Goal: Transaction & Acquisition: Purchase product/service

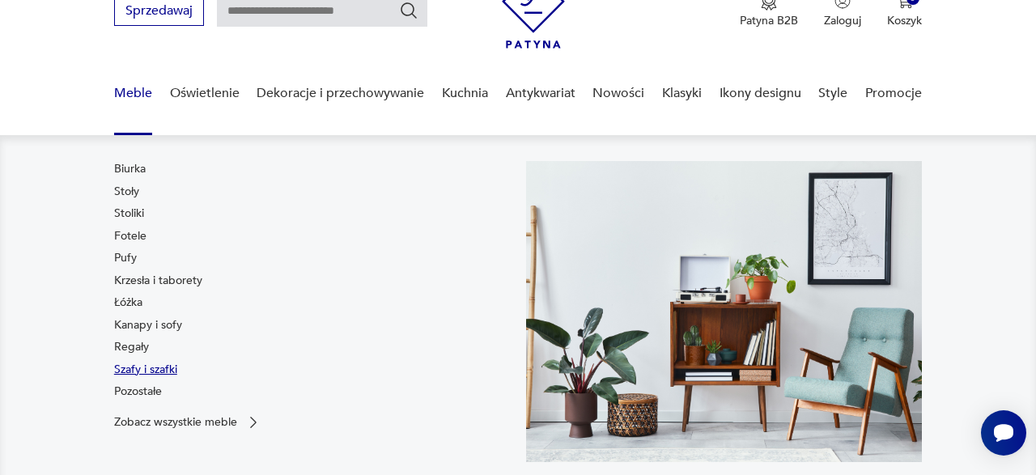
click at [154, 371] on link "Szafy i szafki" at bounding box center [145, 370] width 63 height 16
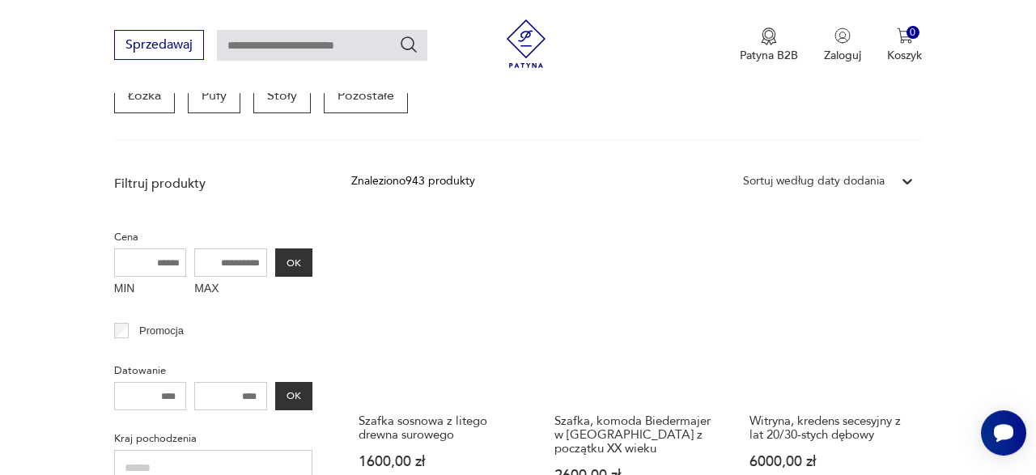
scroll to position [510, 0]
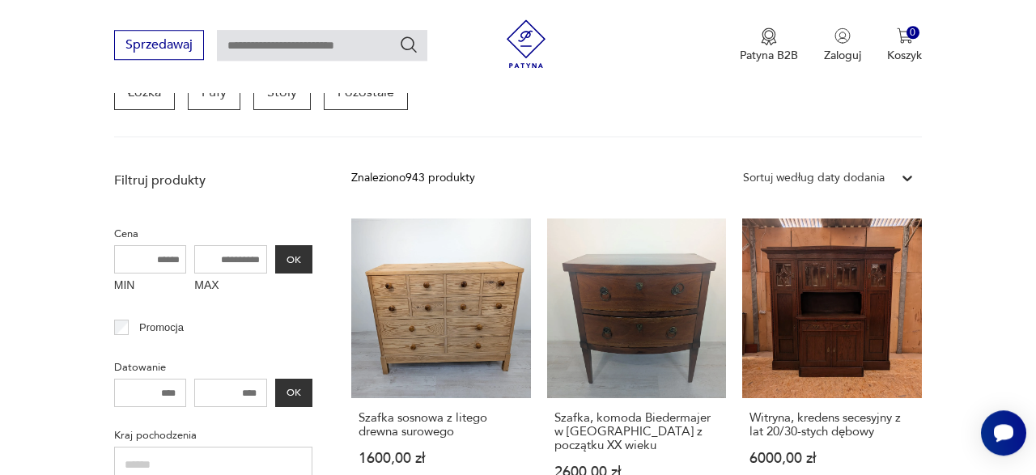
click at [899, 163] on div at bounding box center [907, 177] width 29 height 29
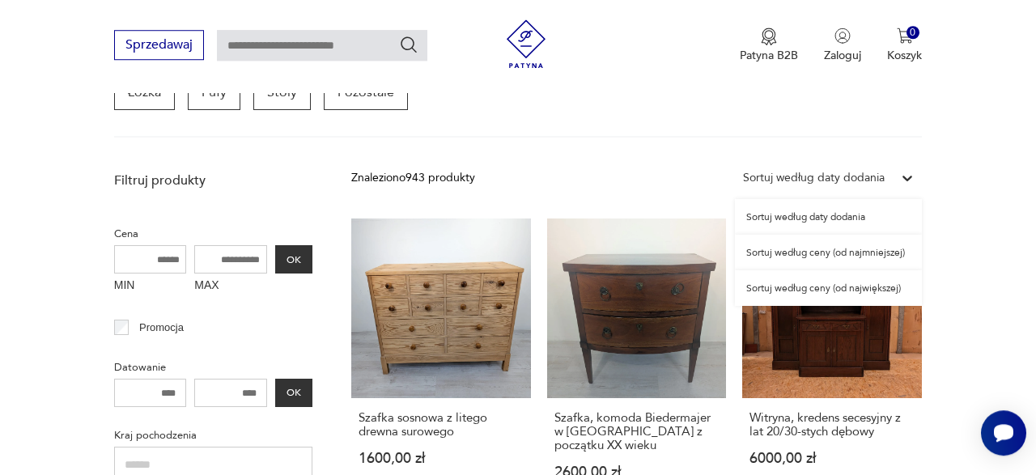
click at [881, 251] on div "Sortuj według ceny (od najmniejszej)" at bounding box center [828, 253] width 187 height 36
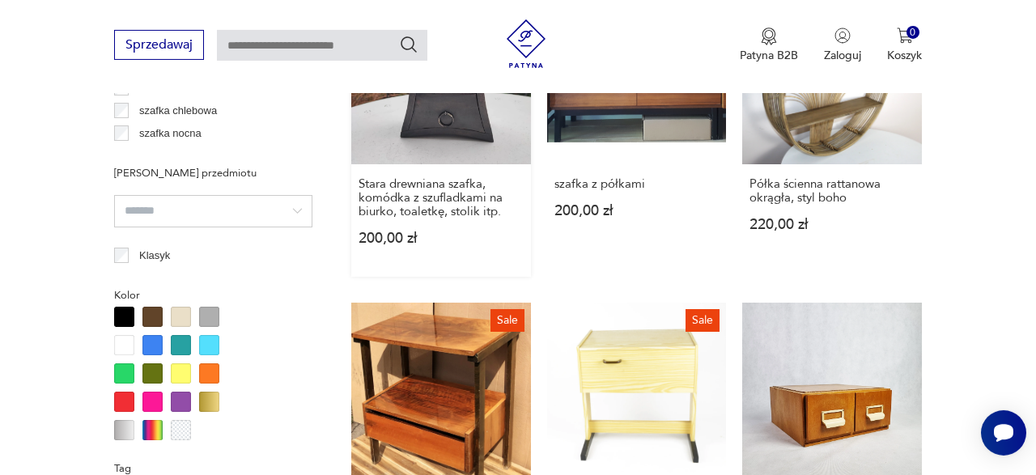
scroll to position [1463, 0]
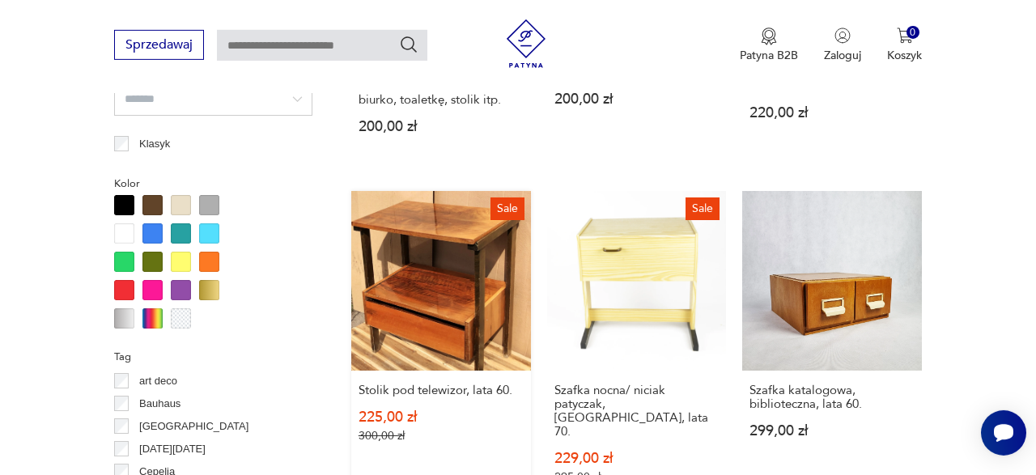
click at [433, 247] on link "Sale Stolik pod telewizor, lata 60. 225,00 zł 300,00 zł" at bounding box center [441, 353] width 180 height 325
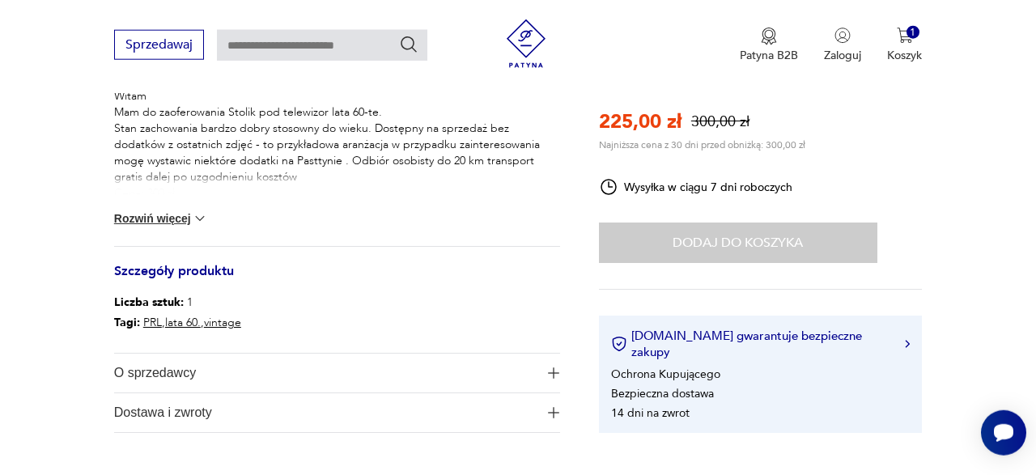
scroll to position [707, 0]
click at [206, 218] on img at bounding box center [200, 218] width 16 height 16
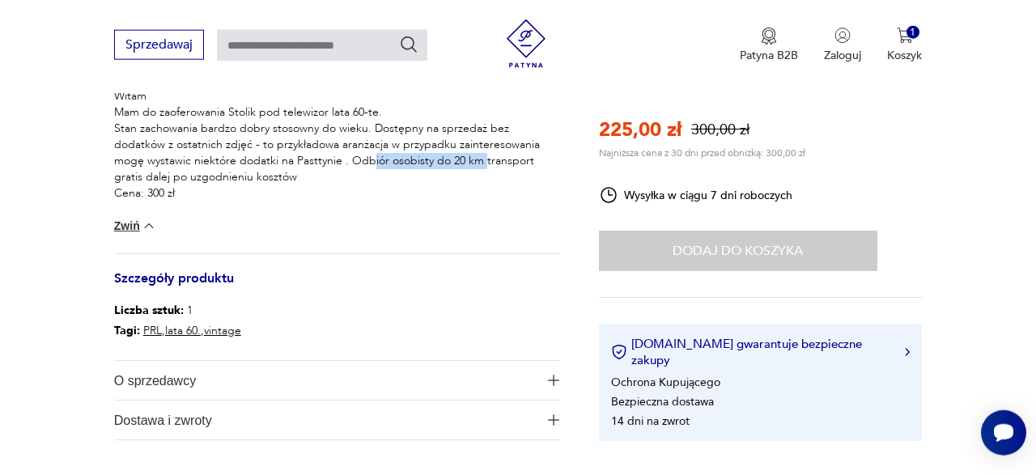
drag, startPoint x: 336, startPoint y: 167, endPoint x: 448, endPoint y: 163, distance: 111.7
click at [448, 163] on p "Witam Mam do zaoferowania Stolik pod telewizor lata 60-te. Stan zachowania bard…" at bounding box center [337, 144] width 446 height 113
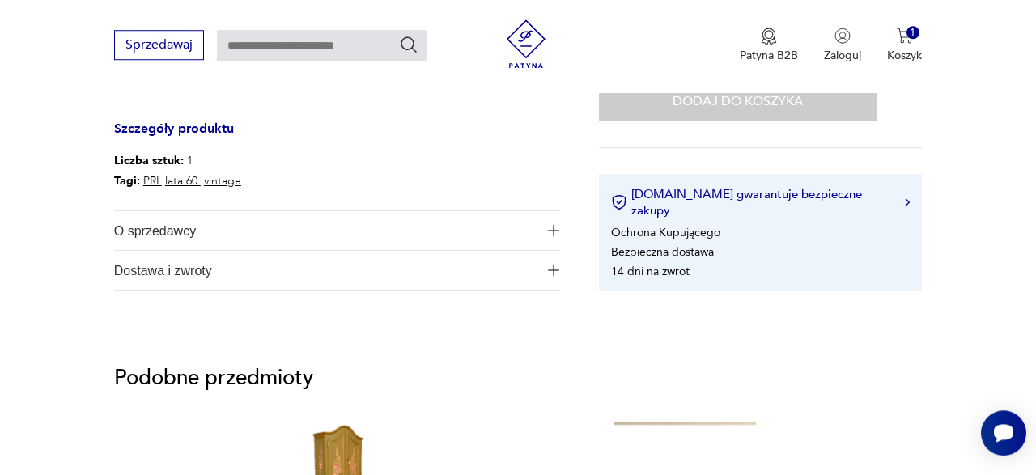
scroll to position [858, 0]
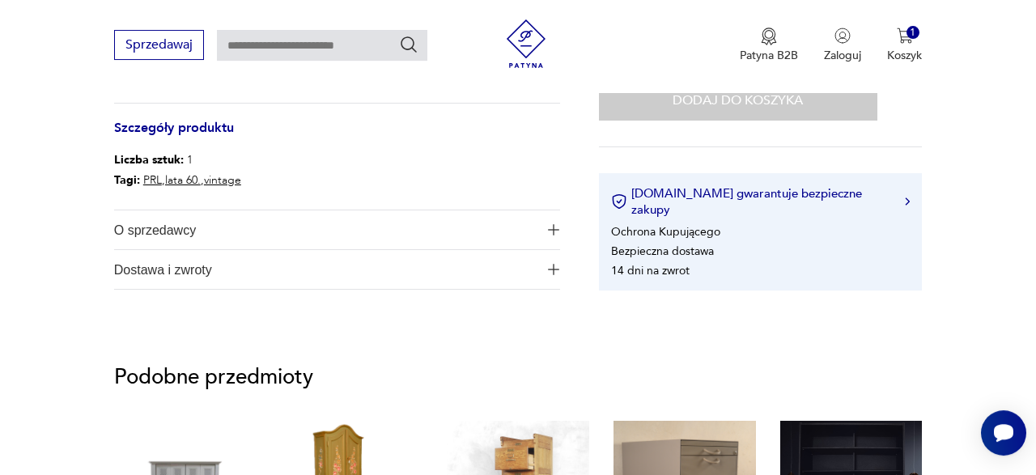
click at [292, 220] on span "O sprzedawcy" at bounding box center [326, 229] width 424 height 39
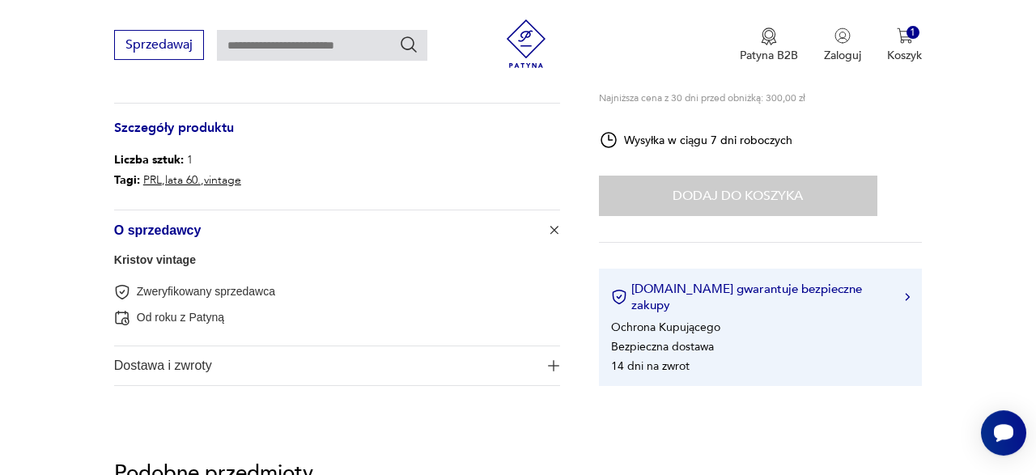
scroll to position [908, 0]
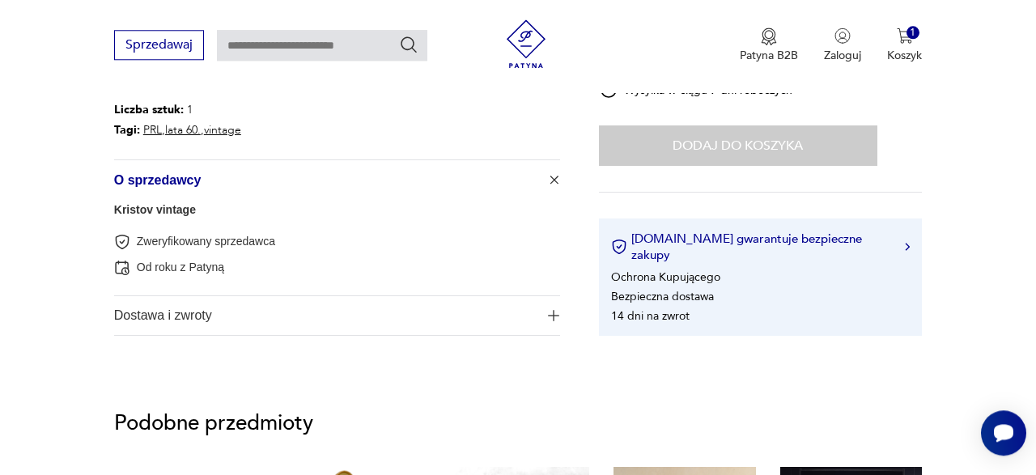
click at [274, 298] on span "Dostawa i zwroty" at bounding box center [326, 315] width 424 height 39
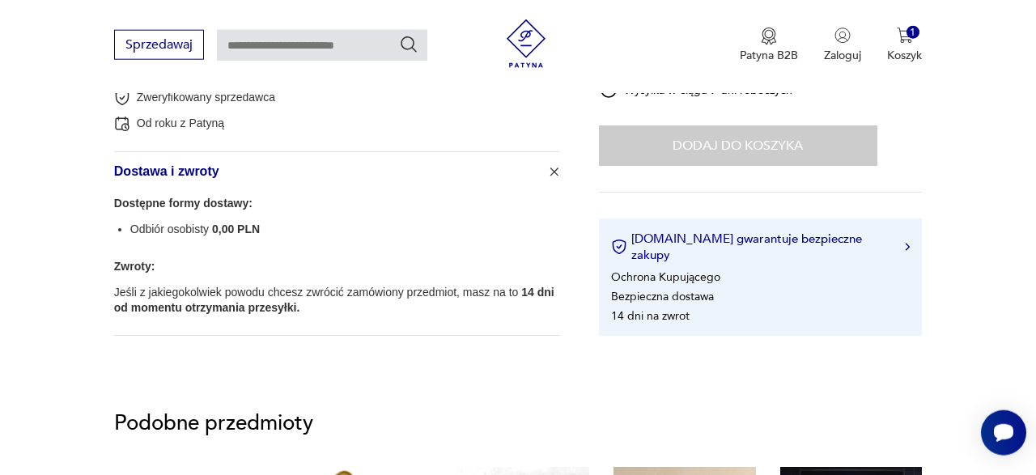
scroll to position [1060, 0]
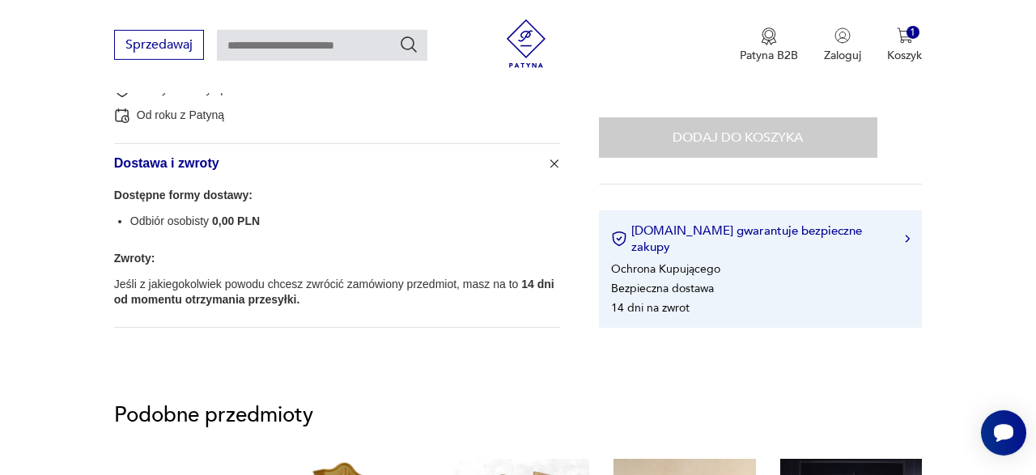
click at [274, 298] on strong "14 dni od momentu otrzymania przesyłki." at bounding box center [334, 292] width 440 height 28
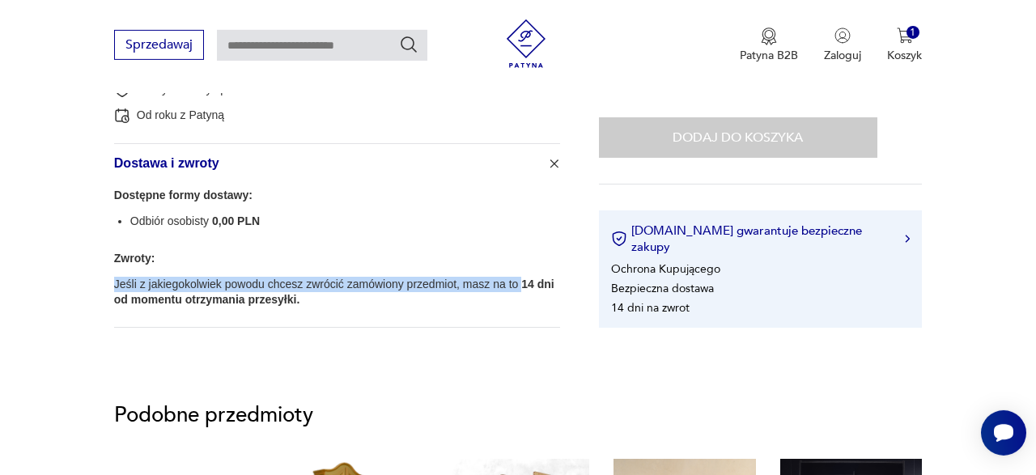
click at [274, 298] on strong "14 dni od momentu otrzymania przesyłki." at bounding box center [334, 292] width 440 height 28
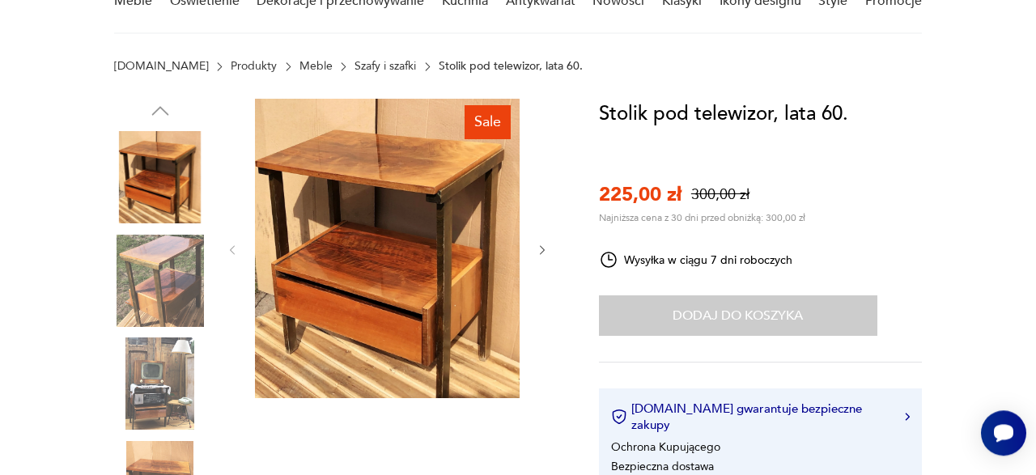
scroll to position [0, 0]
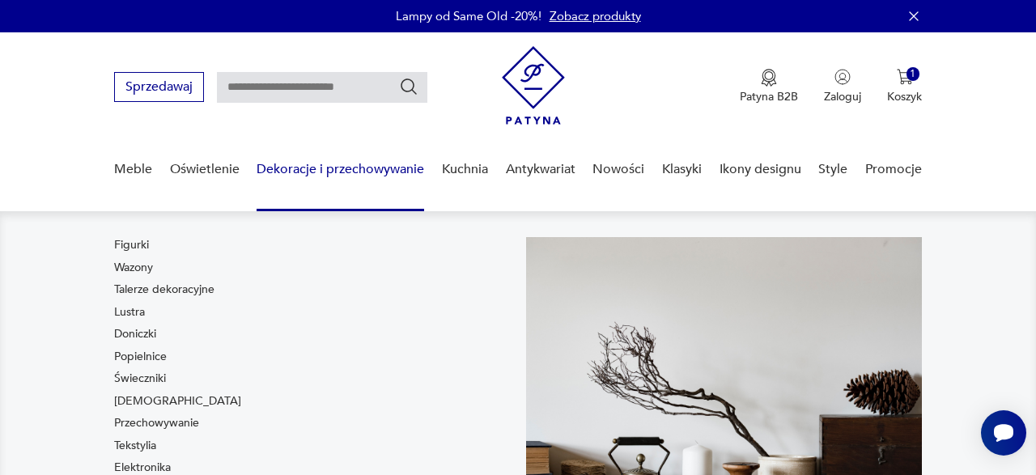
click at [73, 283] on nav "Figurki Wazony Talerze dekoracyjne Lustra Doniczki Popielnice Świeczniki Bibelo…" at bounding box center [518, 407] width 1036 height 392
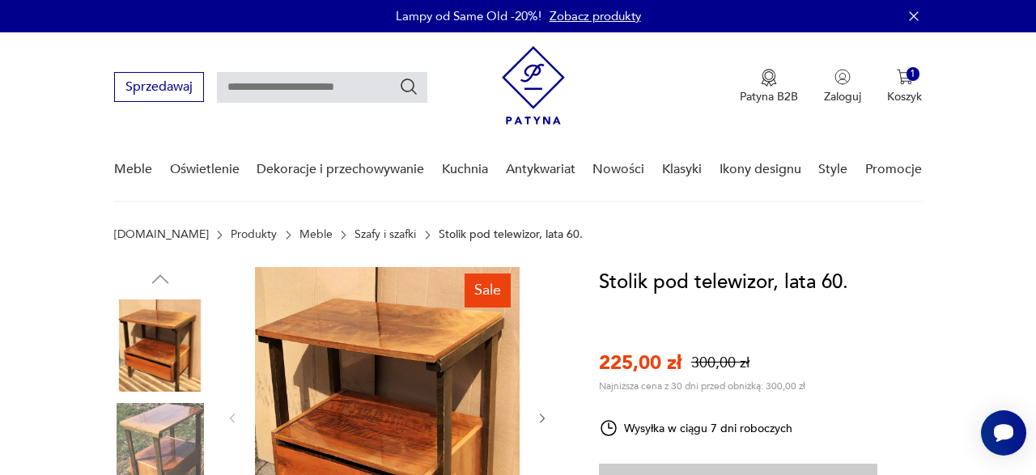
click at [912, 14] on icon "button" at bounding box center [914, 15] width 9 height 9
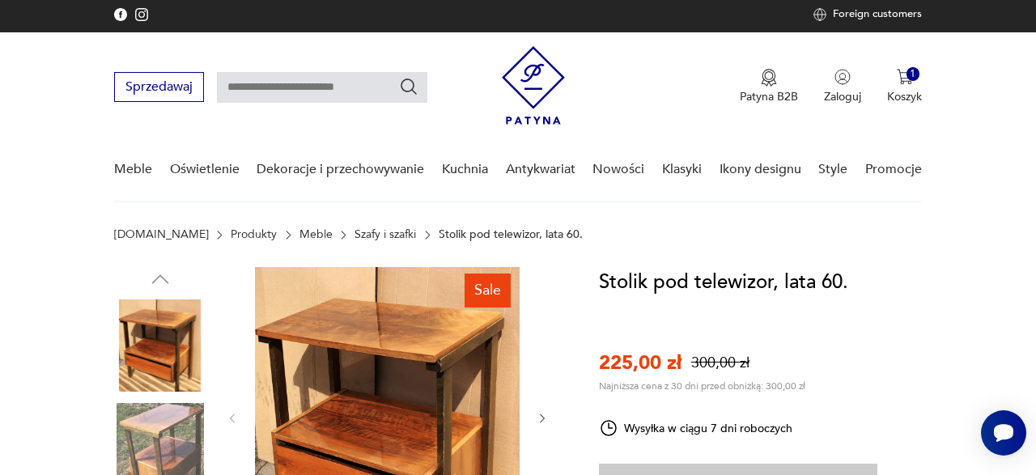
scroll to position [173, 0]
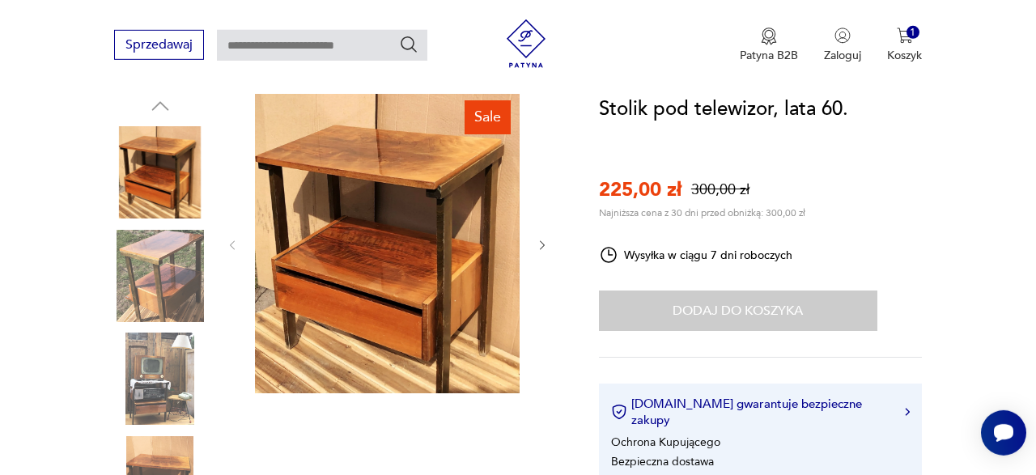
click at [181, 356] on img at bounding box center [160, 379] width 92 height 92
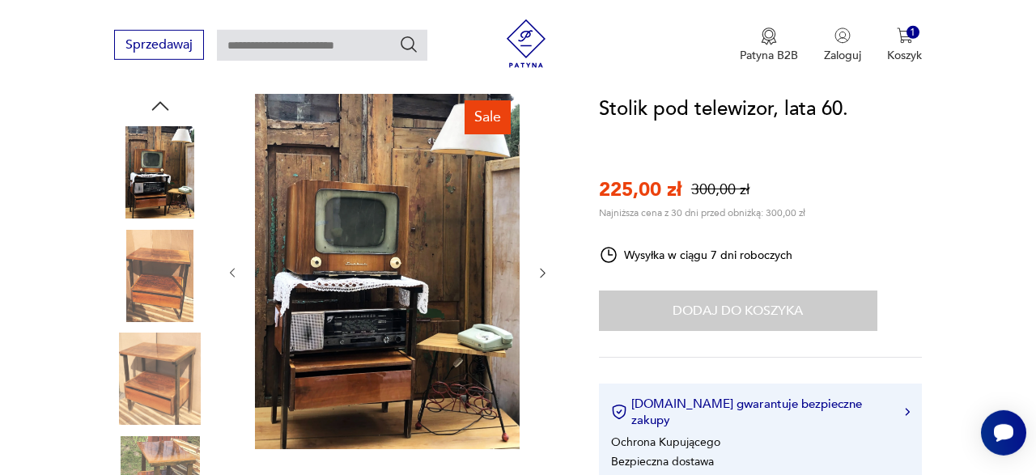
click at [362, 272] on img at bounding box center [387, 271] width 265 height 355
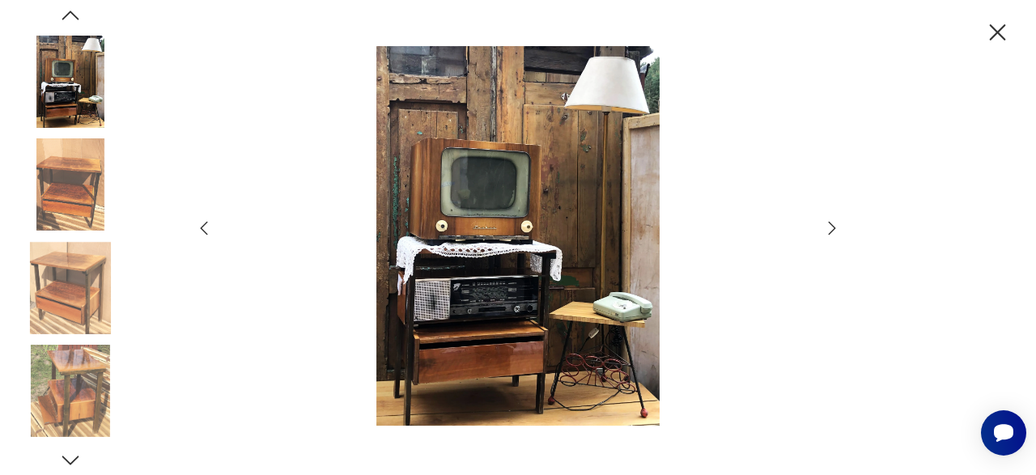
click at [477, 228] on img at bounding box center [518, 236] width 576 height 380
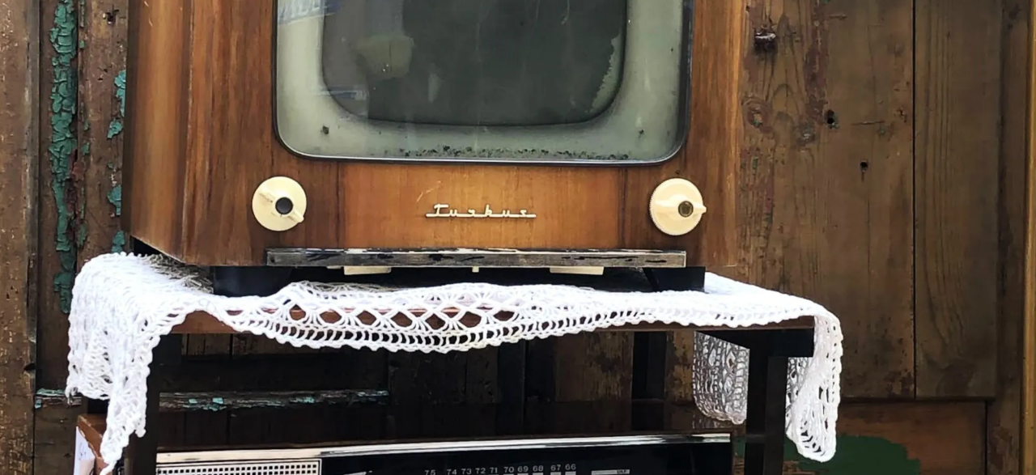
click at [502, 231] on img at bounding box center [518, 236] width 576 height 380
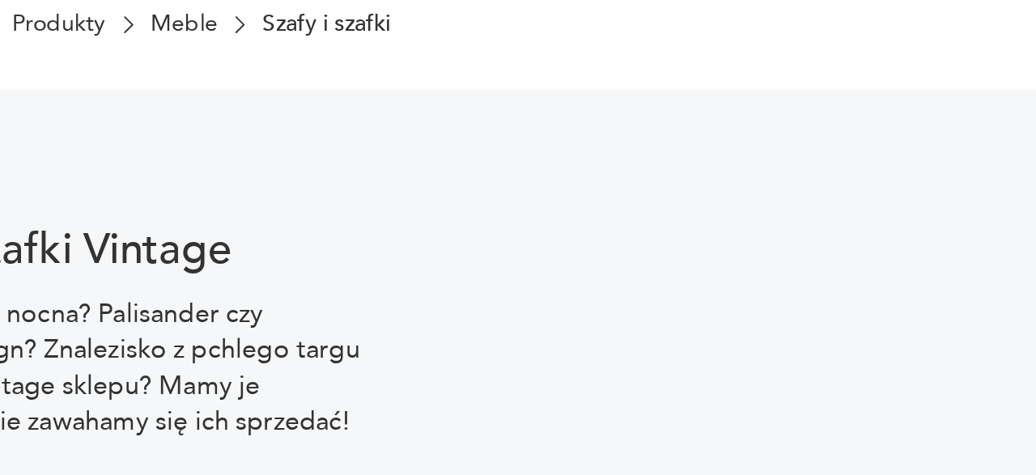
scroll to position [994, 0]
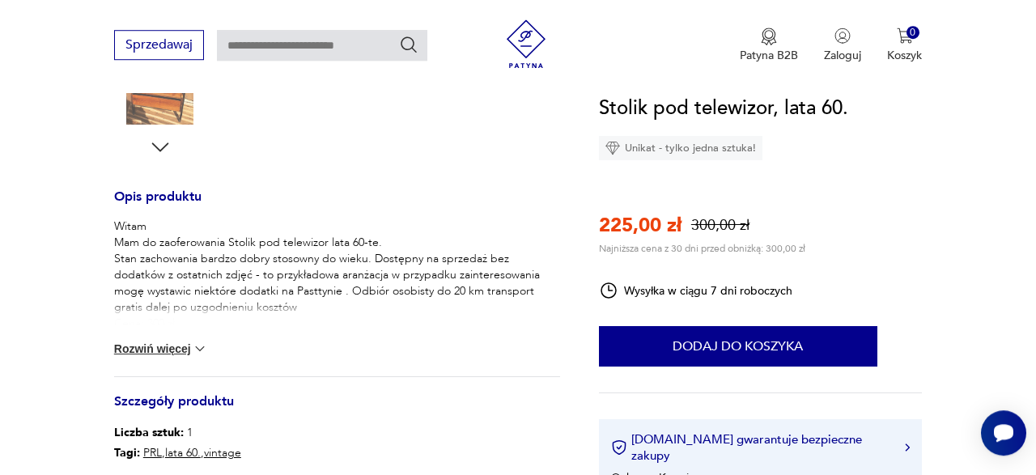
scroll to position [747, 0]
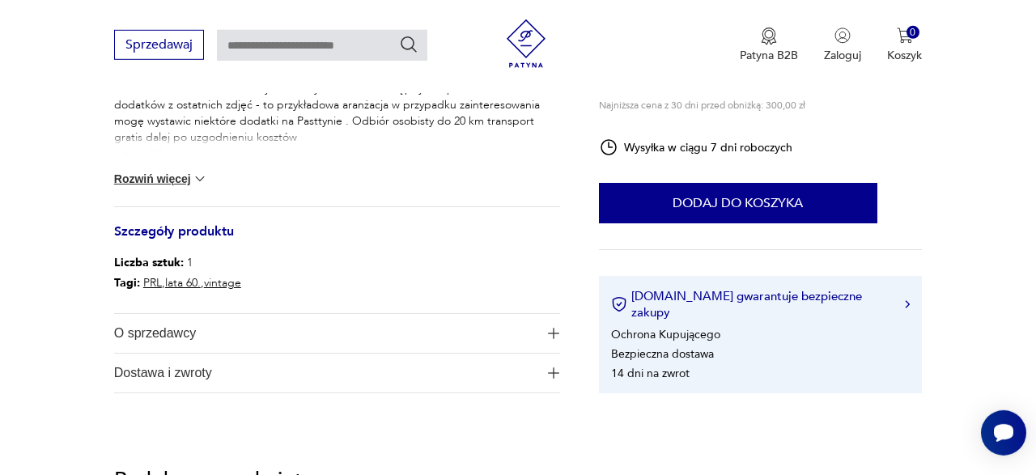
click at [189, 167] on div "Witam Mam do zaoferowania Stolik pod telewizor lata 60-te. Stan zachowania bard…" at bounding box center [337, 128] width 446 height 158
click at [208, 182] on img at bounding box center [200, 179] width 16 height 16
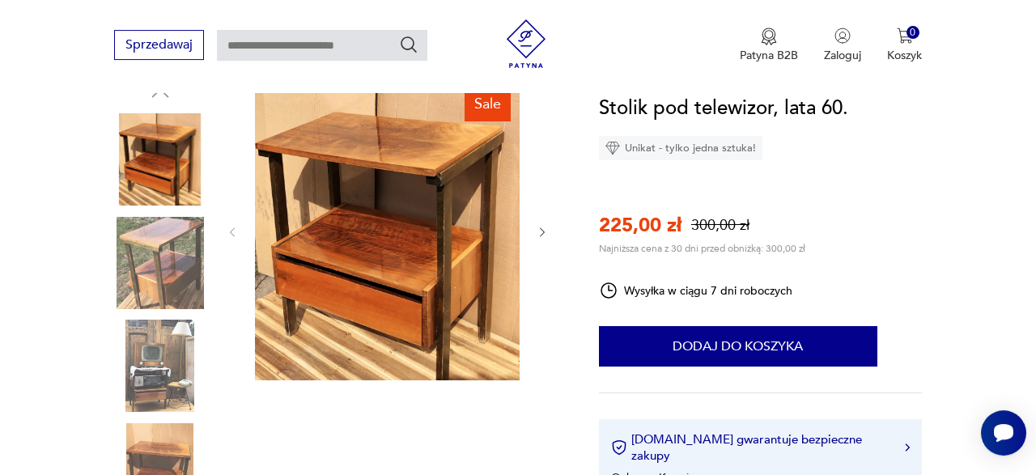
scroll to position [192, 0]
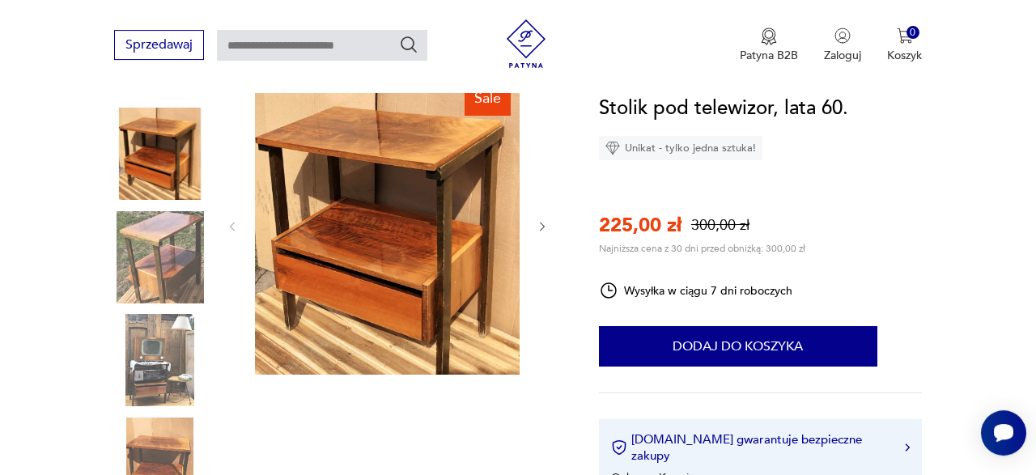
click at [166, 357] on img at bounding box center [160, 360] width 92 height 92
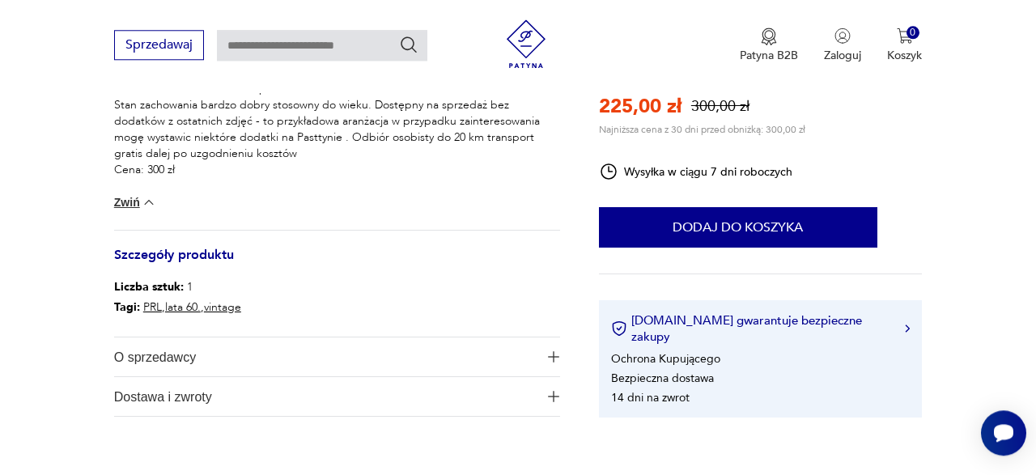
scroll to position [791, 0]
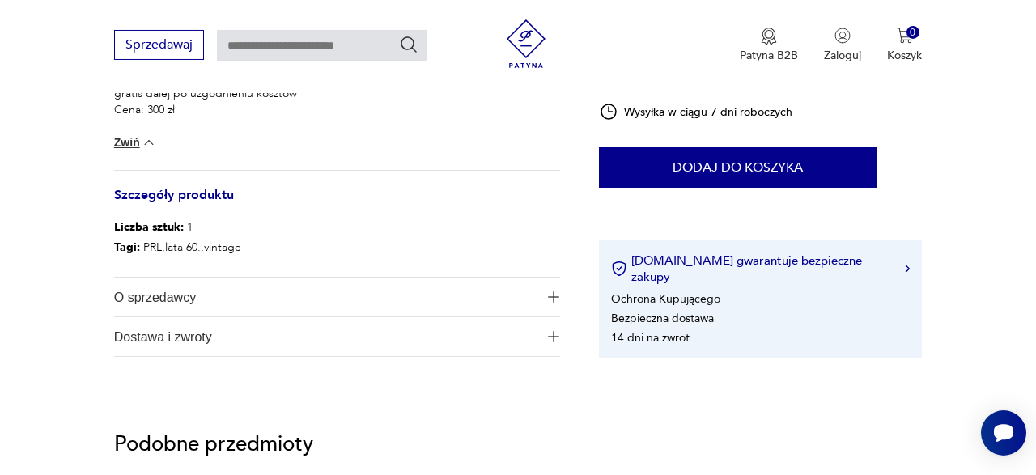
click at [541, 300] on button "O sprzedawcy" at bounding box center [337, 297] width 446 height 39
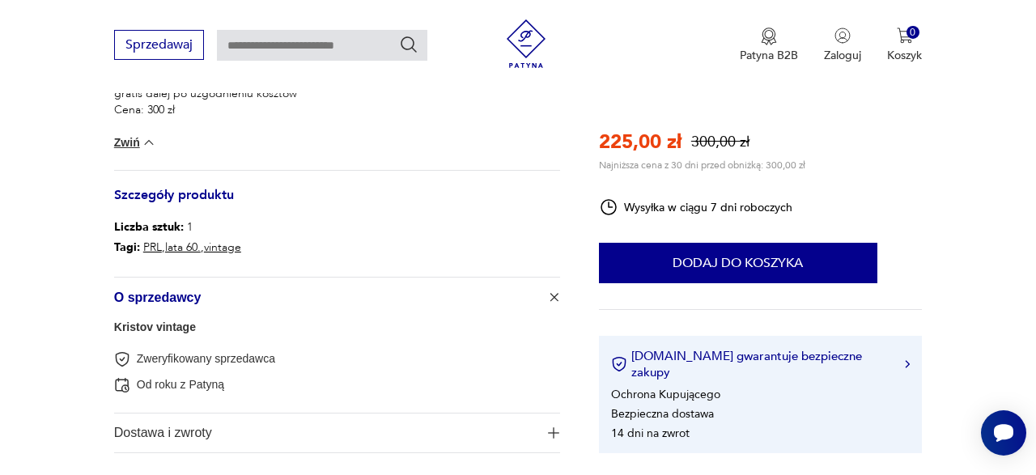
scroll to position [872, 0]
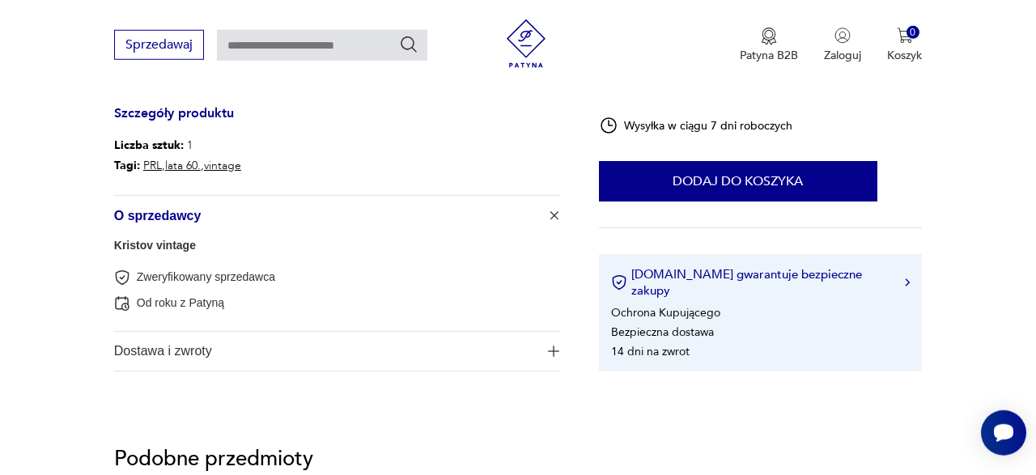
click at [554, 348] on img "button" at bounding box center [553, 351] width 11 height 11
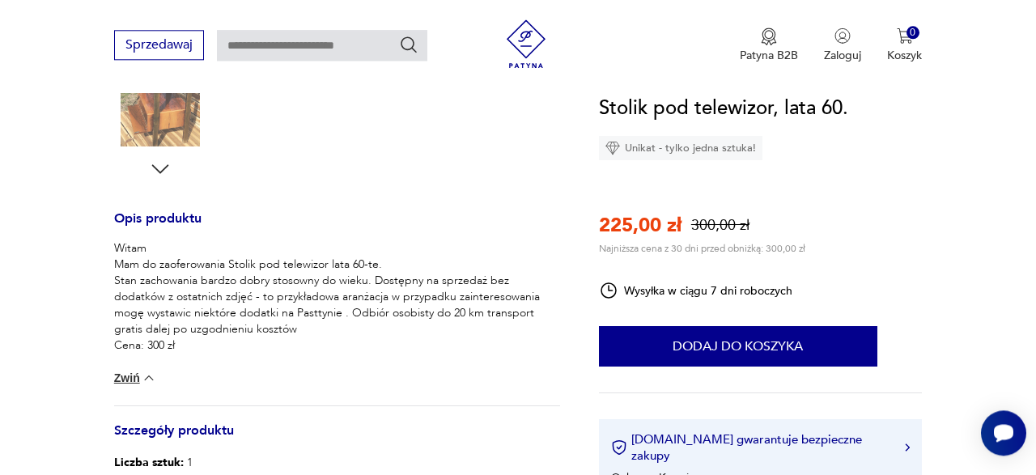
scroll to position [246, 0]
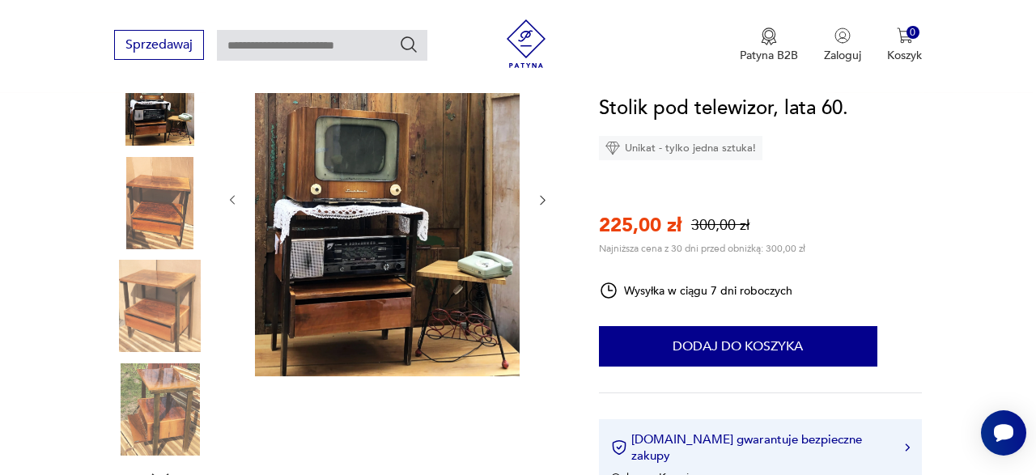
click at [161, 132] on img at bounding box center [160, 99] width 92 height 92
click at [153, 209] on img at bounding box center [160, 203] width 92 height 92
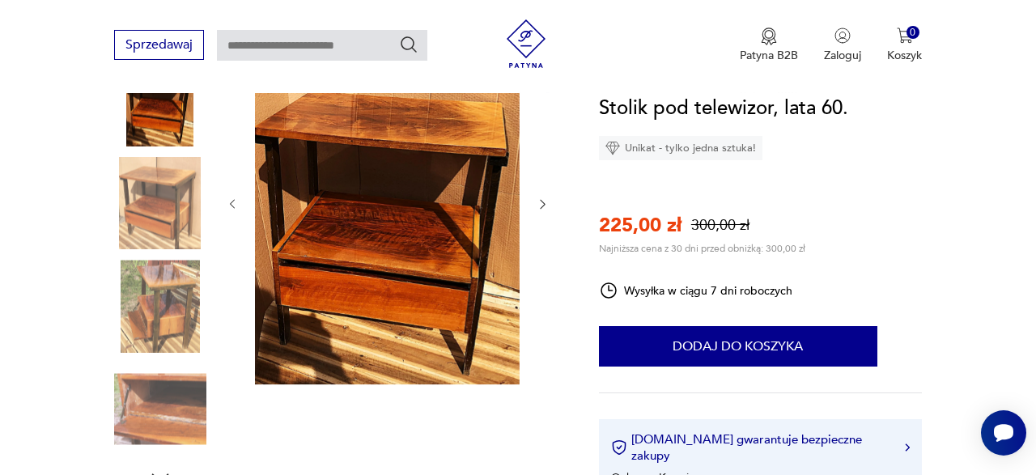
click at [163, 137] on img at bounding box center [160, 99] width 92 height 92
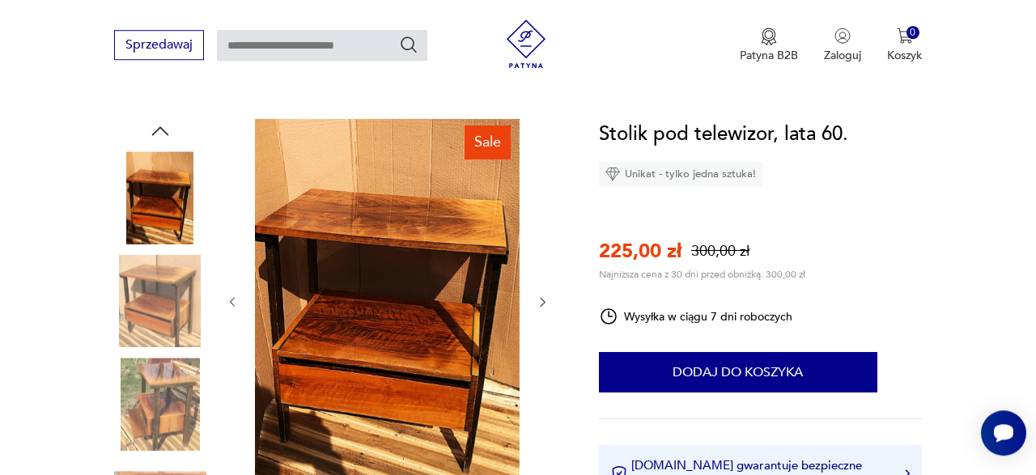
click at [128, 194] on img at bounding box center [160, 197] width 92 height 92
click at [137, 194] on img at bounding box center [160, 197] width 92 height 92
click at [169, 369] on img at bounding box center [160, 404] width 92 height 92
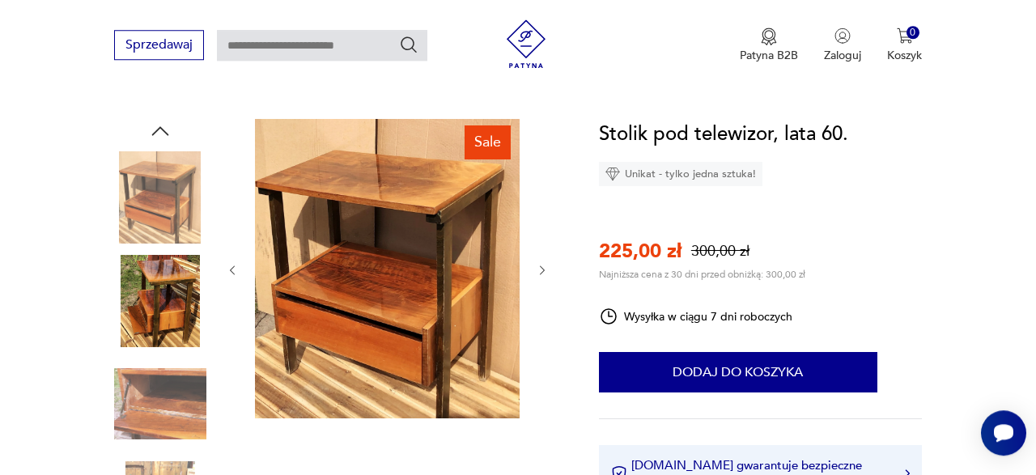
click at [174, 401] on img at bounding box center [160, 404] width 92 height 92
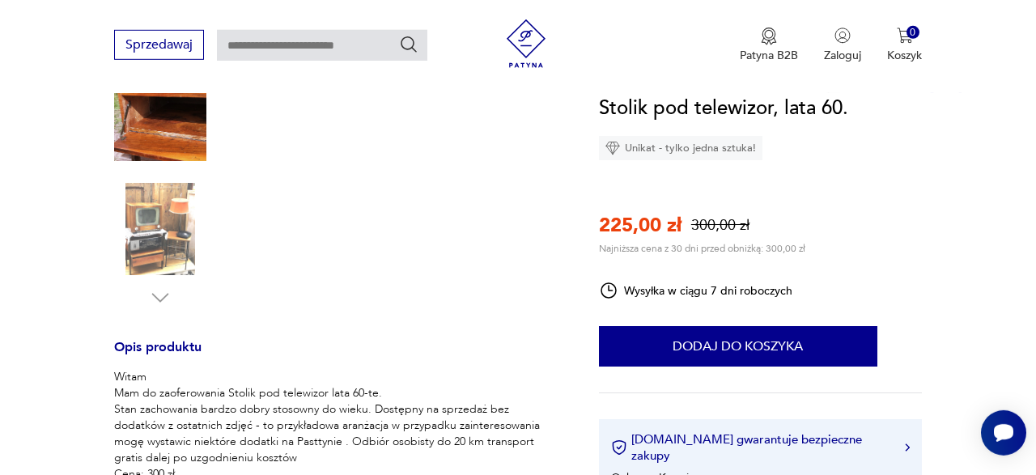
scroll to position [539, 0]
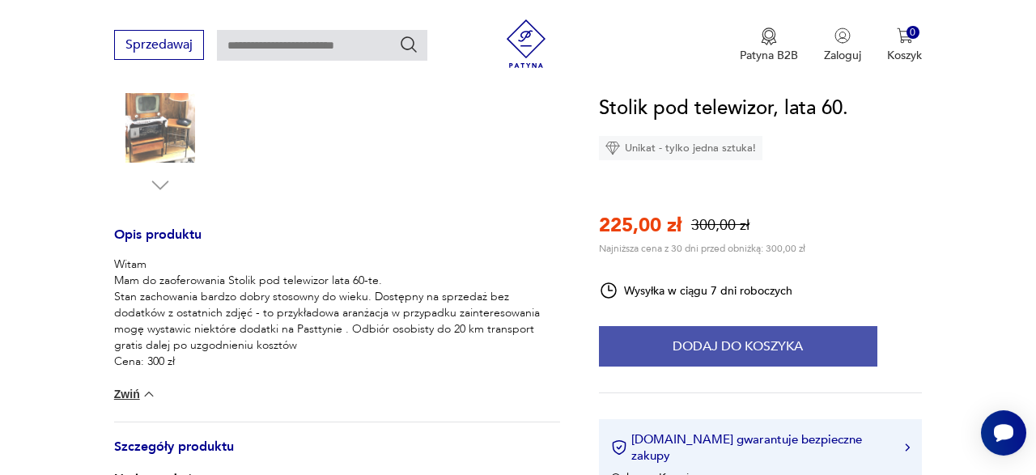
click at [796, 361] on button "Dodaj do koszyka" at bounding box center [738, 346] width 278 height 40
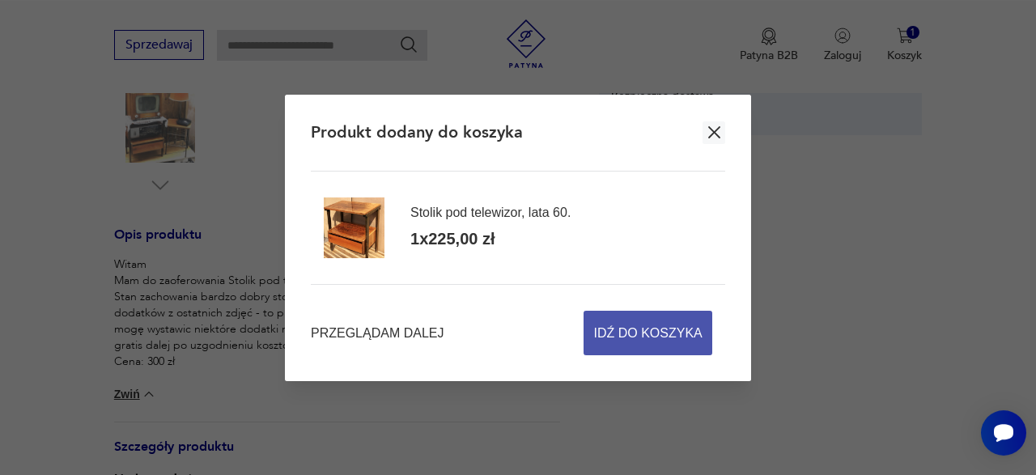
click at [653, 341] on span "Idź do koszyka" at bounding box center [648, 333] width 108 height 43
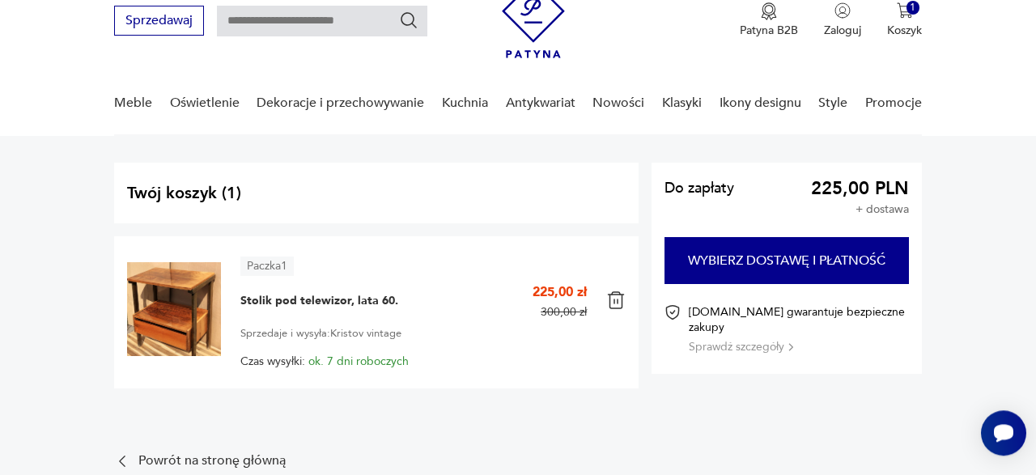
scroll to position [85, 0]
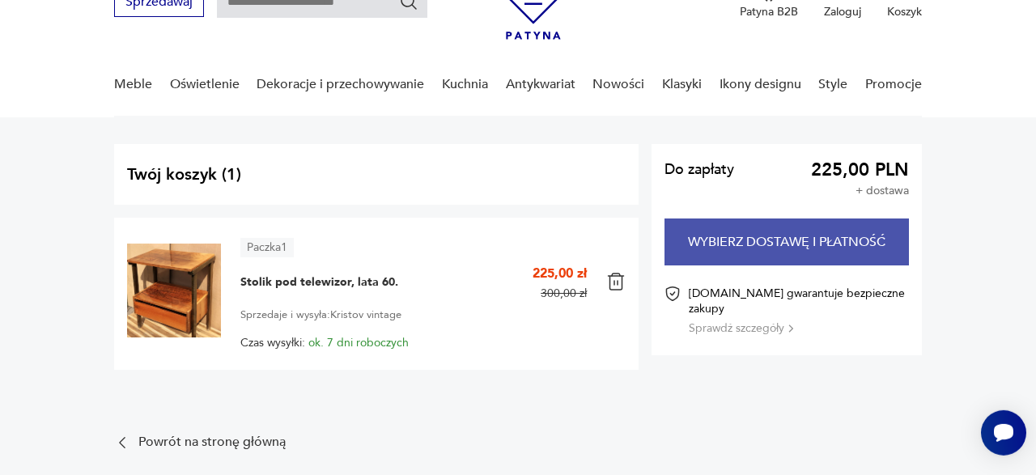
click at [774, 261] on button "Wybierz dostawę i płatność" at bounding box center [786, 242] width 244 height 47
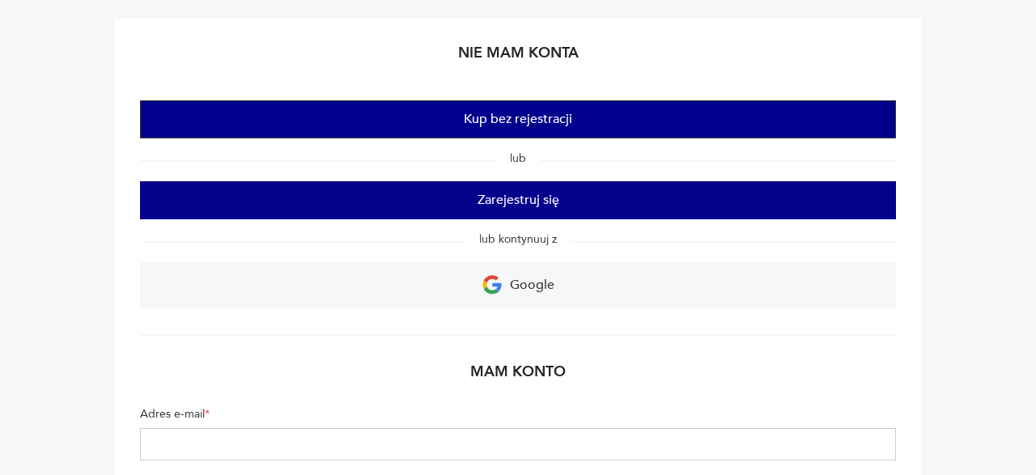
scroll to position [167, 0]
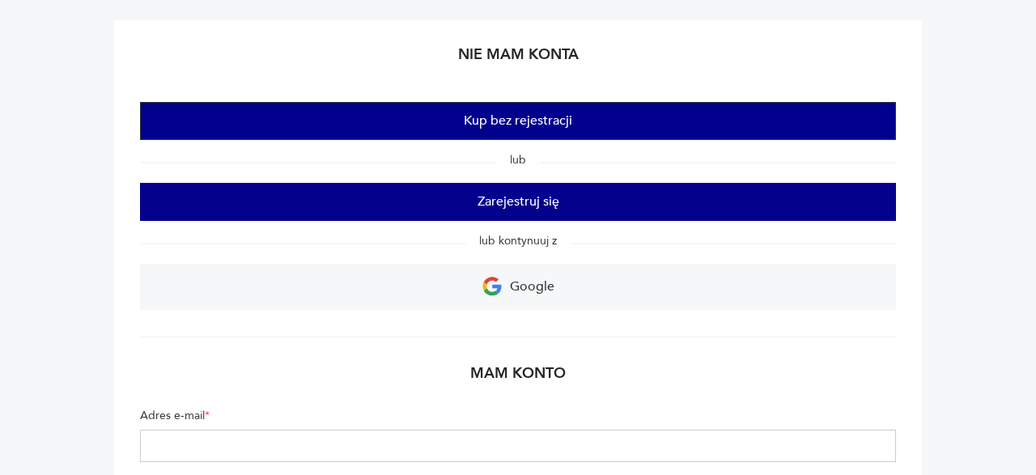
click at [512, 128] on button "Kup bez rejestracji" at bounding box center [518, 121] width 756 height 38
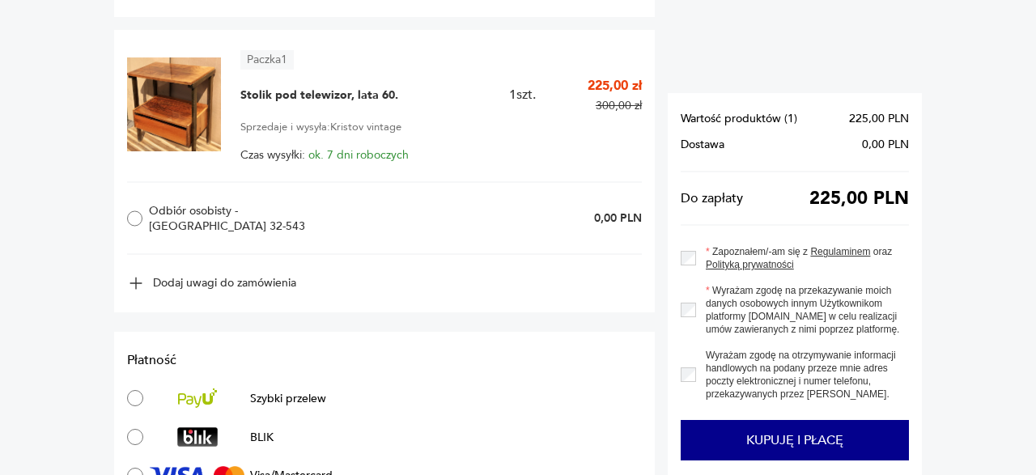
scroll to position [788, 0]
drag, startPoint x: 420, startPoint y: 98, endPoint x: 240, endPoint y: 93, distance: 180.6
click at [240, 93] on div "Paczka 1 Stolik pod telewizor, lata 60. 1 szt. 225,00 zł 300,00 zł Sprzedaje i …" at bounding box center [384, 107] width 515 height 112
copy span "Stolik pod telewizor, lata 60."
click at [108, 104] on section "Dane odbiorcy Wpisz dane, na które mam dostarczyć Twoją przesyłkę. Osoba prywat…" at bounding box center [518, 2] width 1036 height 1350
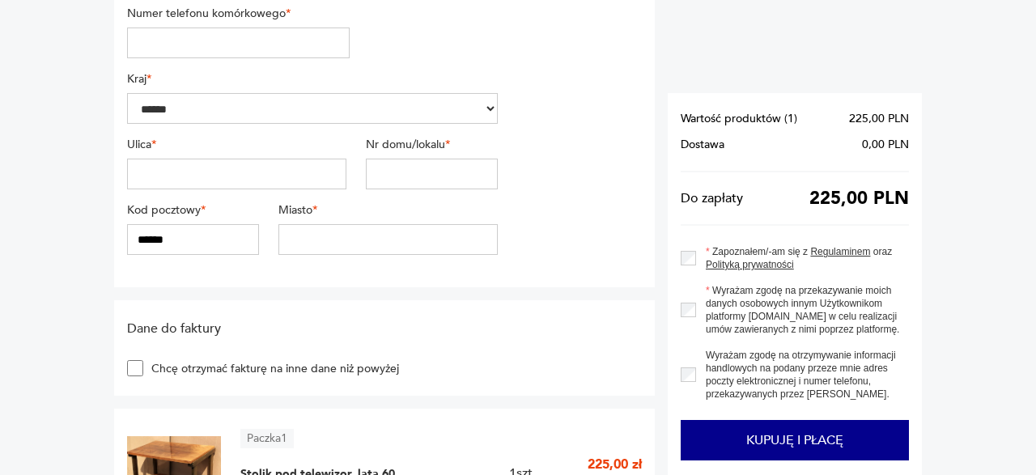
scroll to position [383, 0]
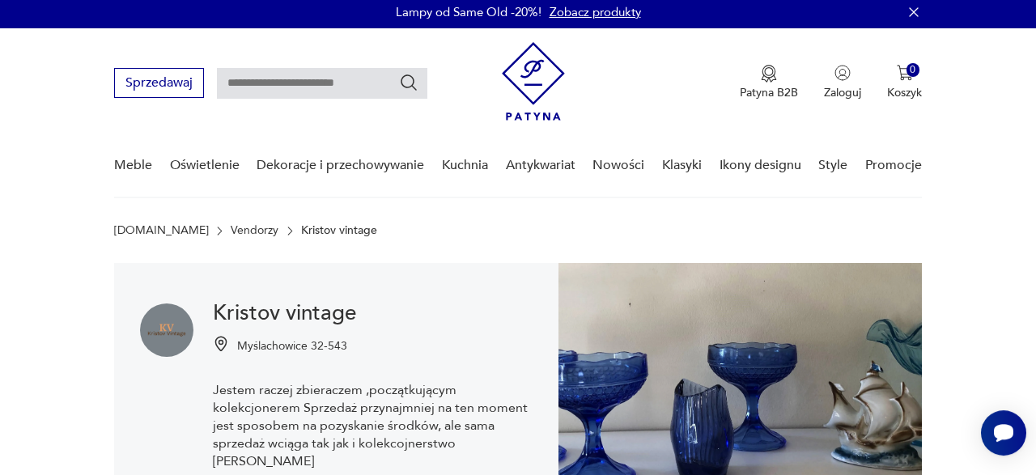
scroll to position [5, 0]
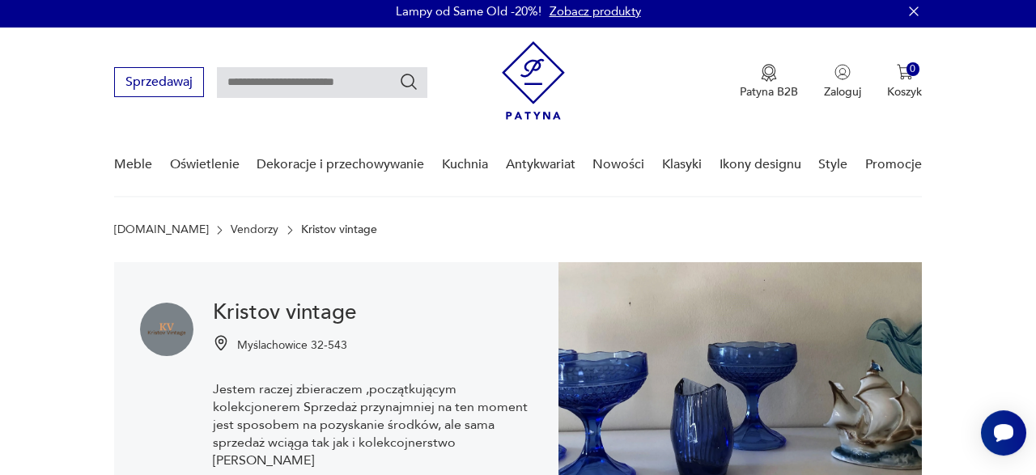
drag, startPoint x: 363, startPoint y: 316, endPoint x: 214, endPoint y: 313, distance: 148.1
click at [214, 313] on h1 "Kristov vintage" at bounding box center [373, 312] width 320 height 19
copy h1 "Kristov vintage"
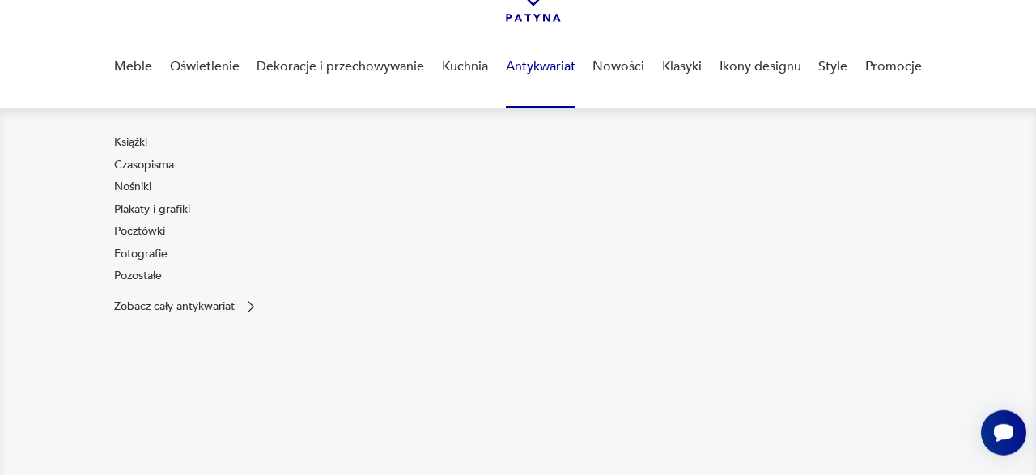
scroll to position [104, 0]
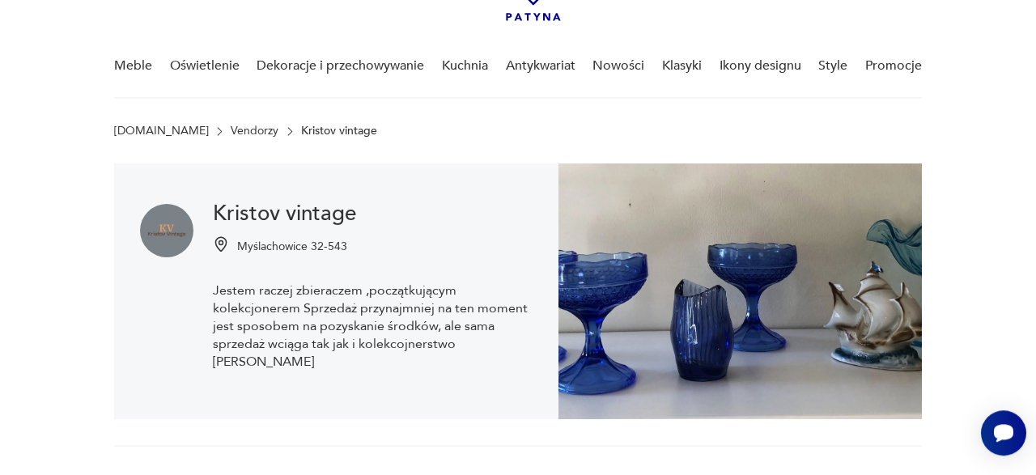
click at [376, 199] on div "Kristov vintage Myślachowice 32-543 Jestem raczej zbieraczem ,początkującym kol…" at bounding box center [336, 291] width 444 height 256
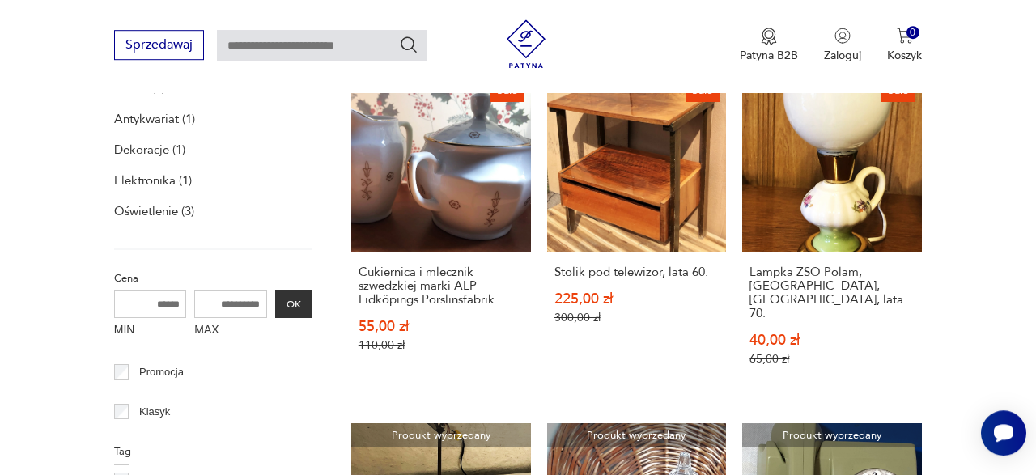
scroll to position [542, 0]
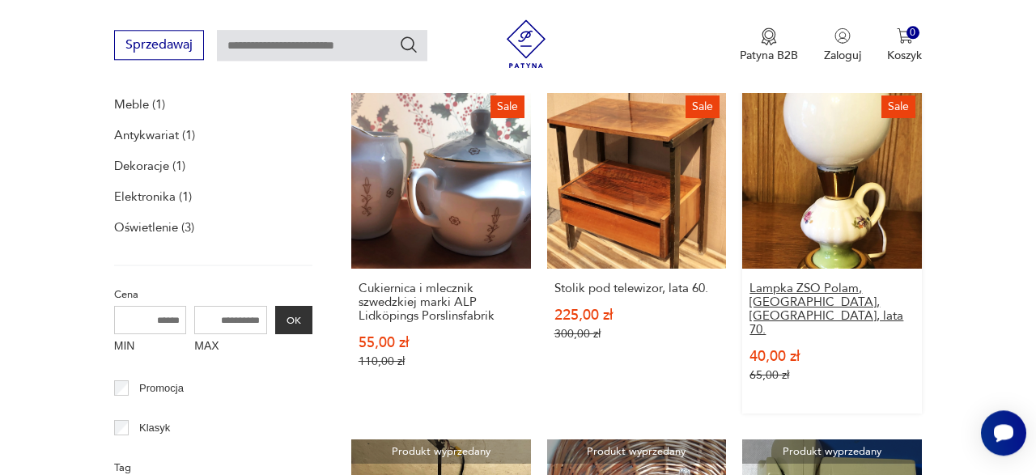
click at [856, 283] on h3 "Lampka ZSO Polam, [GEOGRAPHIC_DATA], [GEOGRAPHIC_DATA], lata 70." at bounding box center [831, 309] width 165 height 55
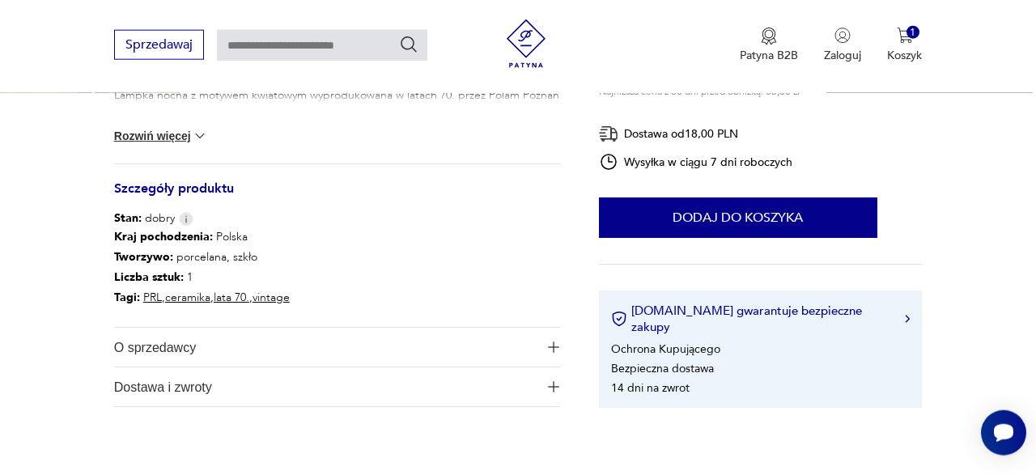
scroll to position [737, 0]
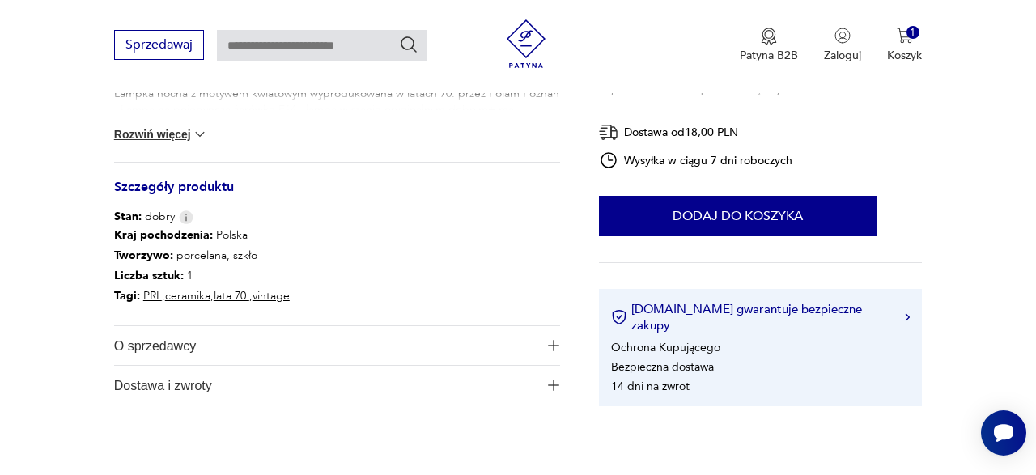
click at [140, 336] on span "O sprzedawcy" at bounding box center [326, 345] width 424 height 39
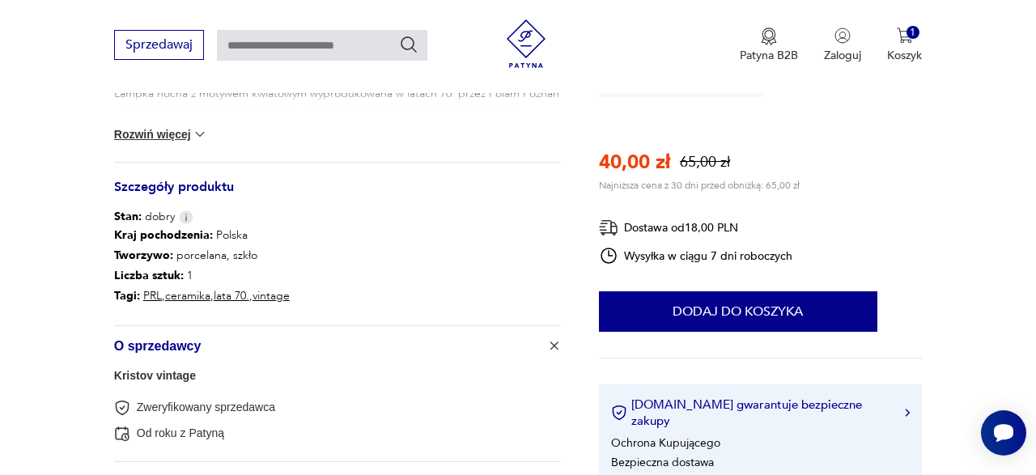
click at [140, 336] on span "O sprzedawcy" at bounding box center [326, 345] width 424 height 39
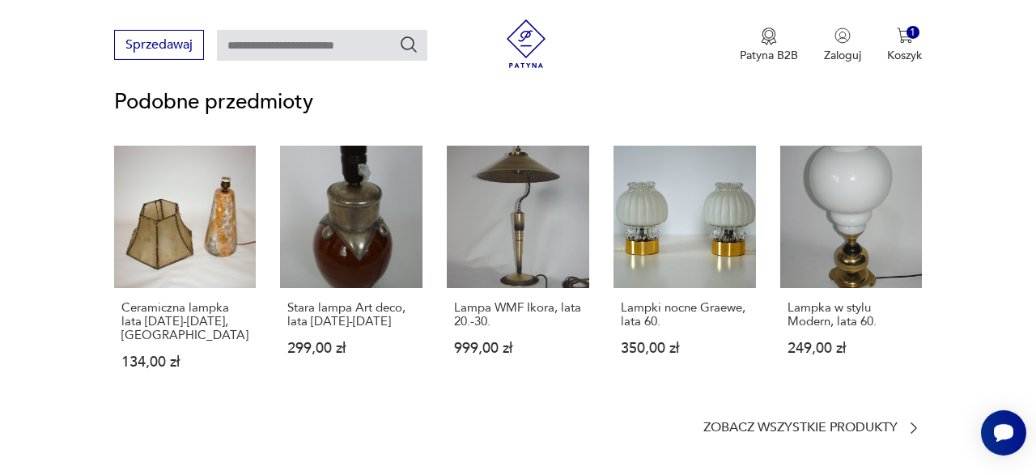
scroll to position [986, 0]
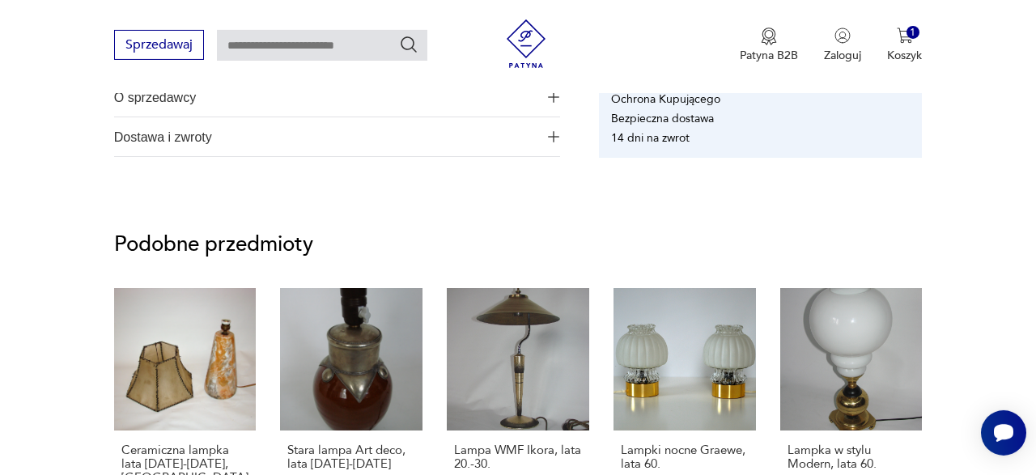
click at [250, 144] on span "Dostawa i zwroty" at bounding box center [326, 136] width 424 height 39
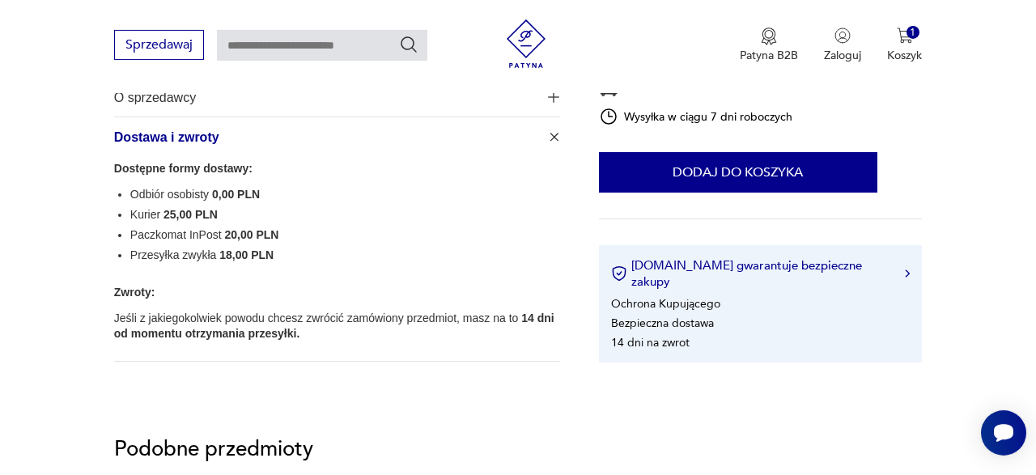
click at [250, 144] on span "Dostawa i zwroty" at bounding box center [326, 136] width 424 height 39
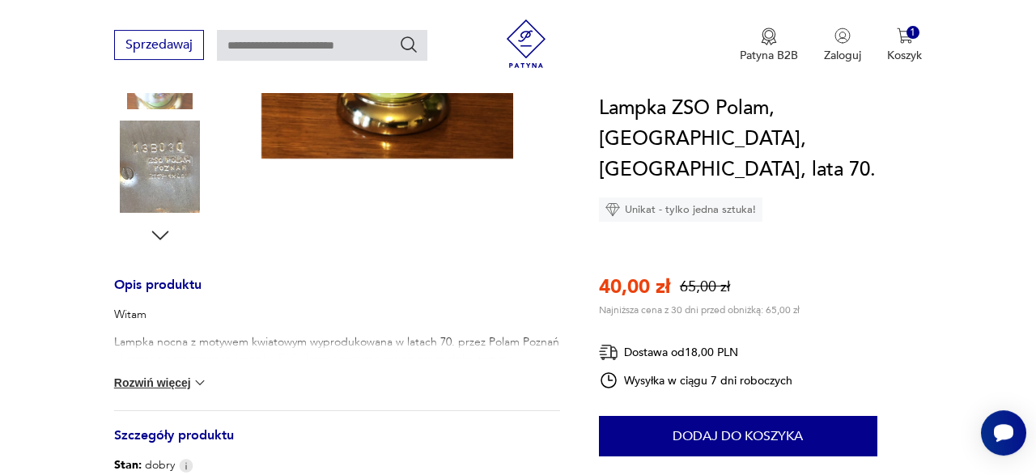
scroll to position [484, 0]
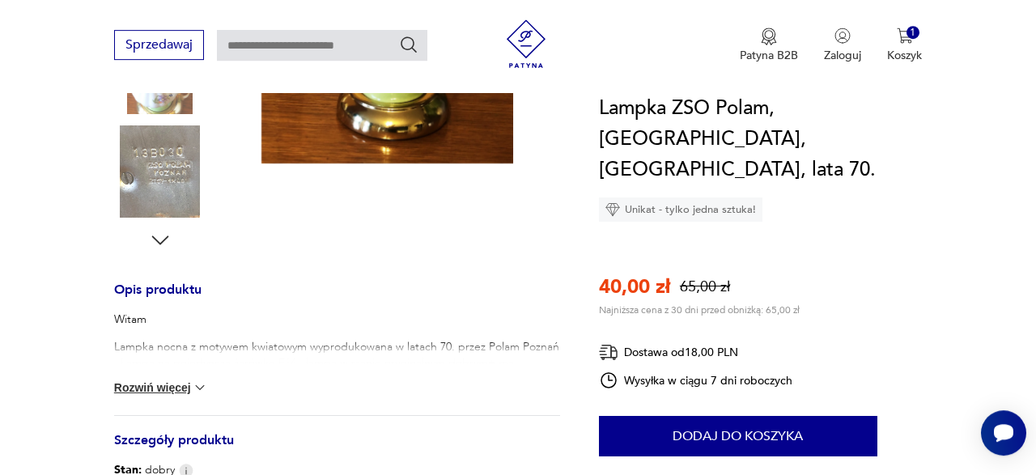
click at [192, 381] on button "Rozwiń więcej" at bounding box center [161, 388] width 94 height 16
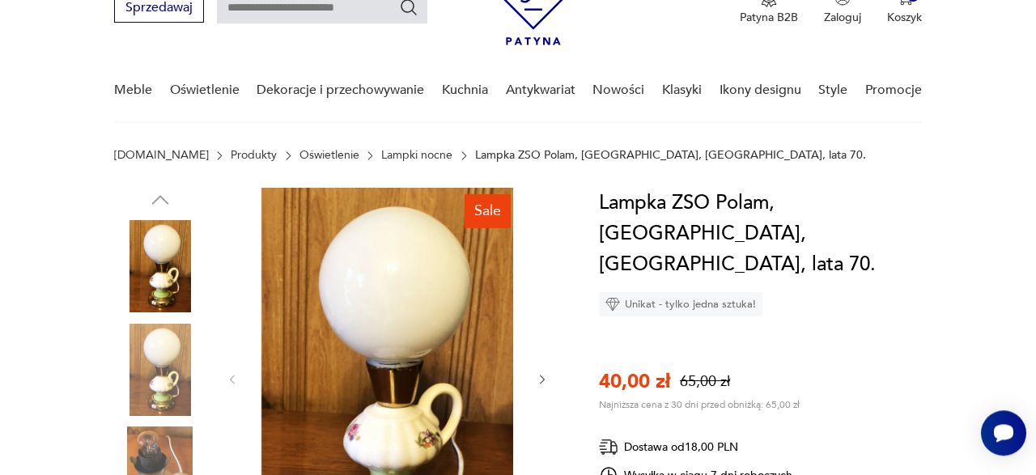
scroll to position [73, 0]
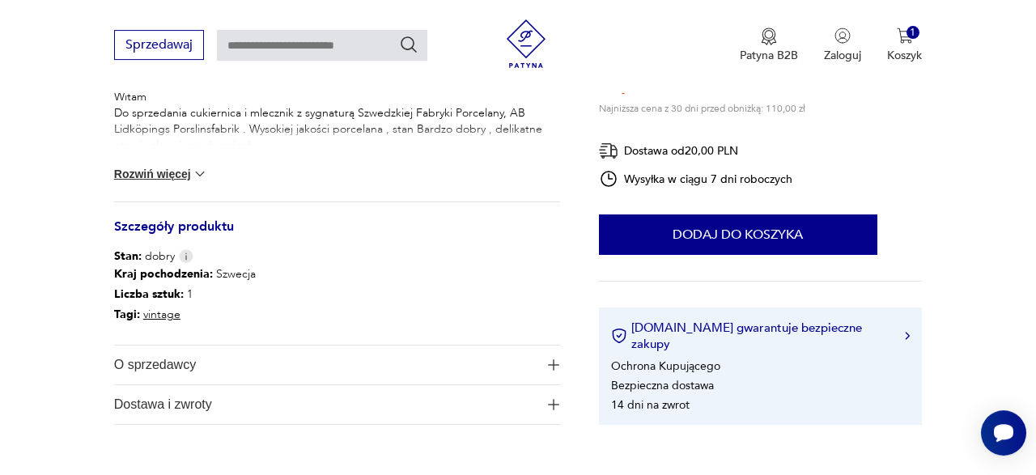
click at [203, 172] on img at bounding box center [200, 174] width 16 height 16
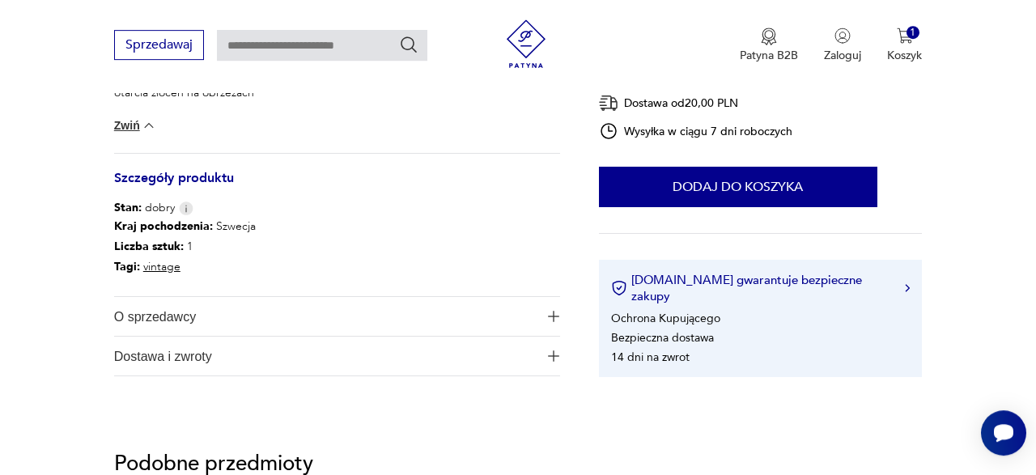
scroll to position [759, 0]
click at [202, 310] on span "O sprzedawcy" at bounding box center [326, 316] width 424 height 39
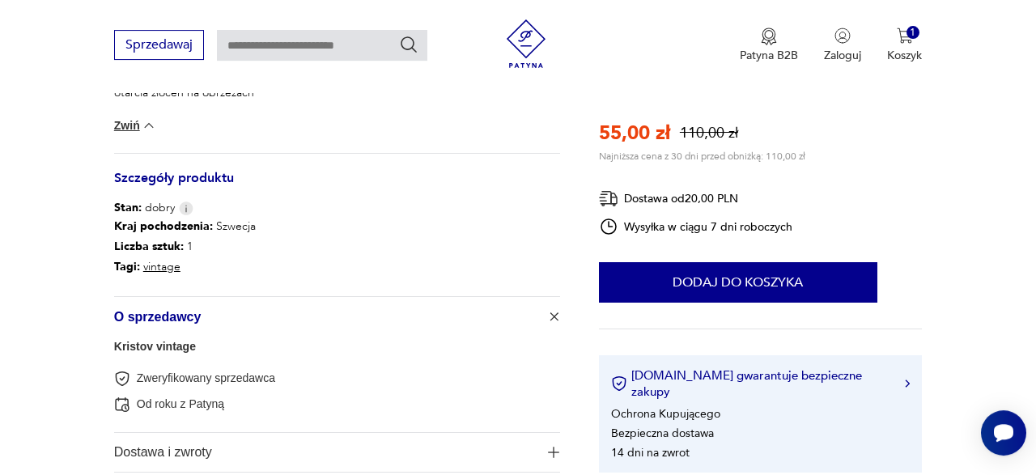
click at [235, 313] on span "O sprzedawcy" at bounding box center [326, 316] width 424 height 39
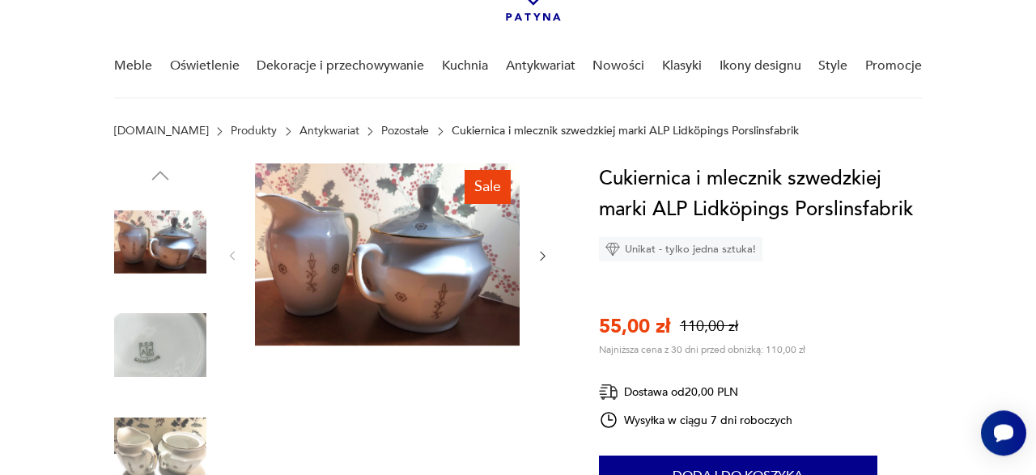
scroll to position [102, 0]
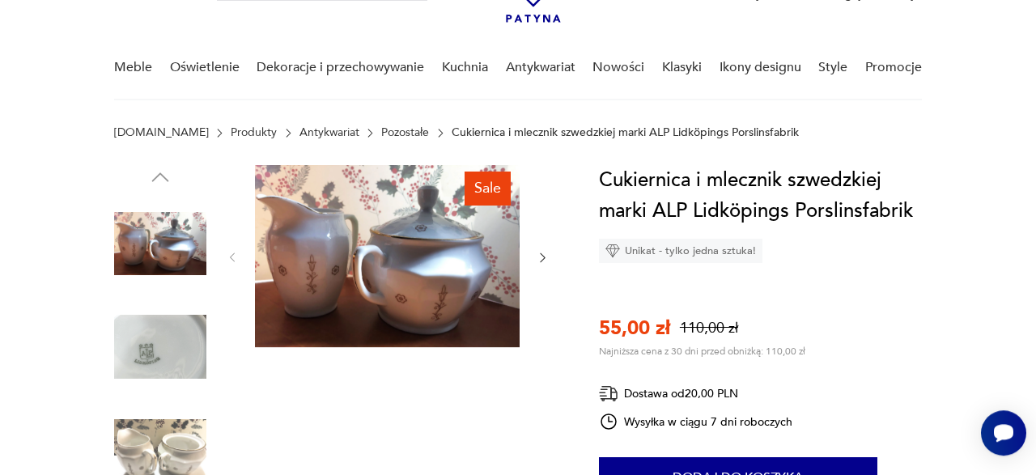
click at [155, 231] on img at bounding box center [160, 243] width 92 height 92
click at [159, 350] on img at bounding box center [160, 347] width 92 height 92
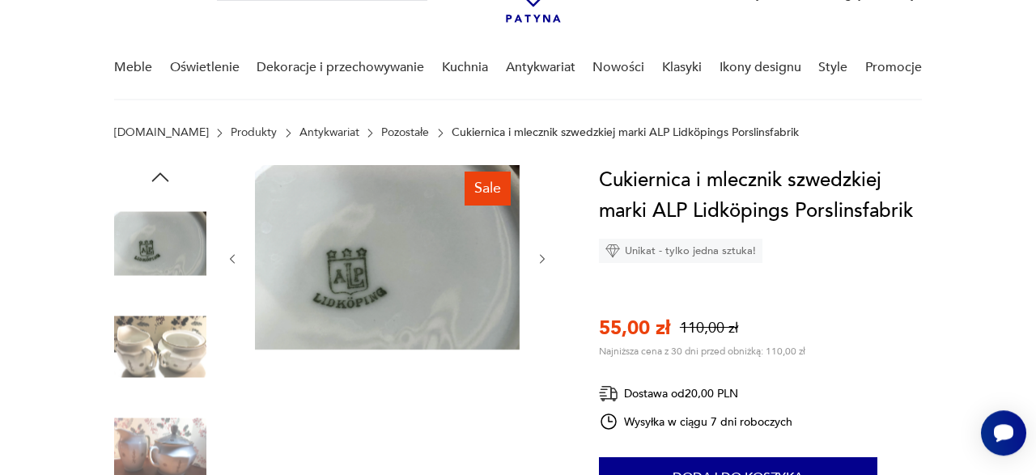
click at [169, 340] on div at bounding box center [160, 297] width 92 height 405
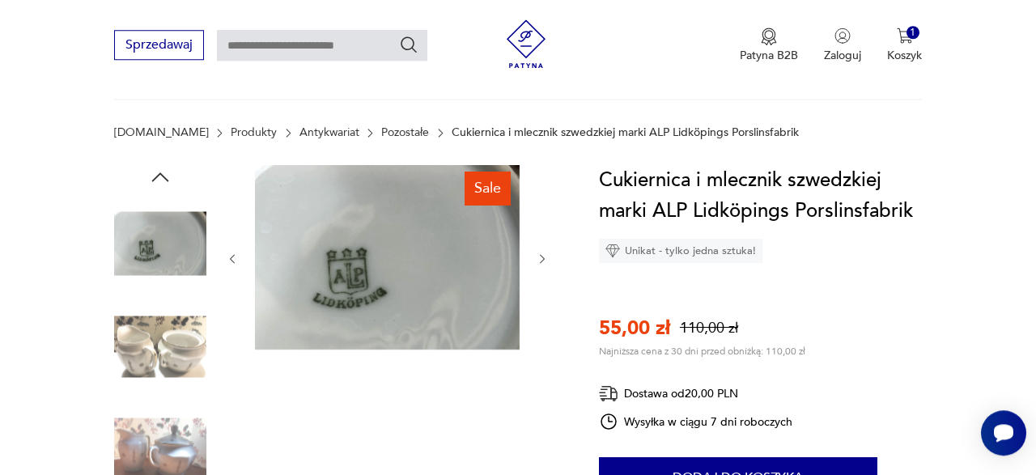
scroll to position [196, 0]
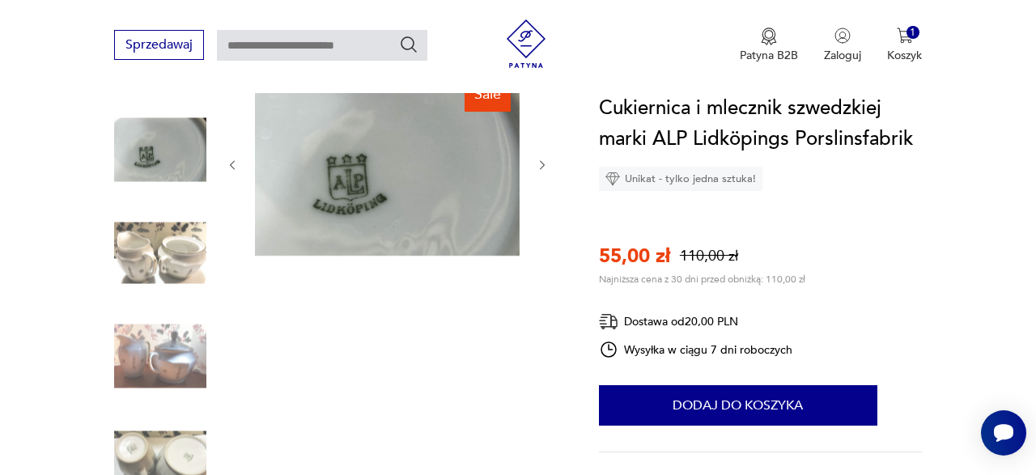
click at [174, 276] on img at bounding box center [160, 253] width 92 height 92
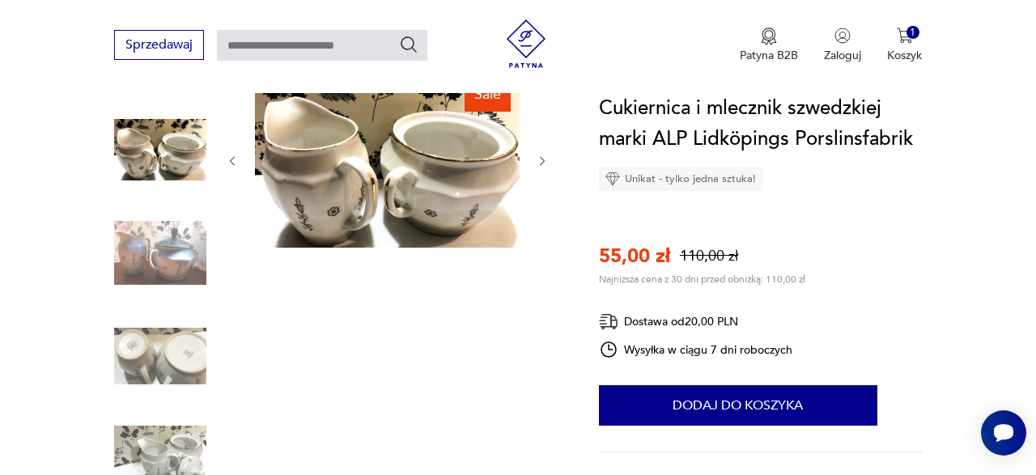
click at [169, 266] on img at bounding box center [160, 253] width 92 height 92
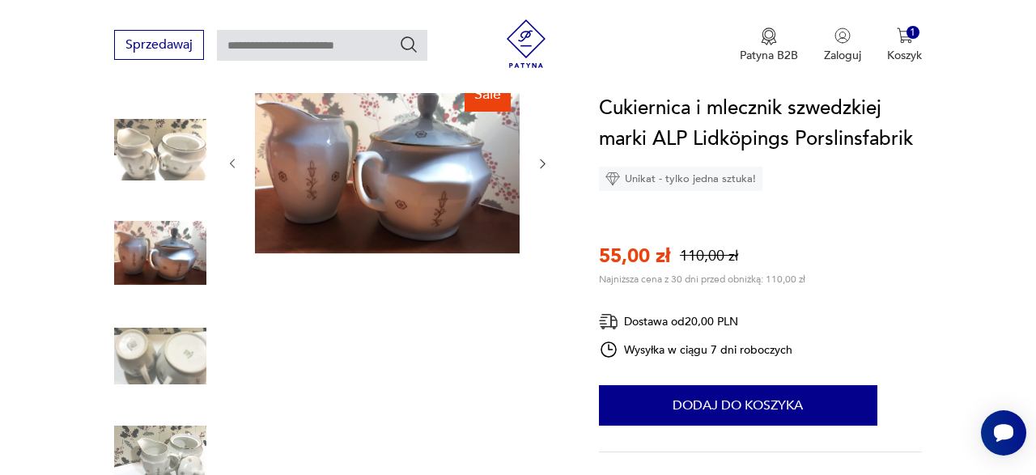
click at [180, 334] on img at bounding box center [160, 356] width 92 height 92
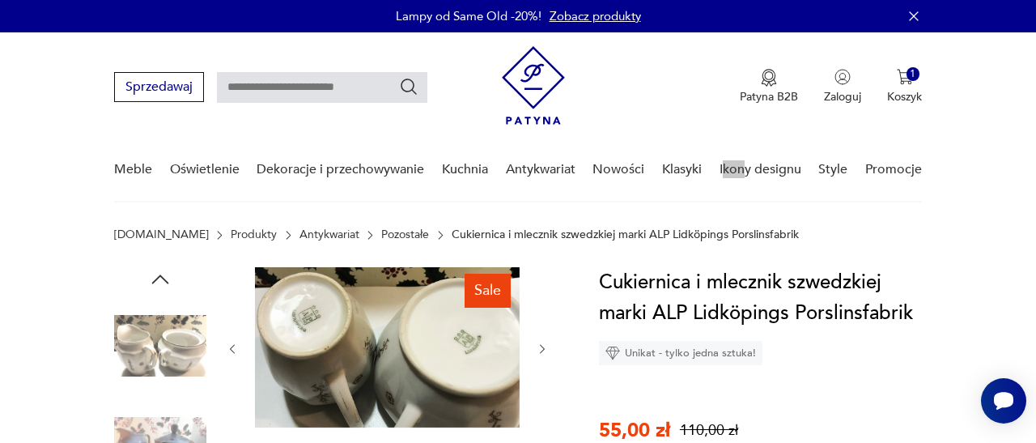
scroll to position [2647, 0]
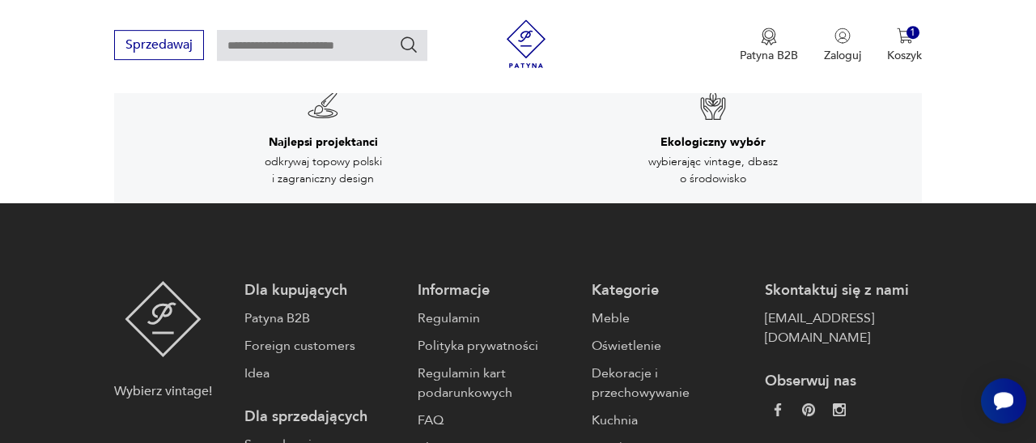
click at [876, 281] on div "Skontaktuj się z nami kontakt@patyna.pl" at bounding box center [843, 314] width 157 height 66
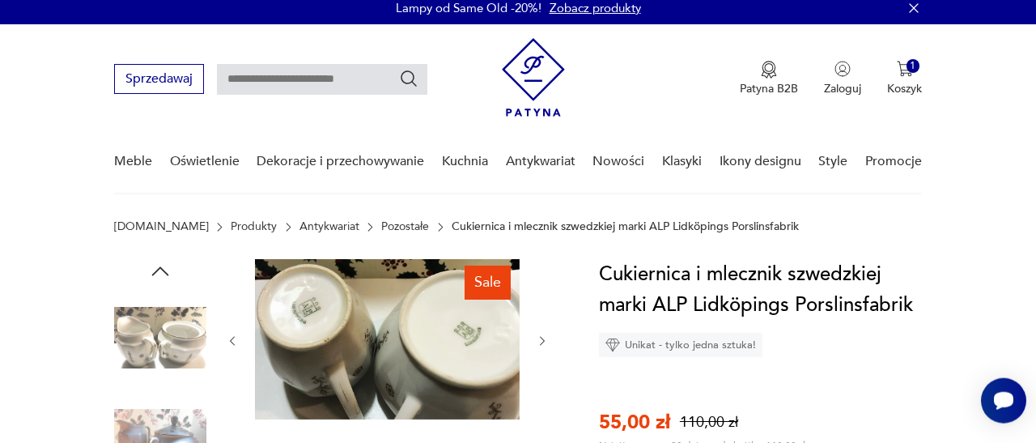
scroll to position [9, 0]
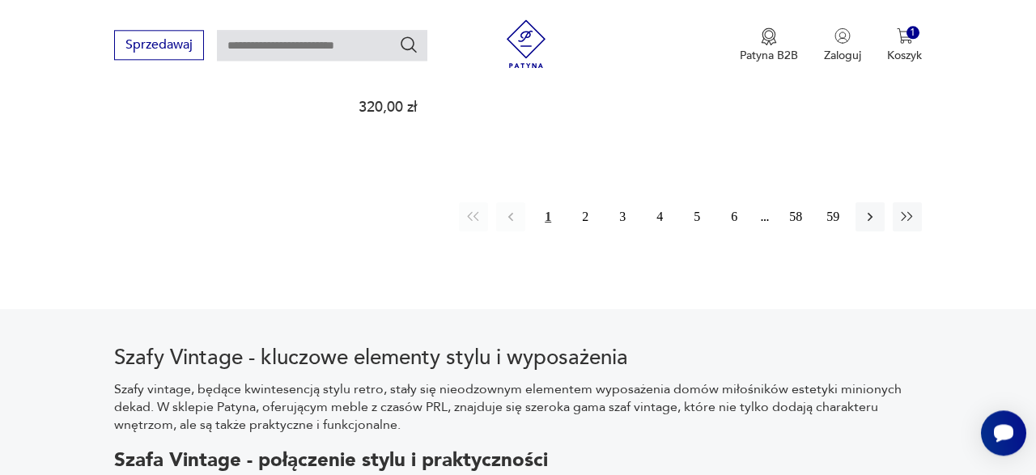
scroll to position [2414, 0]
click at [593, 203] on button "2" at bounding box center [585, 217] width 29 height 29
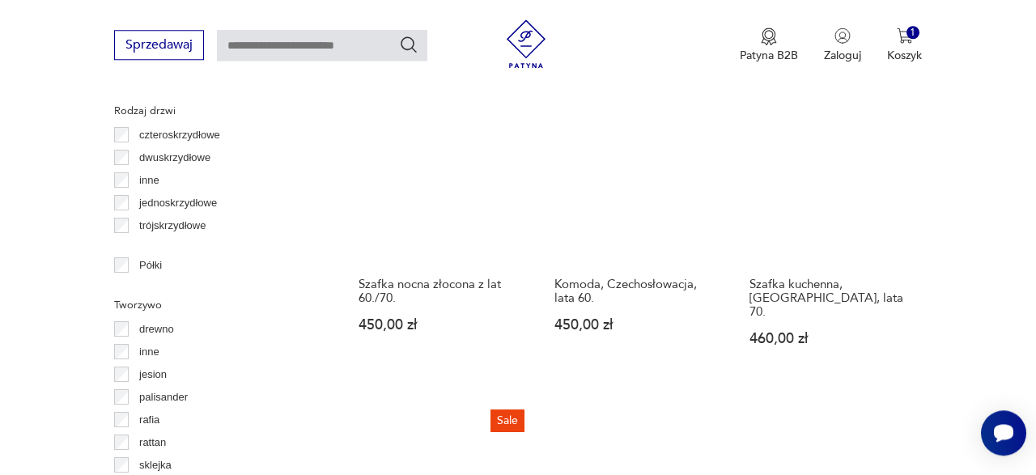
scroll to position [1951, 0]
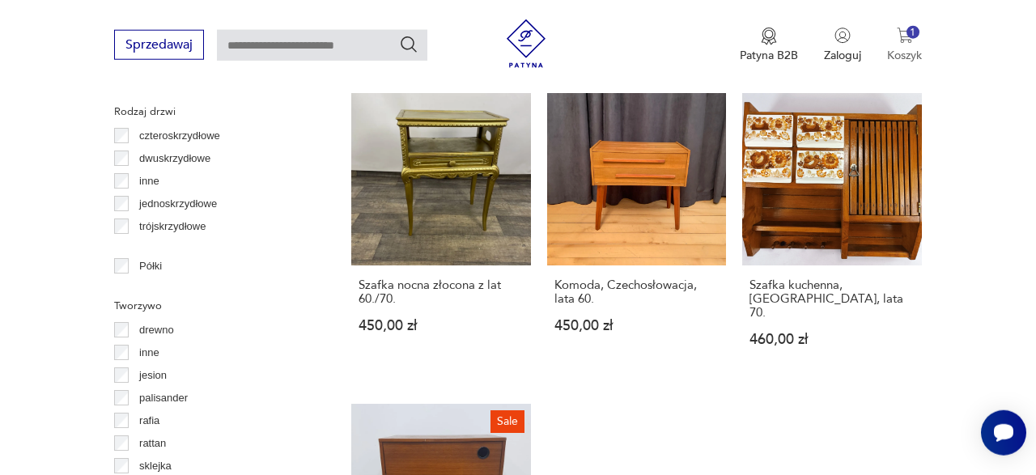
click at [912, 41] on button "1 Koszyk" at bounding box center [904, 46] width 35 height 36
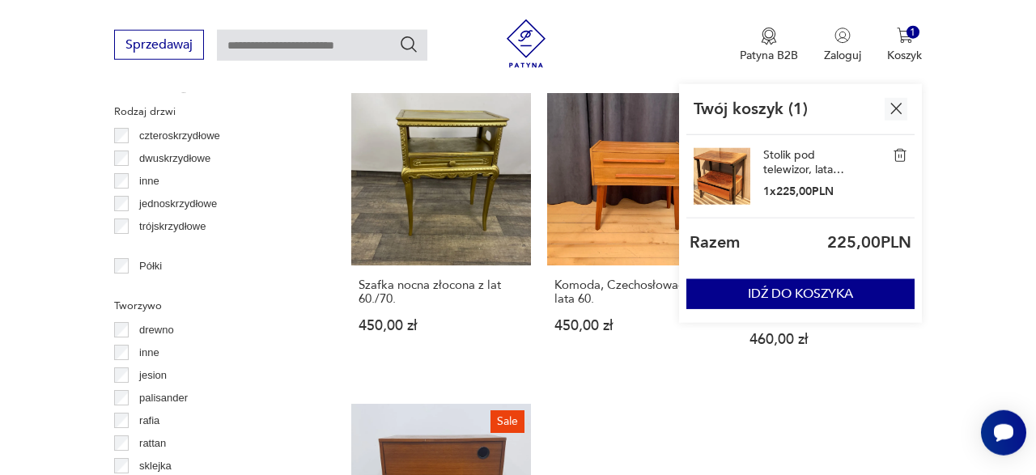
click at [910, 152] on div "Stolik pod telewizor, lata 60. 1 x 225,00 PLN" at bounding box center [800, 176] width 228 height 83
click at [901, 153] on img at bounding box center [900, 155] width 15 height 15
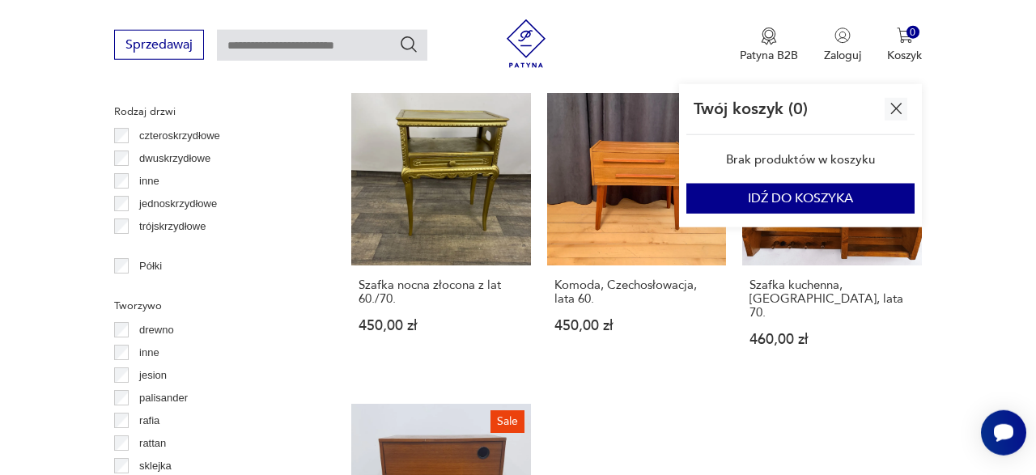
click at [893, 102] on img "button" at bounding box center [896, 109] width 20 height 20
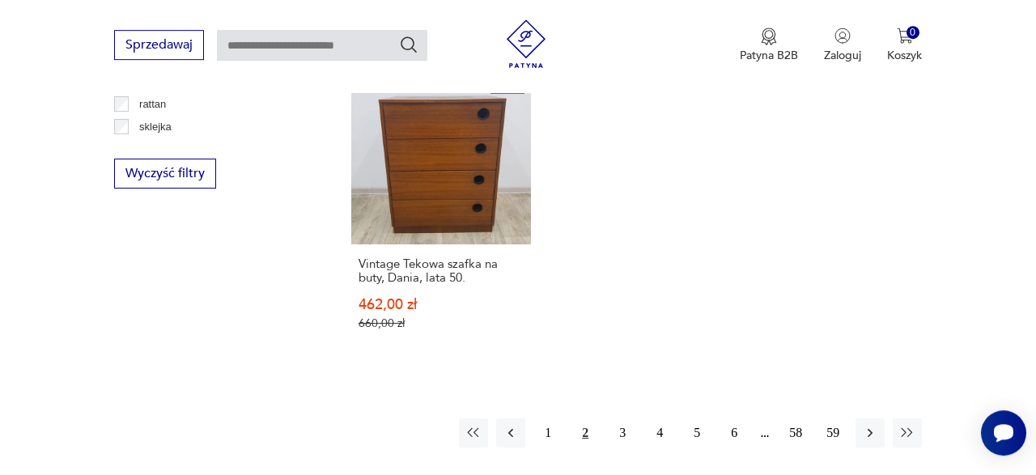
scroll to position [2296, 0]
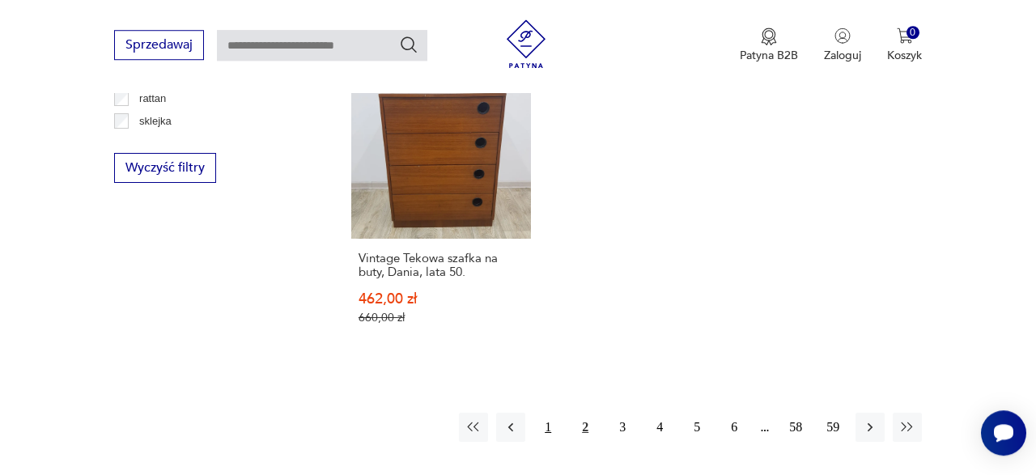
click at [546, 413] on button "1" at bounding box center [547, 427] width 29 height 29
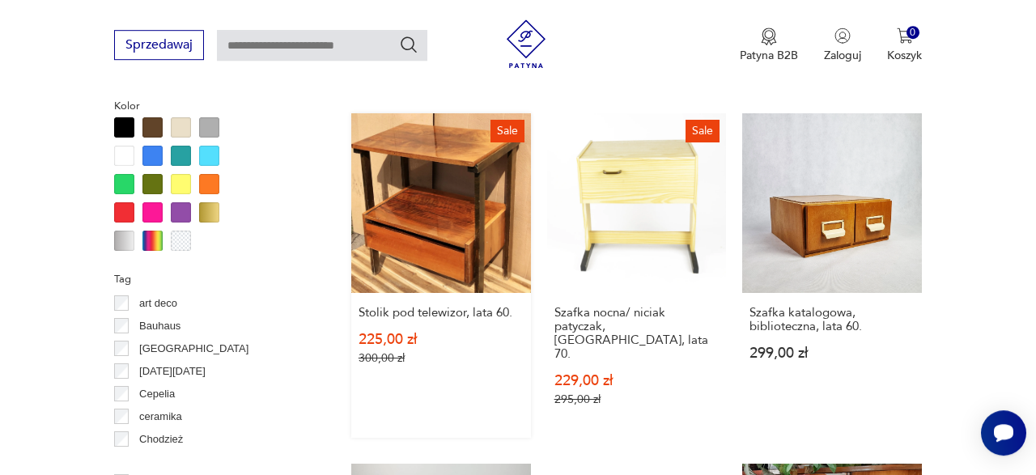
click at [465, 282] on link "Sale Stolik pod telewizor, lata 60. 225,00 zł 300,00 zł" at bounding box center [441, 275] width 180 height 325
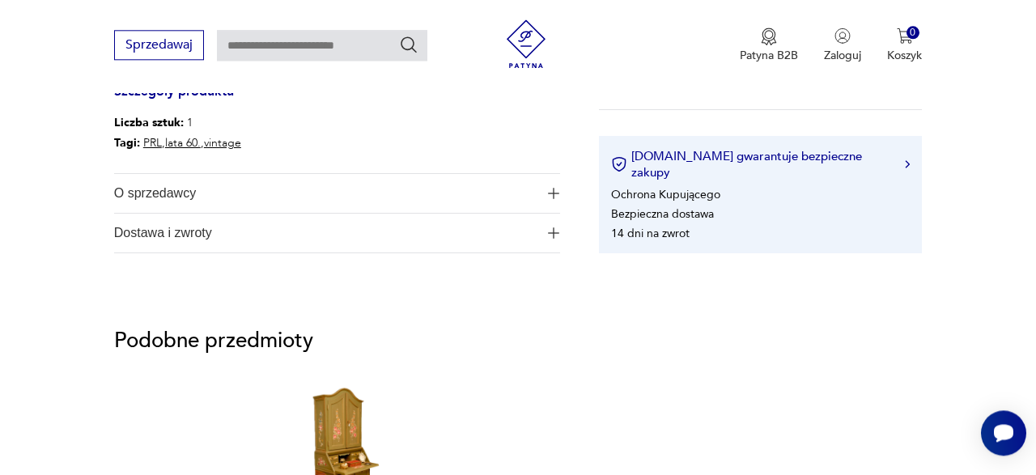
scroll to position [1127, 0]
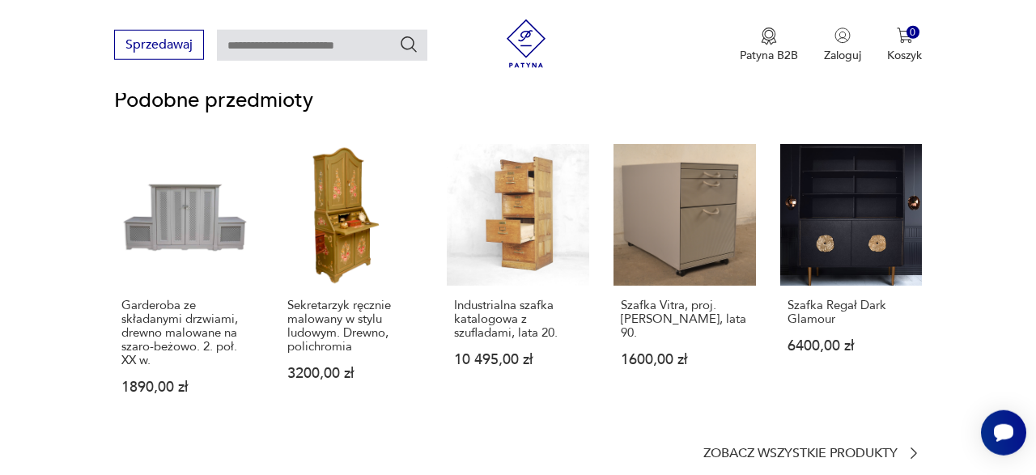
click at [837, 462] on section "Podobne przedmioty Garderoba ze składanymi drzwiami, drewno malowane na szaro-b…" at bounding box center [518, 276] width 1036 height 449
click at [820, 454] on p "Zobacz wszystkie produkty" at bounding box center [800, 453] width 194 height 11
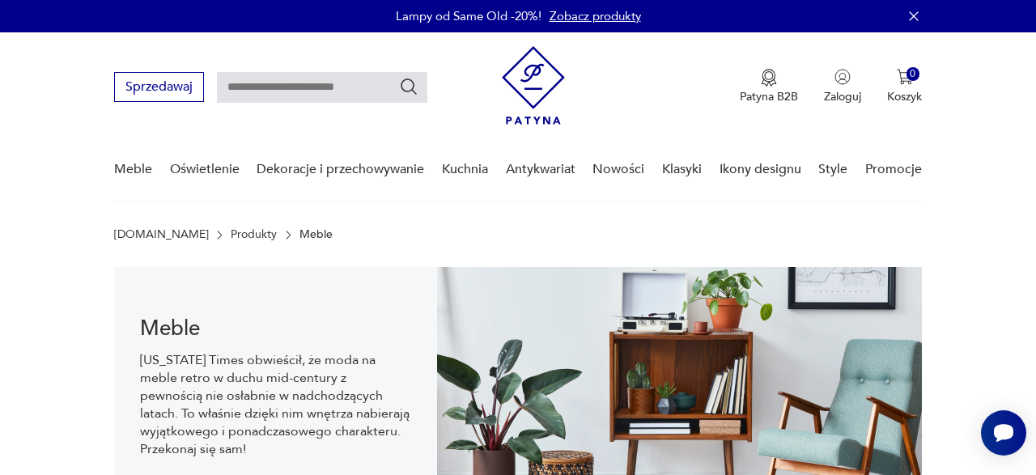
click at [512, 84] on img at bounding box center [533, 85] width 63 height 79
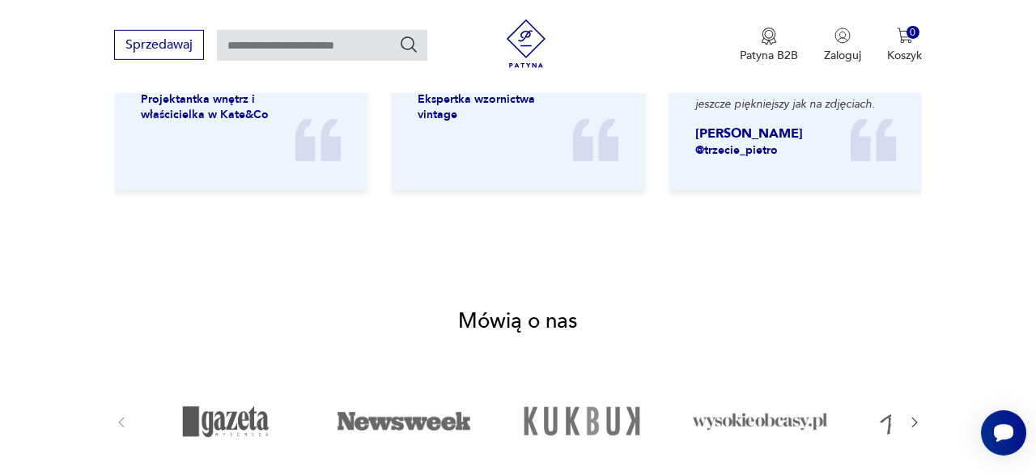
scroll to position [2252, 0]
click at [550, 40] on img at bounding box center [526, 43] width 49 height 49
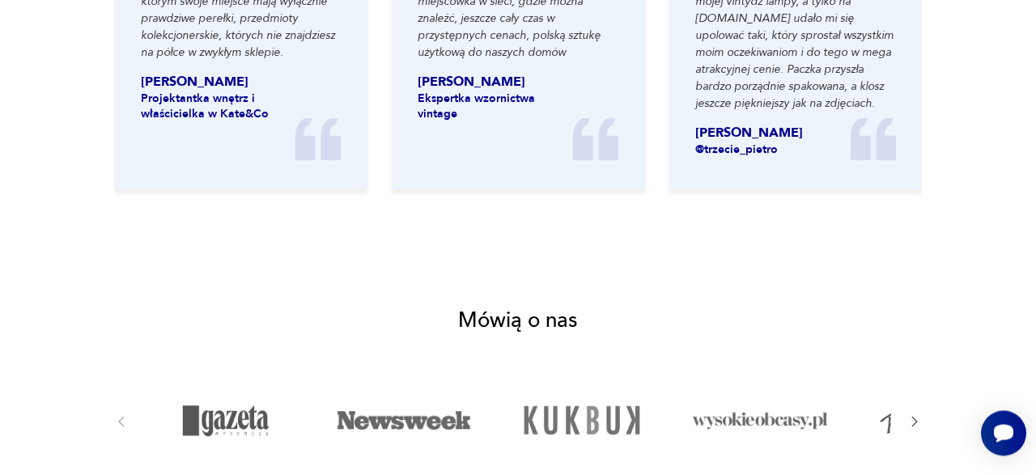
scroll to position [0, 0]
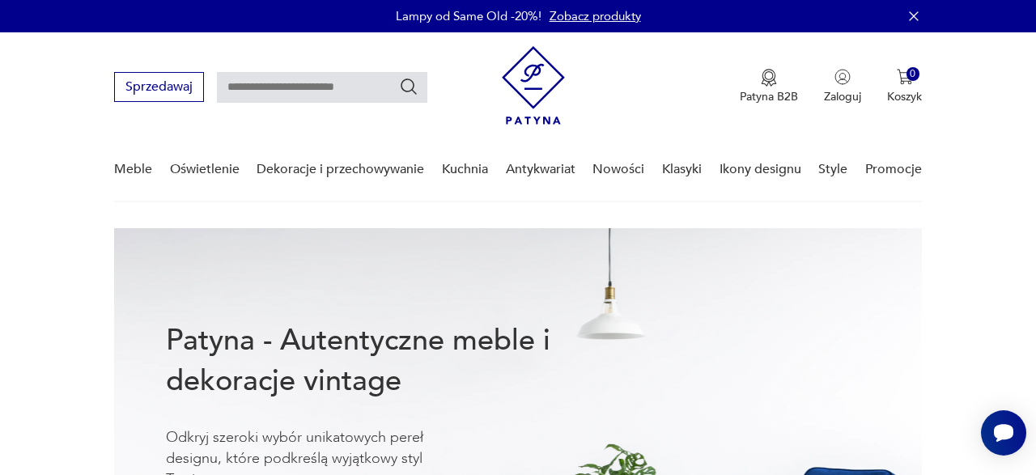
click at [545, 40] on div "Sprzedawaj Patyna B2B Zaloguj 0 Koszyk Twój koszyk ( 0 ) Brak produktów w koszy…" at bounding box center [518, 78] width 808 height 93
click at [528, 83] on img at bounding box center [533, 85] width 63 height 79
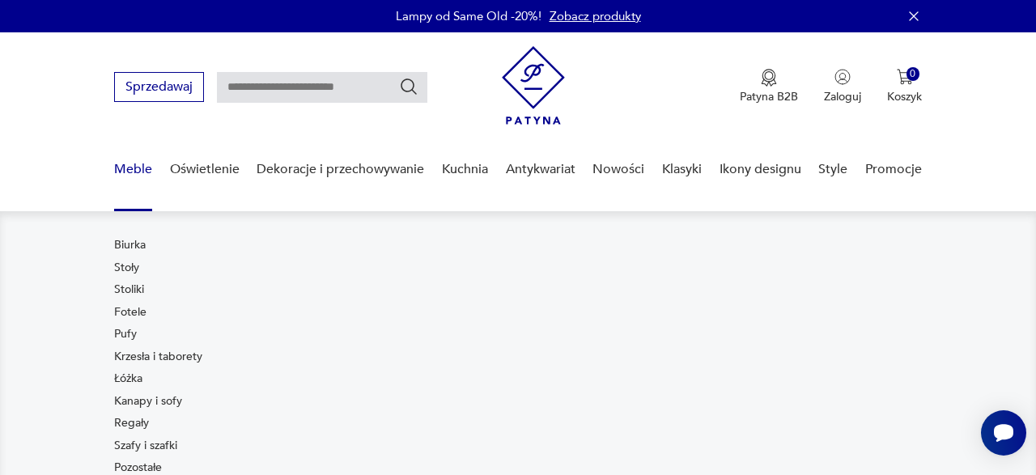
scroll to position [72, 0]
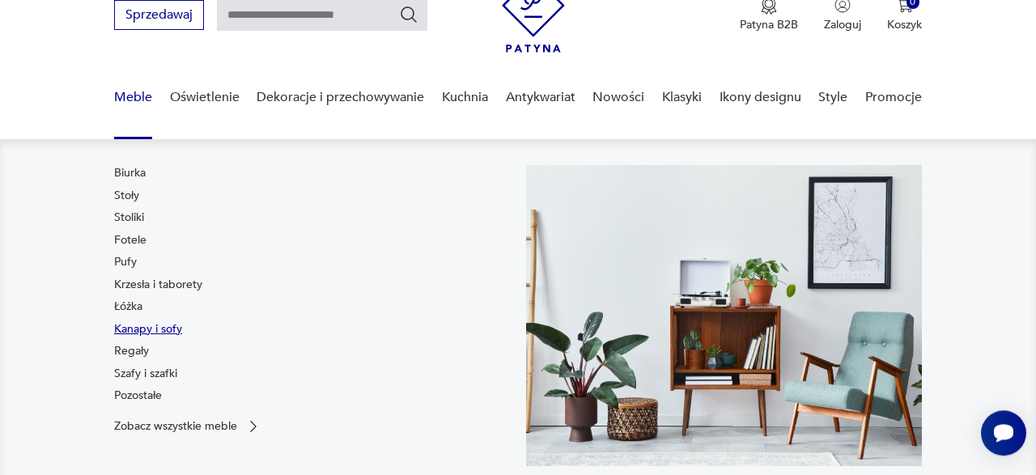
click at [147, 327] on link "Kanapy i sofy" at bounding box center [148, 329] width 68 height 16
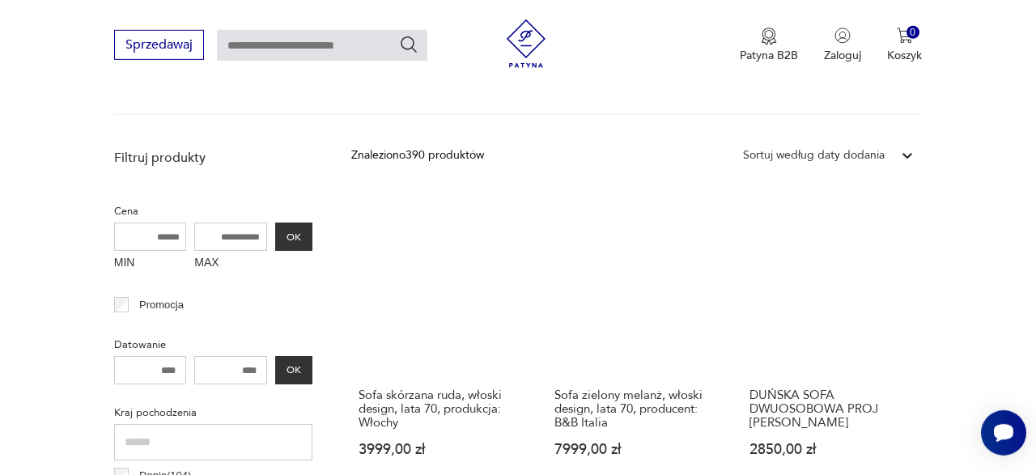
scroll to position [422, 0]
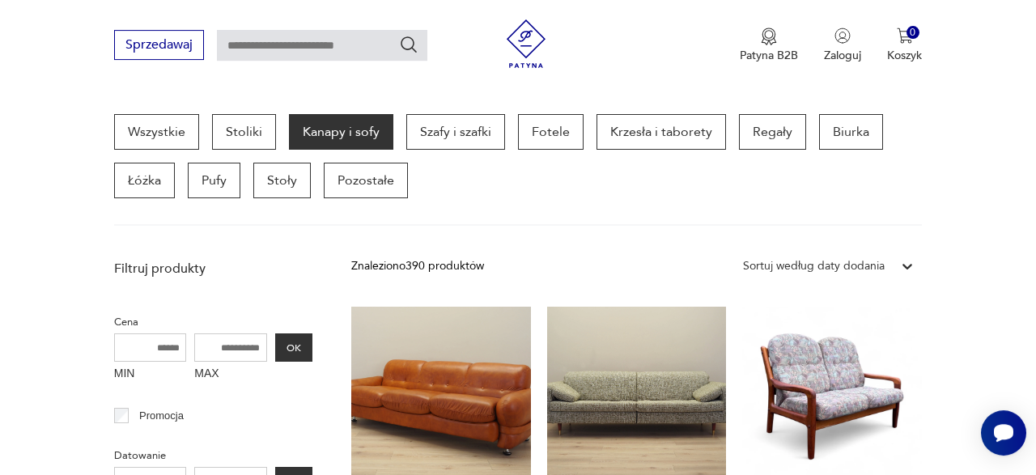
click at [848, 263] on div "Sortuj według daty dodania" at bounding box center [814, 266] width 142 height 18
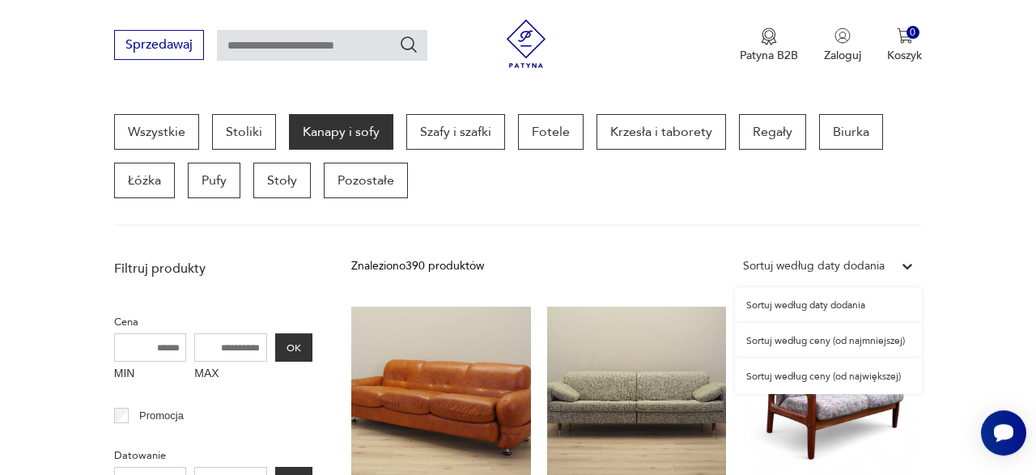
click at [816, 332] on div "Sortuj według ceny (od najmniejszej)" at bounding box center [828, 341] width 187 height 36
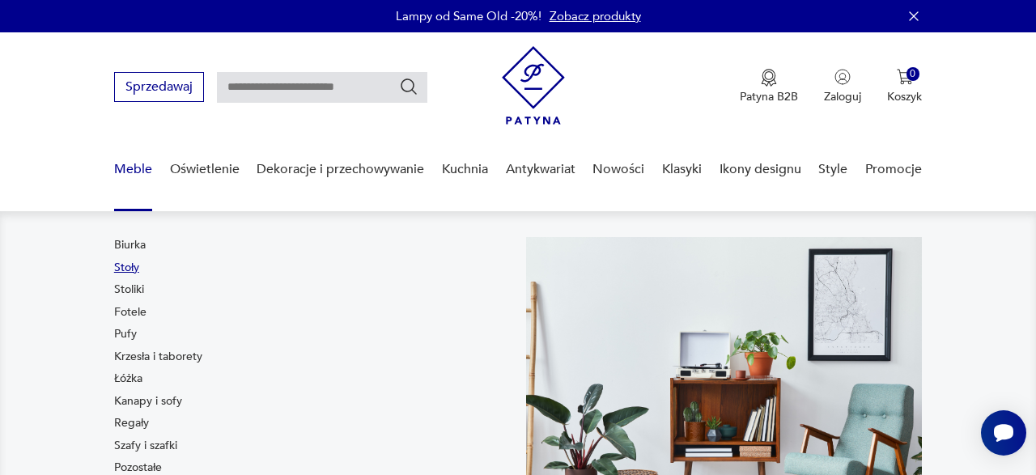
click at [134, 274] on link "Stoły" at bounding box center [126, 268] width 25 height 16
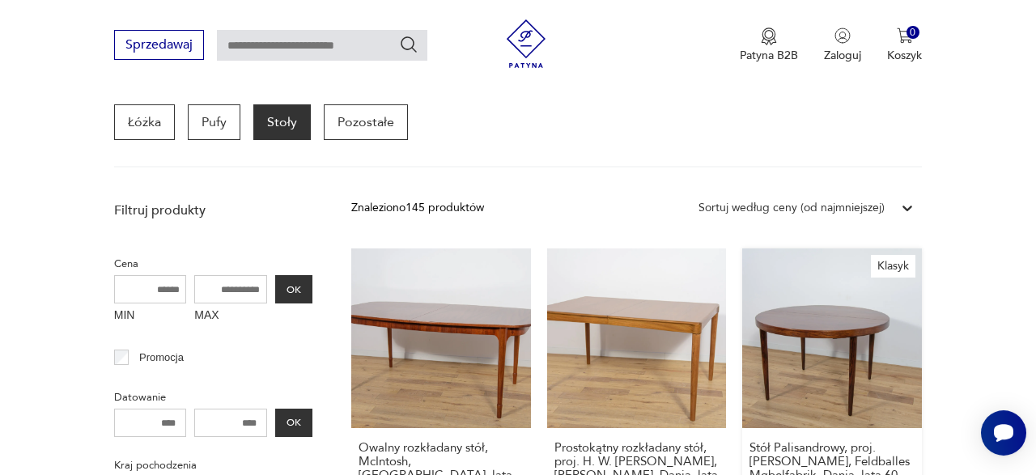
scroll to position [474, 0]
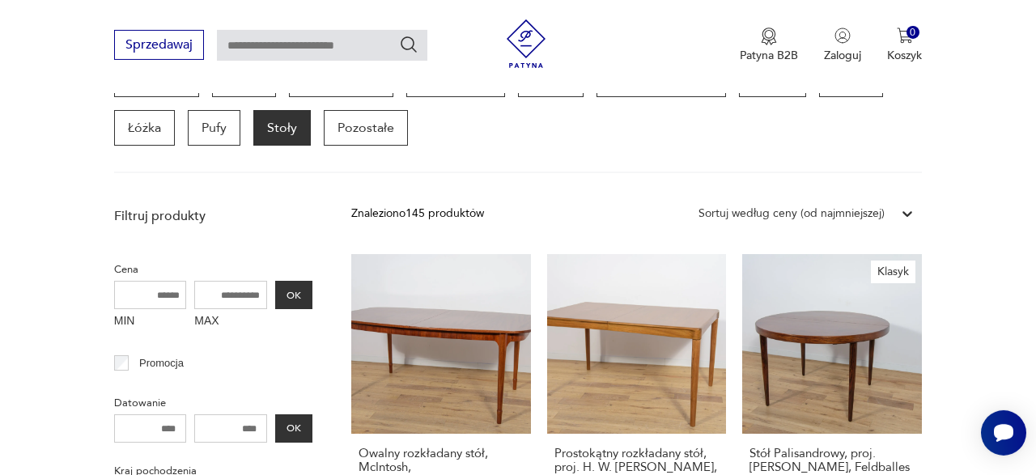
click at [870, 223] on div "Sortuj według ceny (od najmniejszej)" at bounding box center [805, 213] width 231 height 29
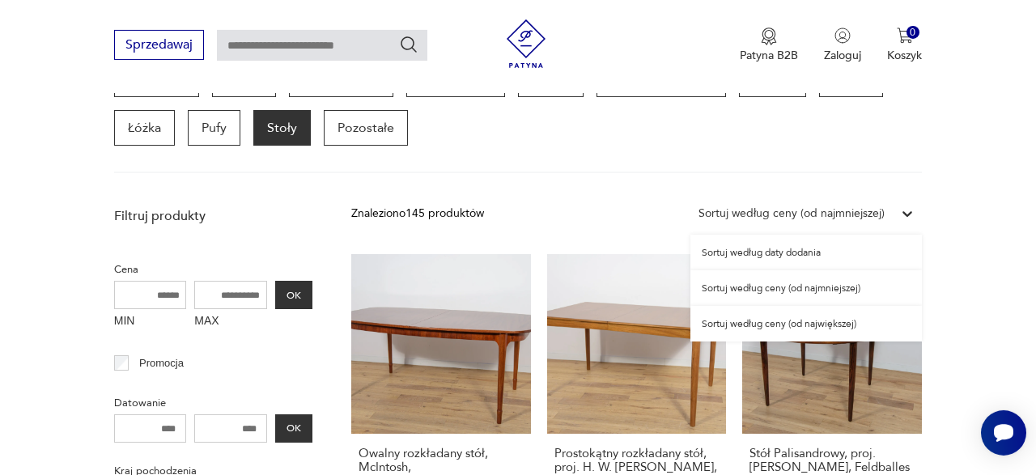
click at [779, 287] on div "Sortuj według ceny (od najmniejszej)" at bounding box center [805, 288] width 231 height 36
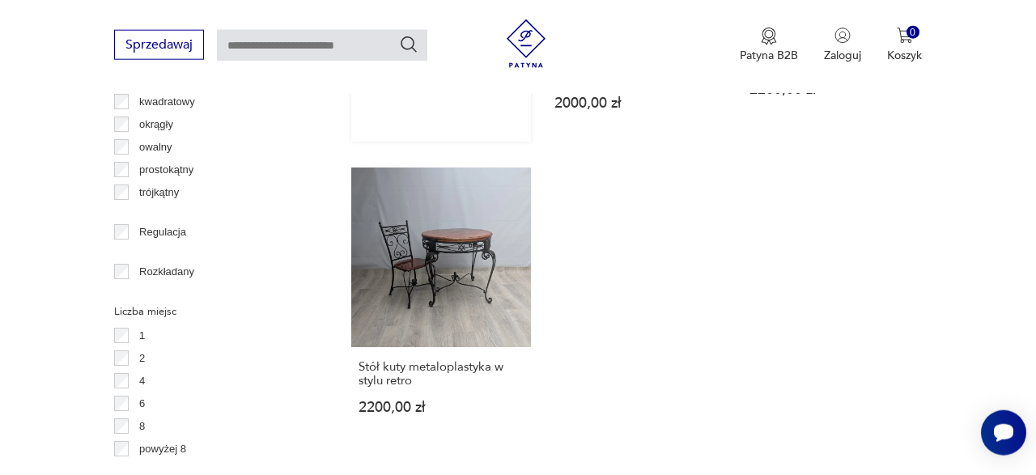
scroll to position [2294, 0]
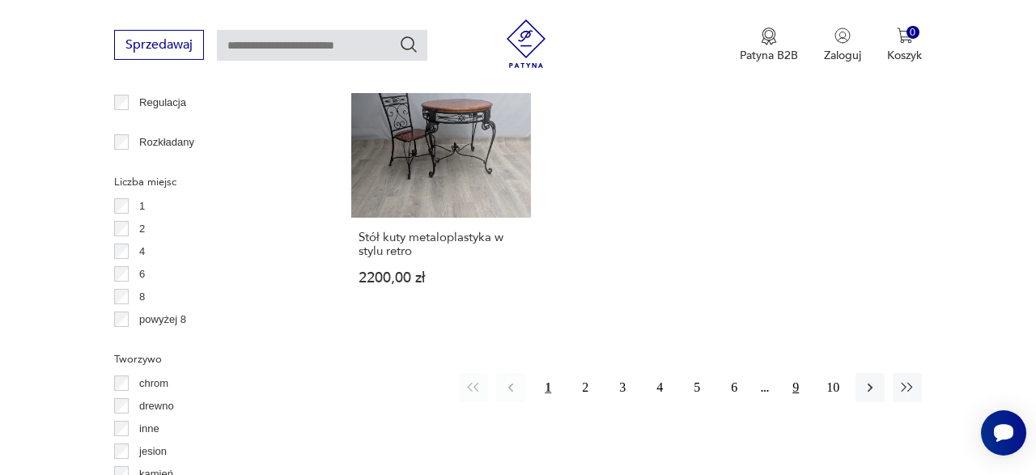
click at [800, 373] on button "9" at bounding box center [795, 387] width 29 height 29
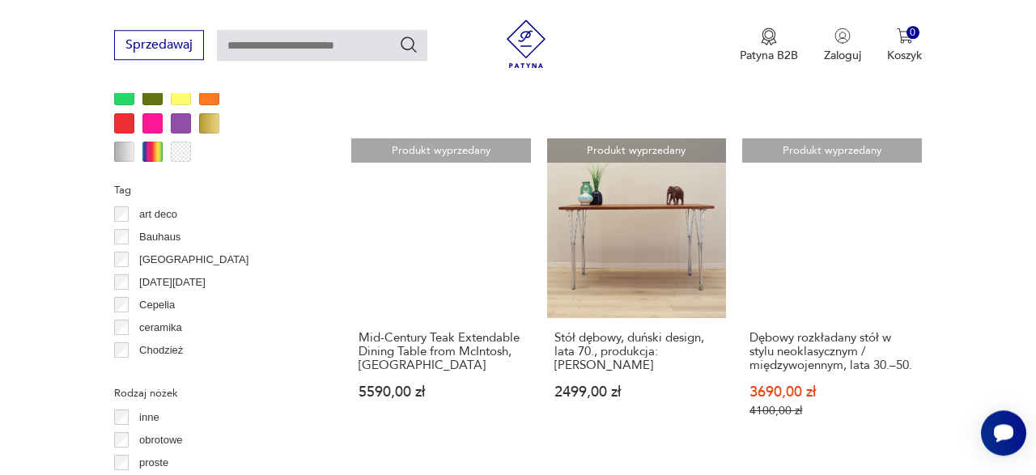
scroll to position [1586, 0]
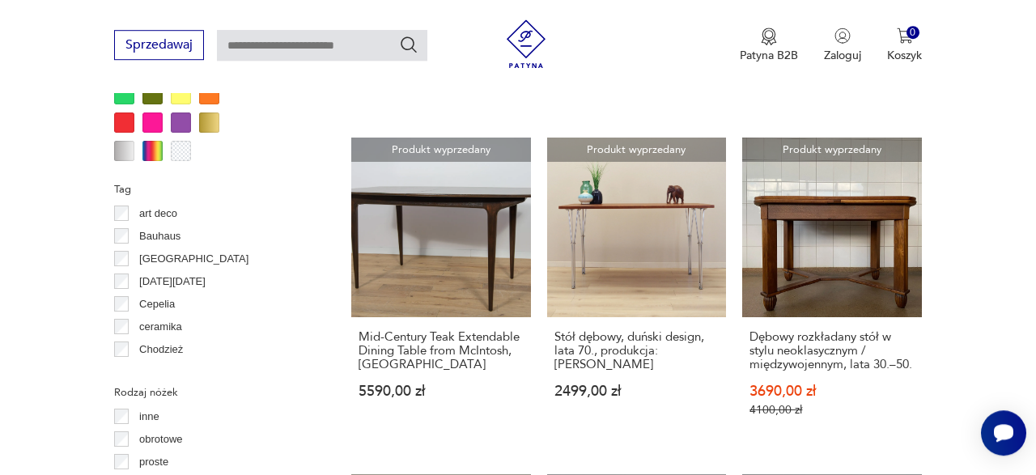
click at [533, 51] on img at bounding box center [526, 43] width 49 height 49
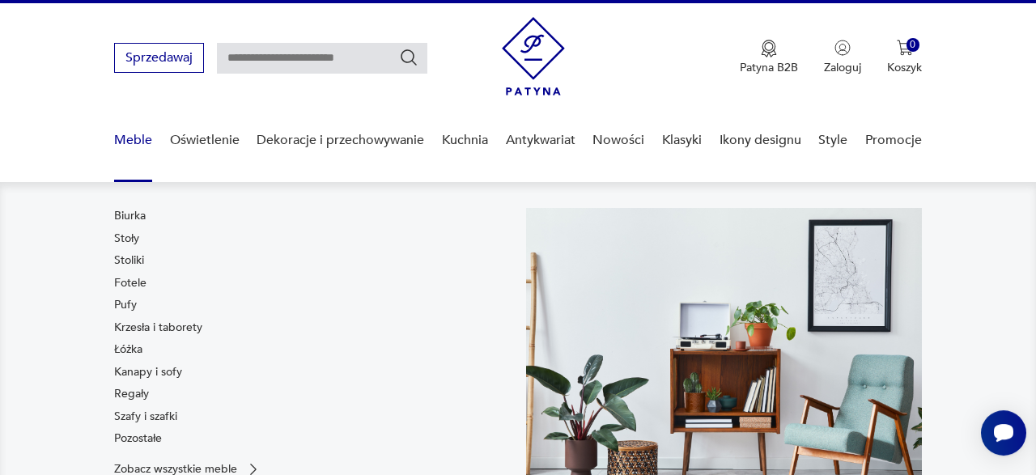
scroll to position [30, 0]
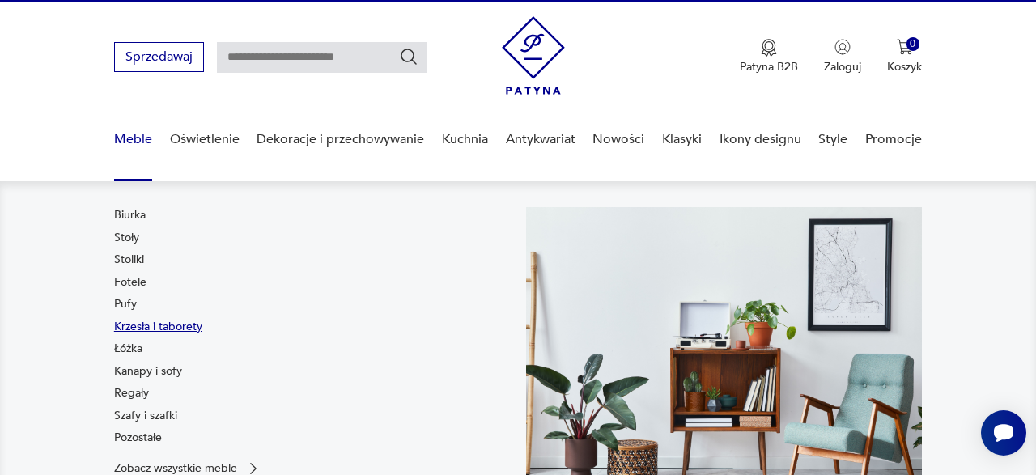
click at [147, 329] on link "Krzesła i taborety" at bounding box center [158, 327] width 88 height 16
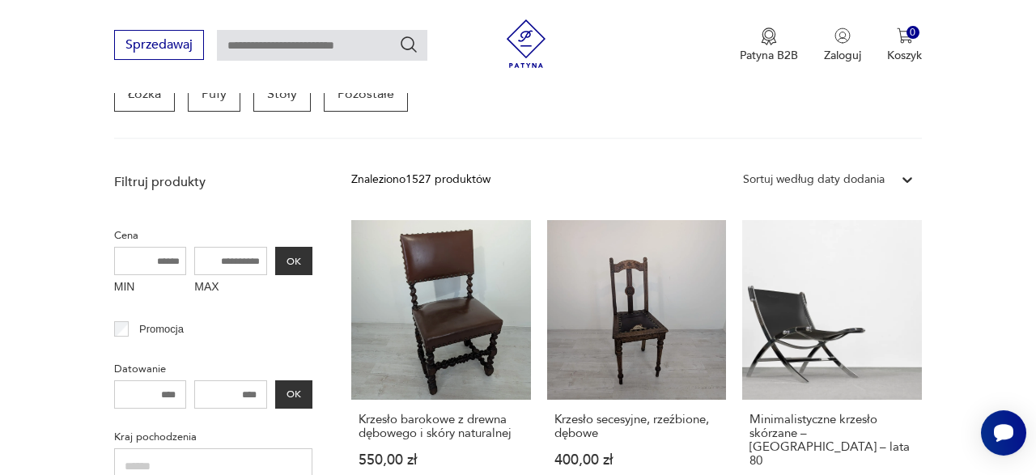
scroll to position [507, 0]
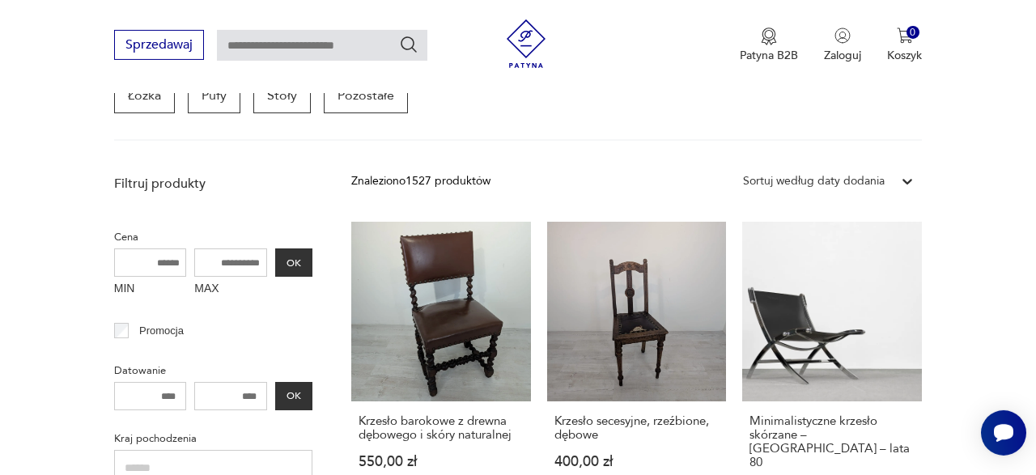
click at [817, 193] on div "Sortuj według daty dodania" at bounding box center [828, 181] width 187 height 29
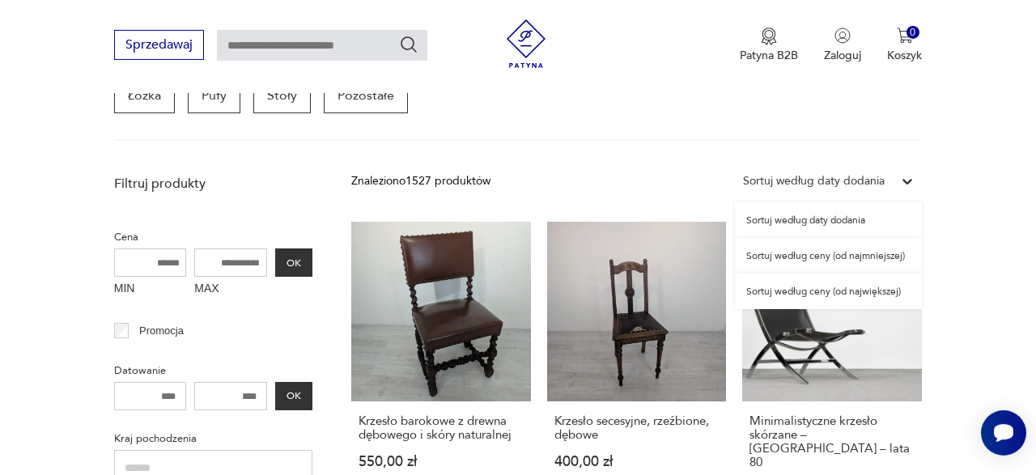
click at [779, 250] on div "Sortuj według ceny (od najmniejszej)" at bounding box center [828, 256] width 187 height 36
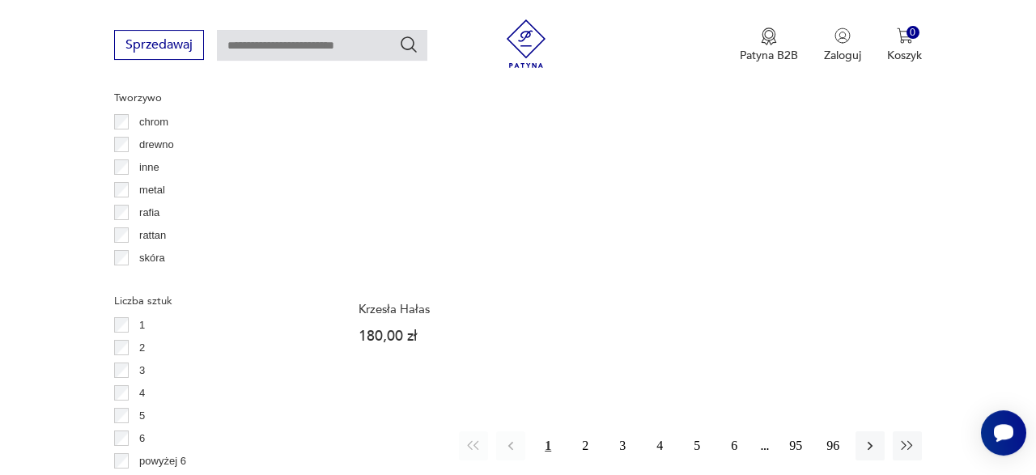
scroll to position [2211, 0]
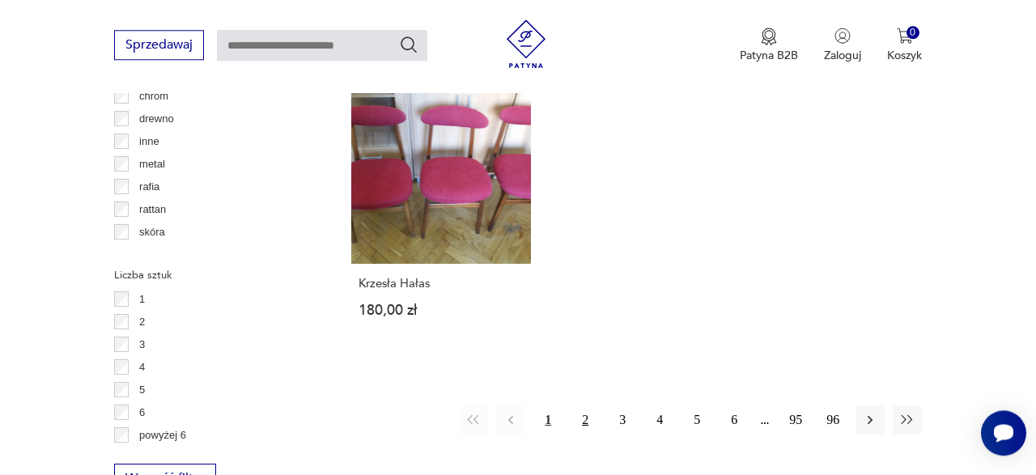
click at [588, 420] on button "2" at bounding box center [585, 419] width 29 height 29
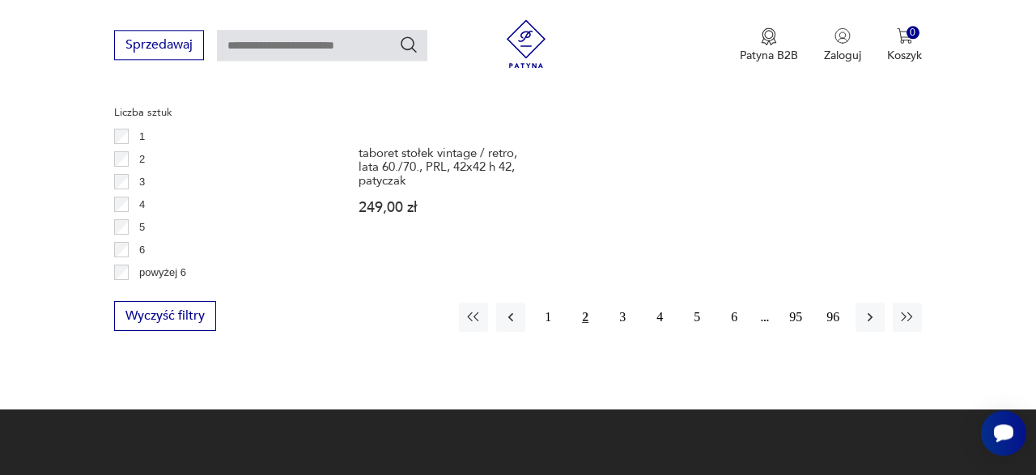
scroll to position [2376, 0]
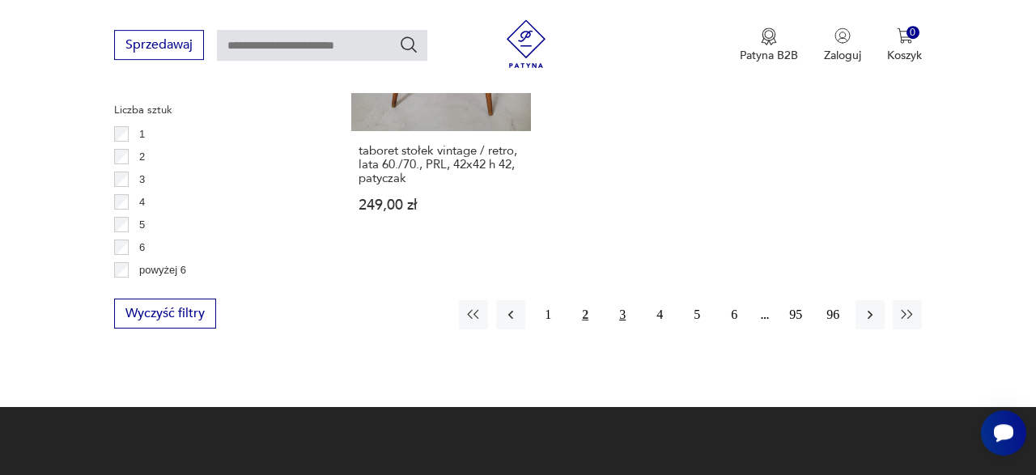
click at [619, 304] on button "3" at bounding box center [622, 314] width 29 height 29
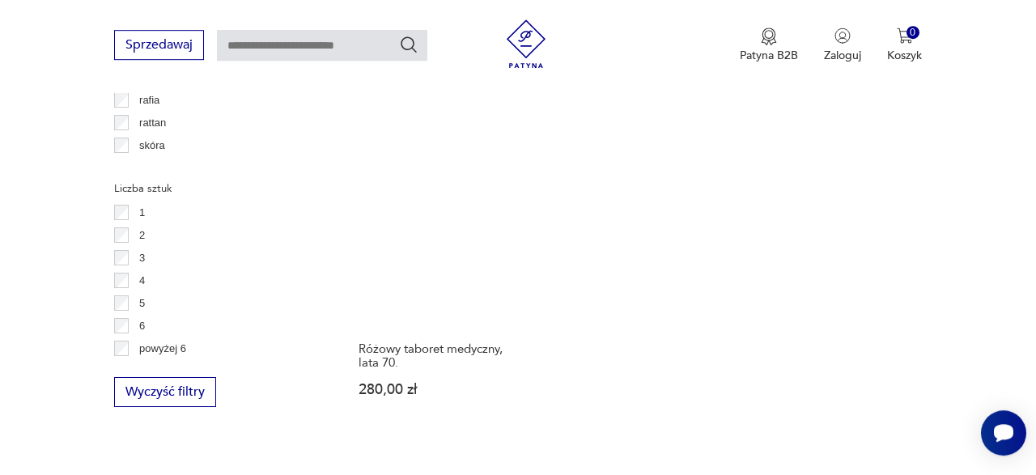
scroll to position [2297, 0]
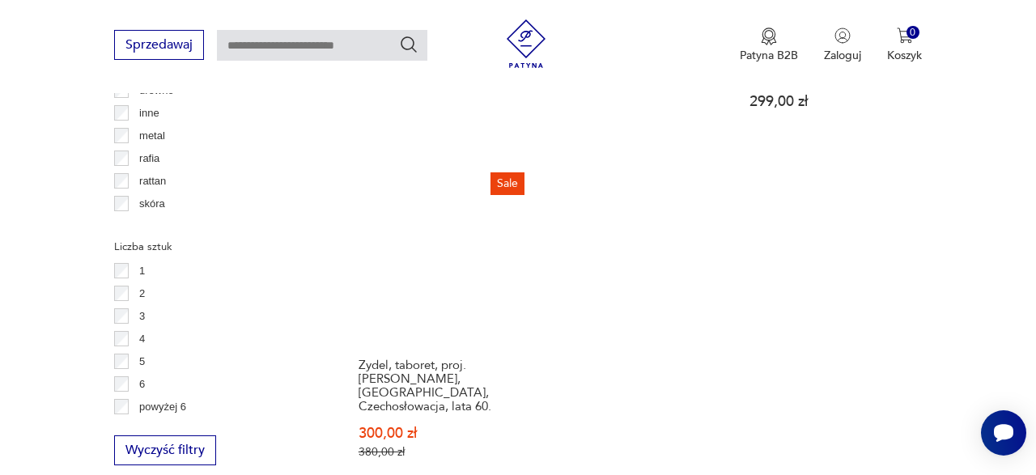
scroll to position [2327, 0]
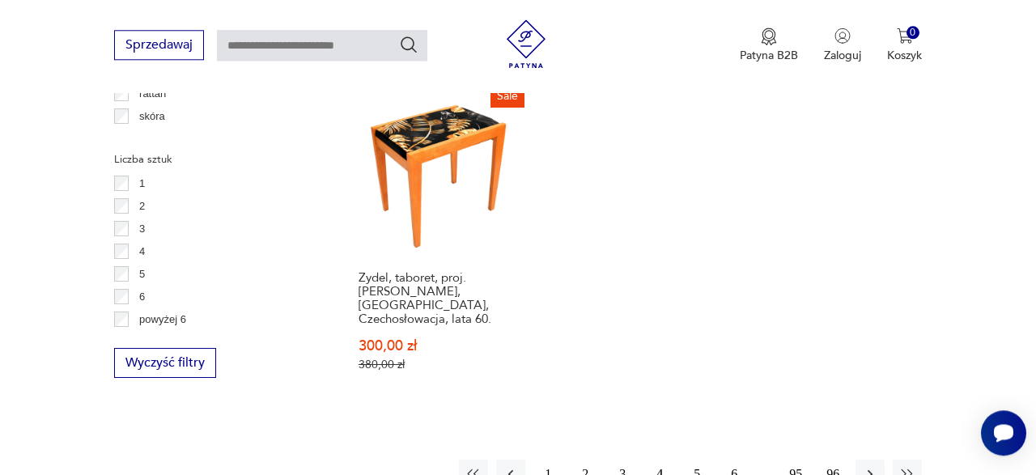
click at [697, 460] on button "5" at bounding box center [696, 474] width 29 height 29
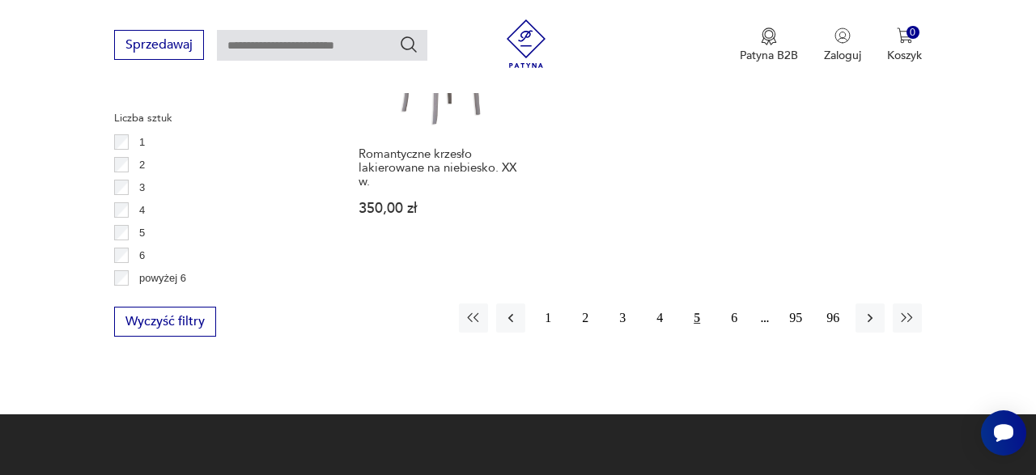
scroll to position [2401, 0]
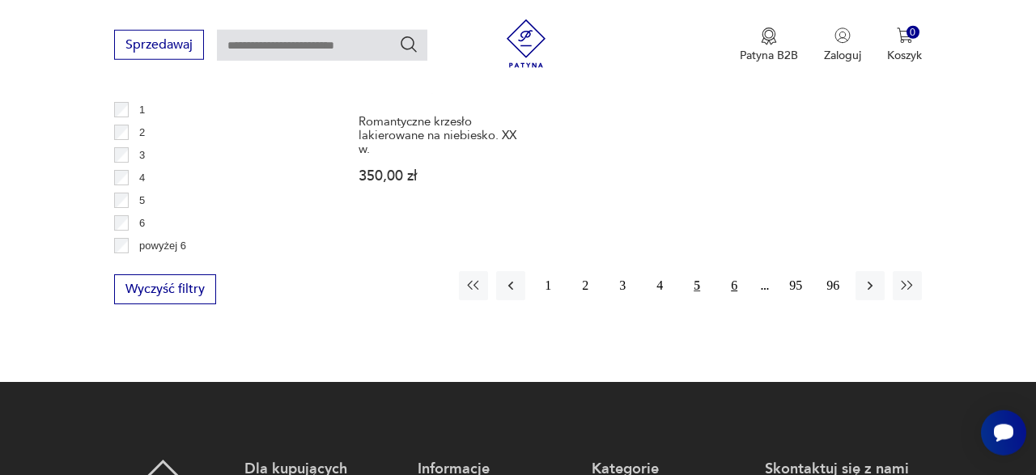
click at [734, 271] on button "6" at bounding box center [734, 285] width 29 height 29
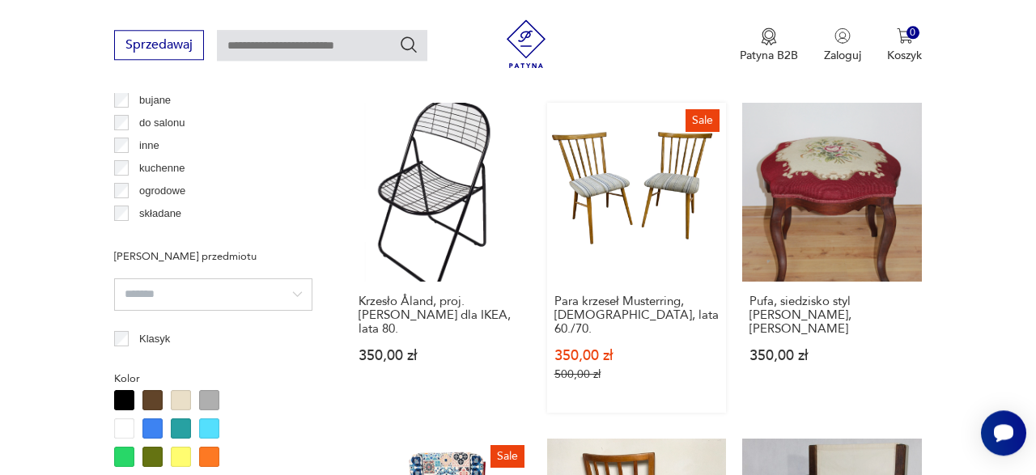
scroll to position [1293, 0]
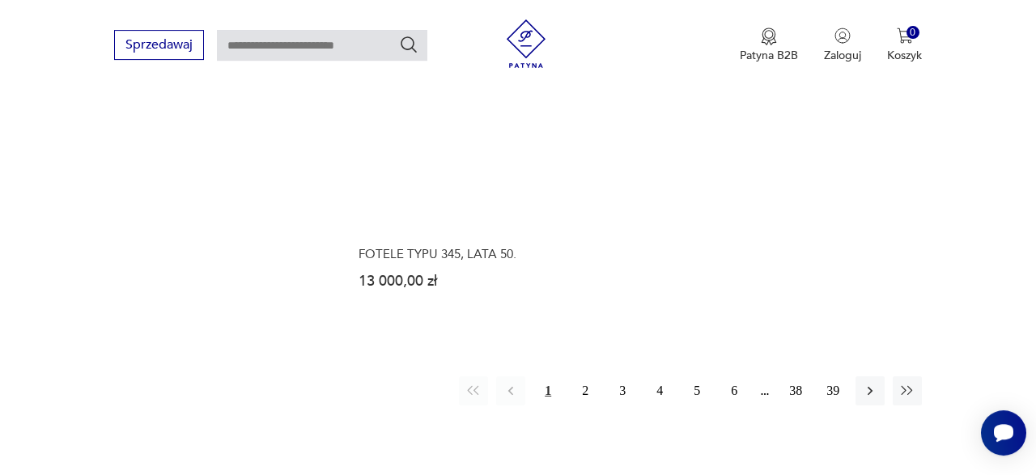
scroll to position [1962, 0]
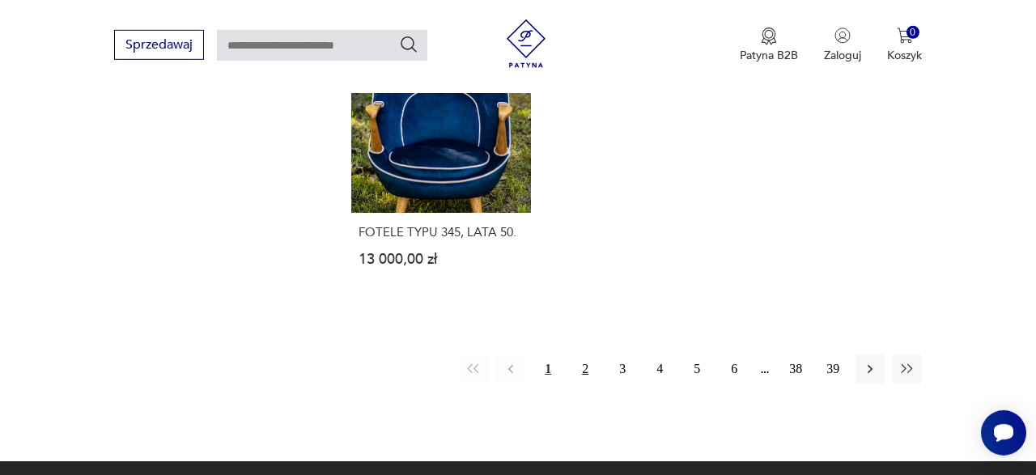
click at [584, 355] on button "2" at bounding box center [585, 369] width 29 height 29
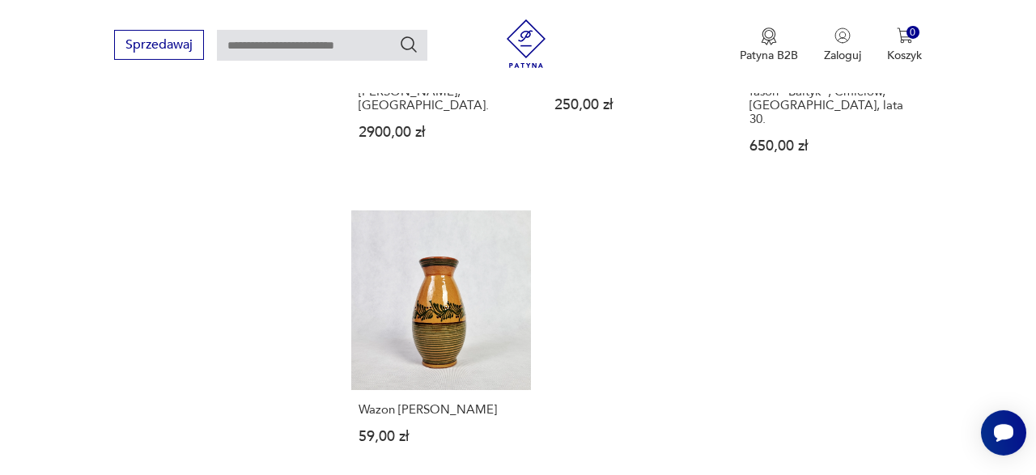
scroll to position [1811, 0]
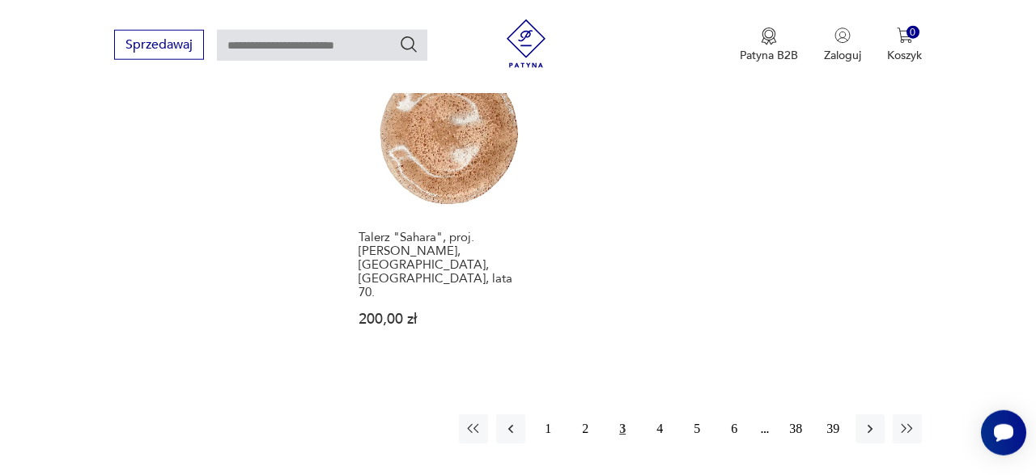
scroll to position [1932, 0]
click at [662, 412] on button "4" at bounding box center [659, 426] width 29 height 29
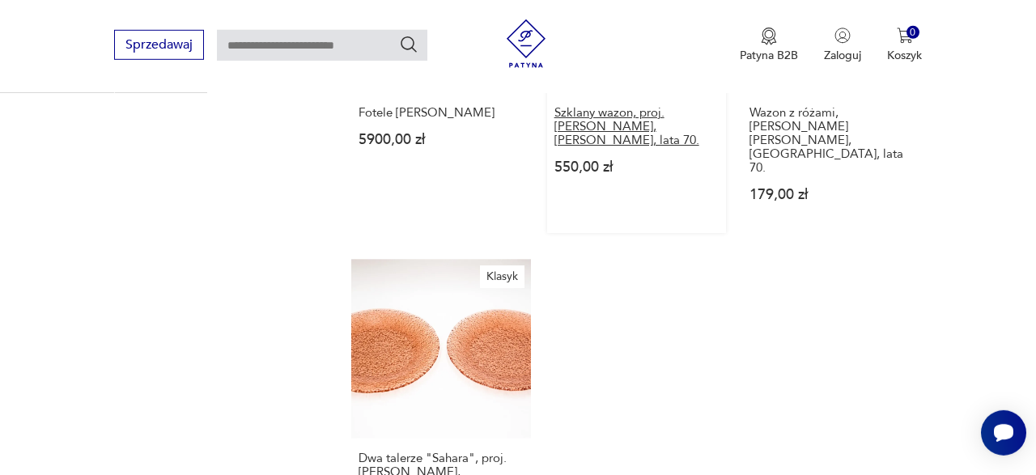
scroll to position [1862, 0]
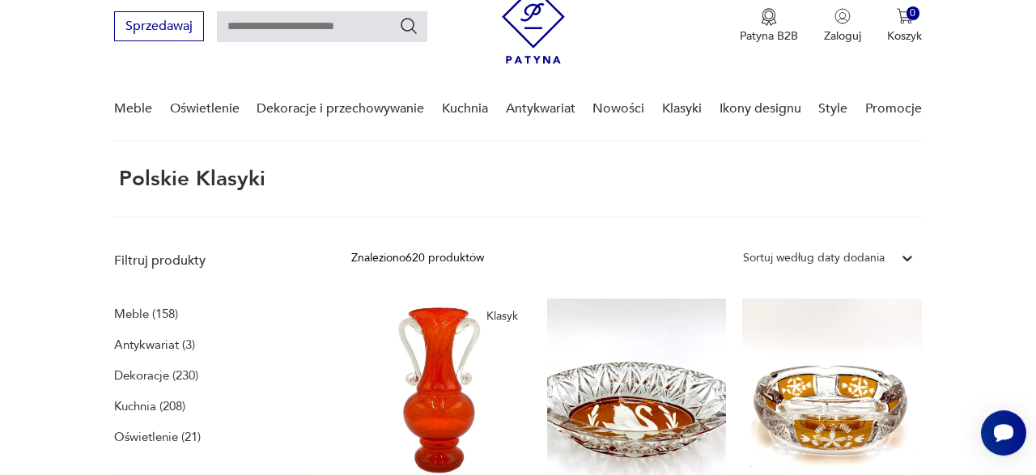
scroll to position [176, 0]
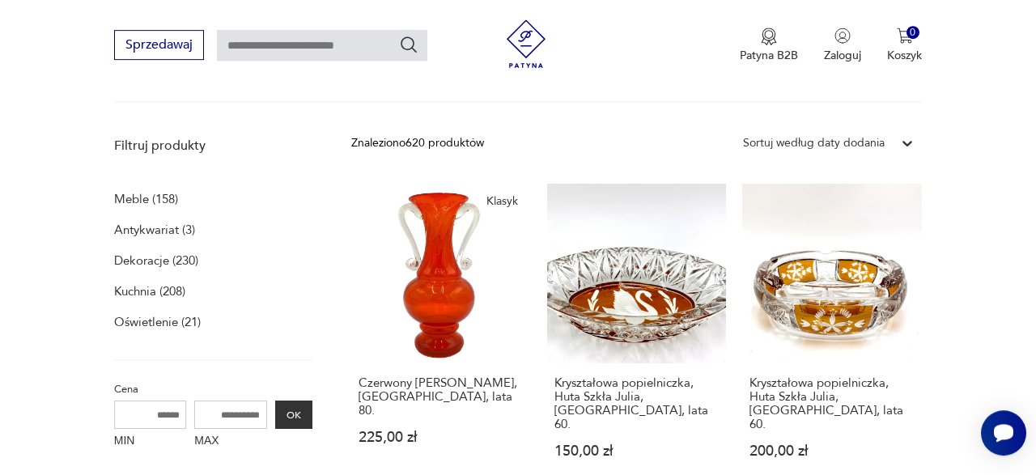
click at [145, 197] on p "Meble (158)" at bounding box center [146, 199] width 64 height 23
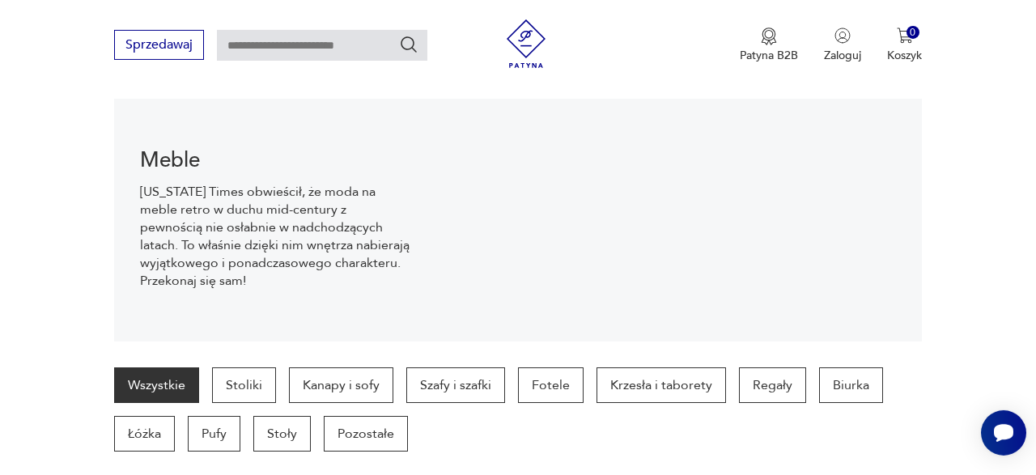
scroll to position [169, 0]
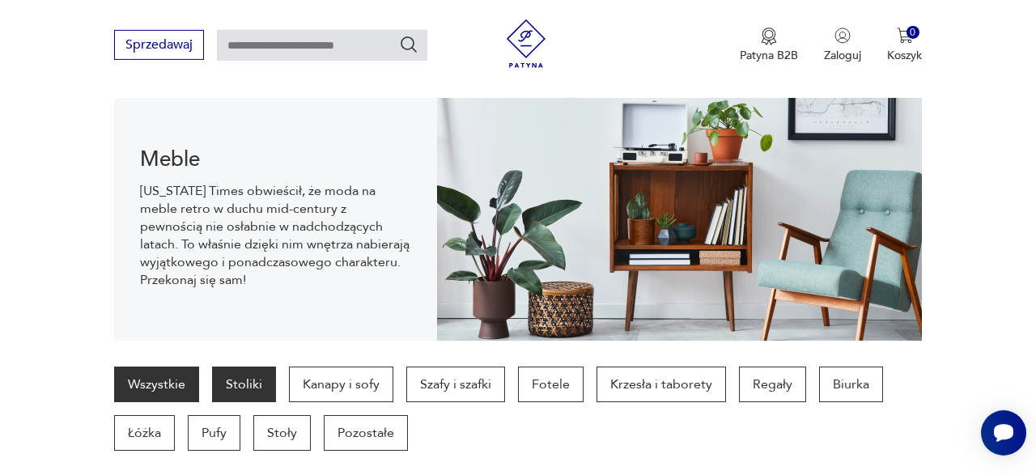
click at [247, 386] on p "Stoliki" at bounding box center [244, 385] width 64 height 36
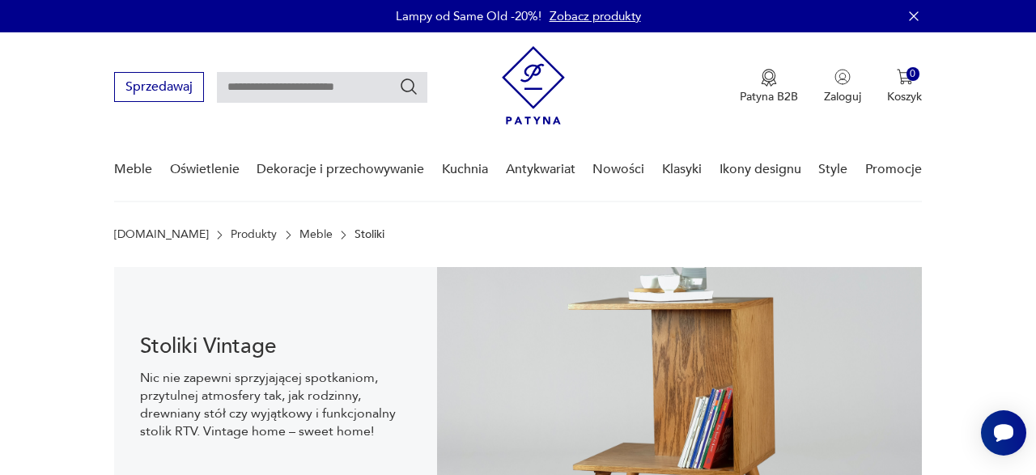
click at [557, 74] on img at bounding box center [533, 85] width 63 height 79
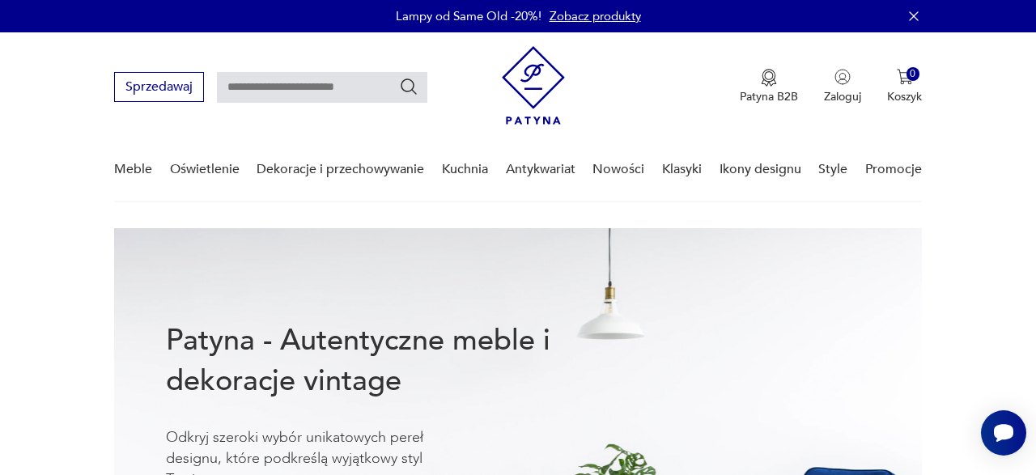
click at [302, 90] on input "text" at bounding box center [322, 87] width 210 height 31
type input "*******"
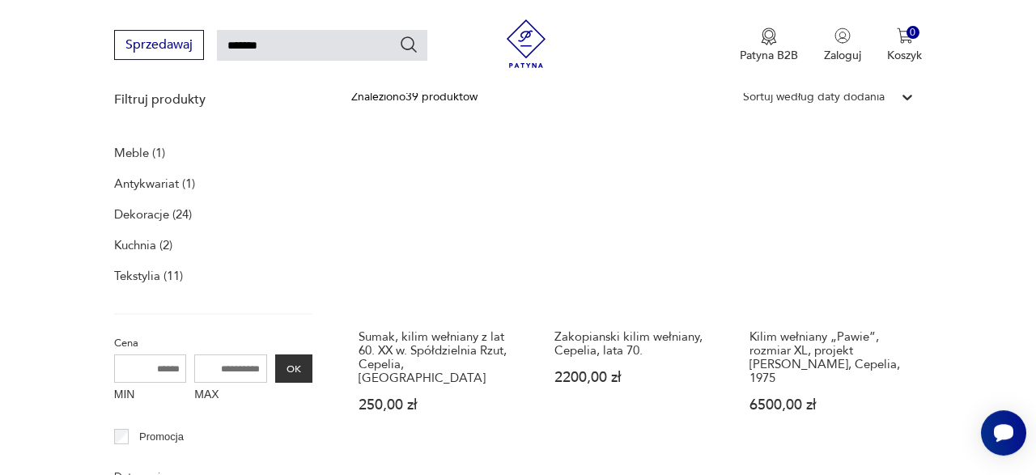
scroll to position [186, 0]
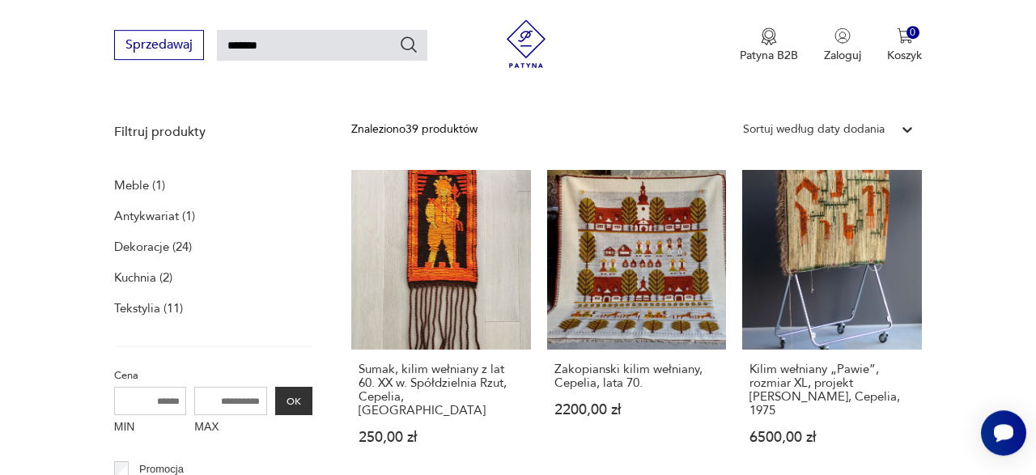
click at [780, 119] on div "Sortuj według daty dodania" at bounding box center [814, 129] width 158 height 21
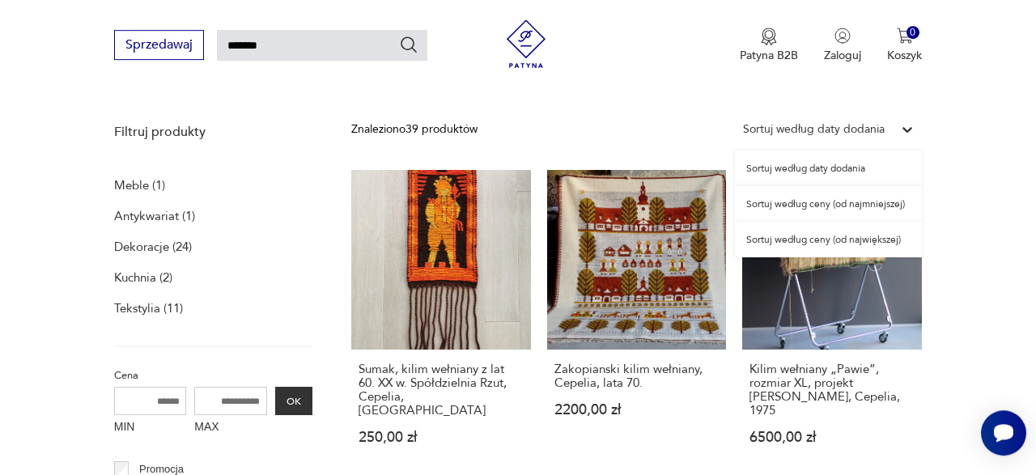
click at [794, 198] on div "Sortuj według ceny (od najmniejszej)" at bounding box center [828, 204] width 187 height 36
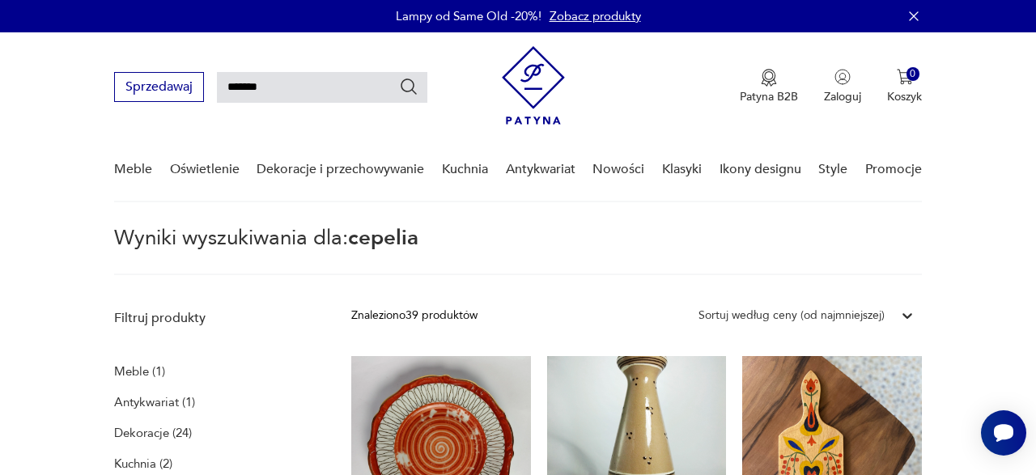
click at [240, 86] on input "*******" at bounding box center [322, 87] width 210 height 31
type input "**********"
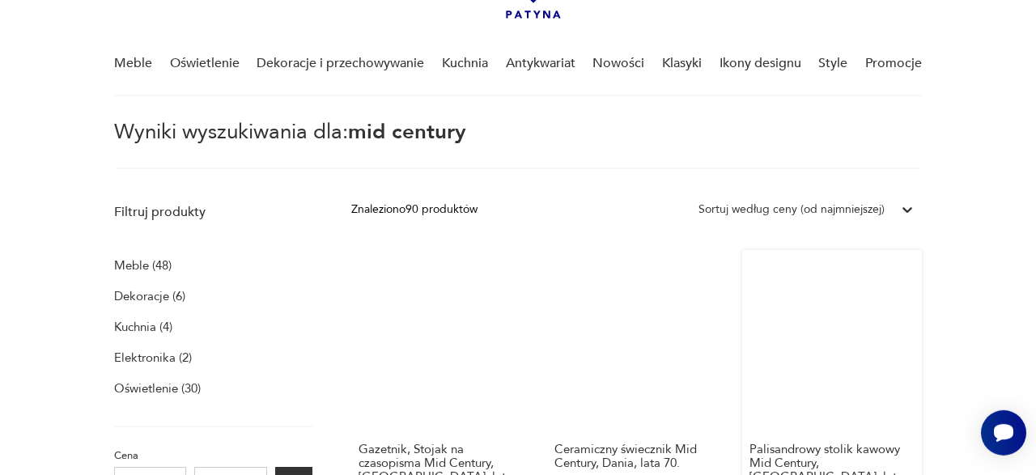
scroll to position [104, 0]
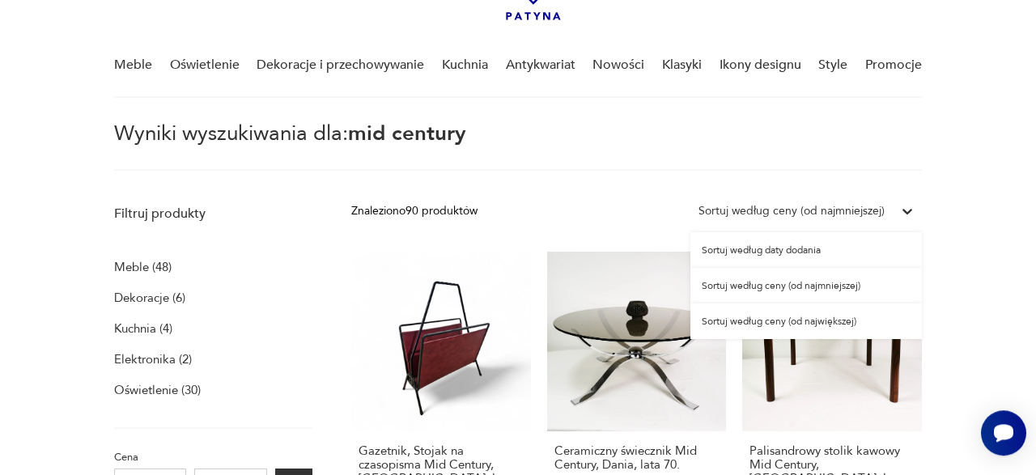
click at [836, 206] on div "Sortuj według ceny (od najmniejszej)" at bounding box center [791, 211] width 186 height 18
click at [782, 286] on div "Sortuj według ceny (od najmniejszej)" at bounding box center [805, 286] width 231 height 36
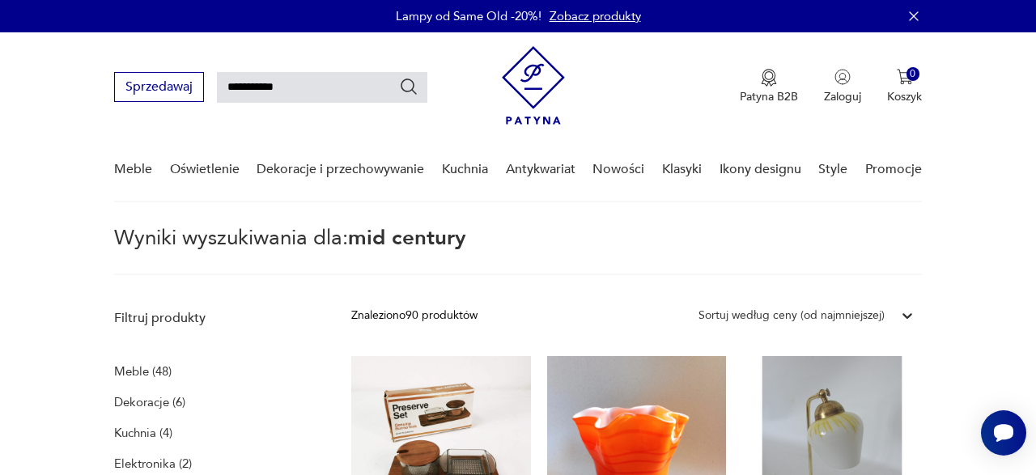
click at [571, 106] on div "Patyna B2B Zaloguj 0 Koszyk Twój koszyk ( 0 ) Brak produktów w koszyku IDŹ DO K…" at bounding box center [712, 87] width 420 height 82
click at [558, 99] on img at bounding box center [533, 85] width 63 height 79
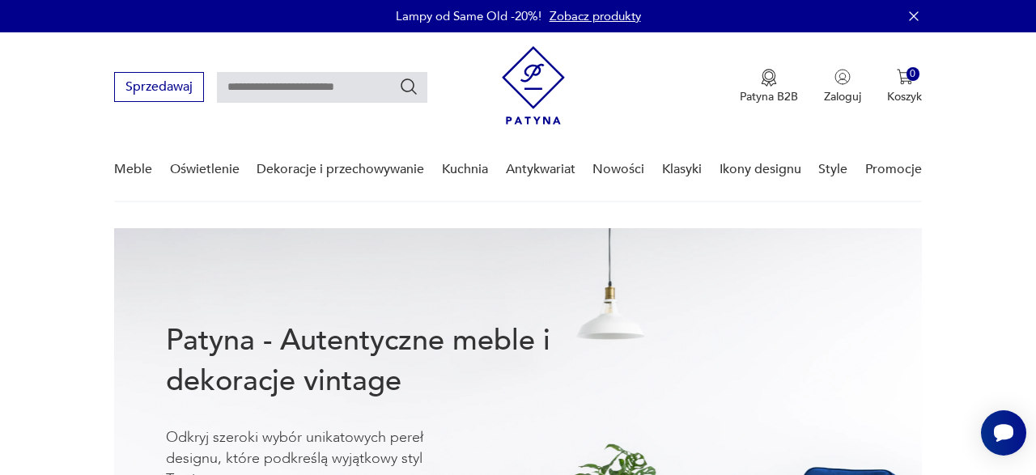
click at [580, 18] on link "Zobacz produkty" at bounding box center [595, 16] width 91 height 16
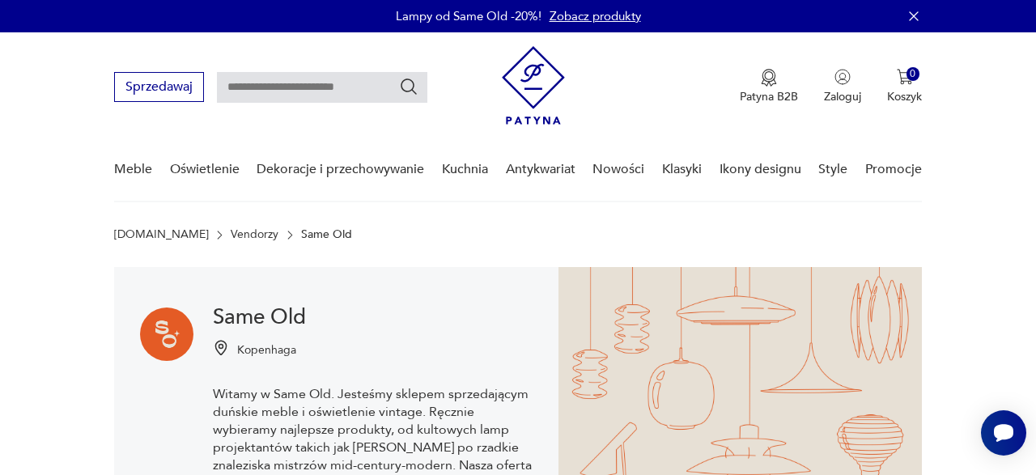
click at [530, 102] on img at bounding box center [533, 85] width 63 height 79
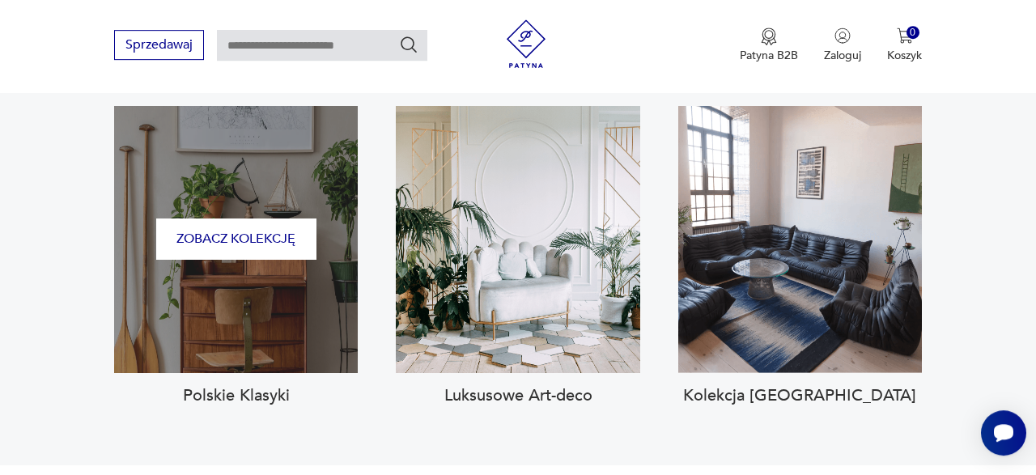
scroll to position [1624, 0]
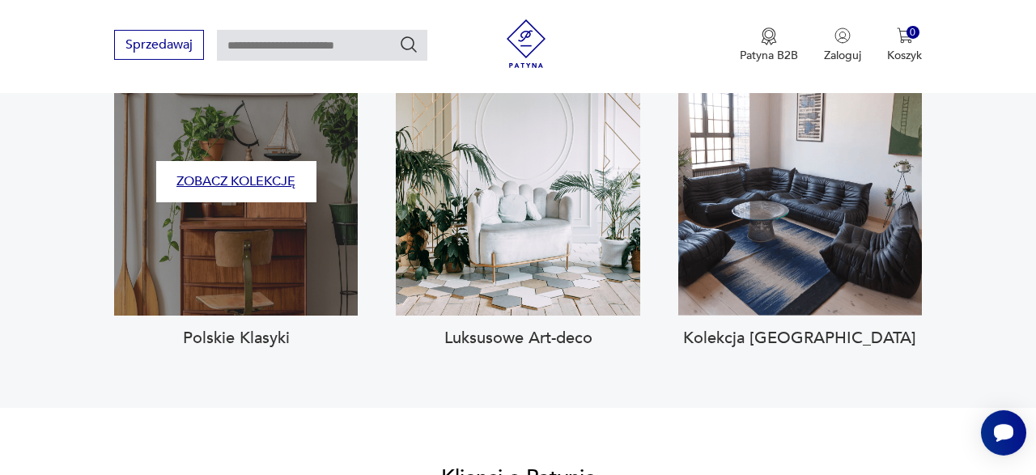
click at [251, 164] on button "Zobacz kolekcję" at bounding box center [236, 181] width 160 height 41
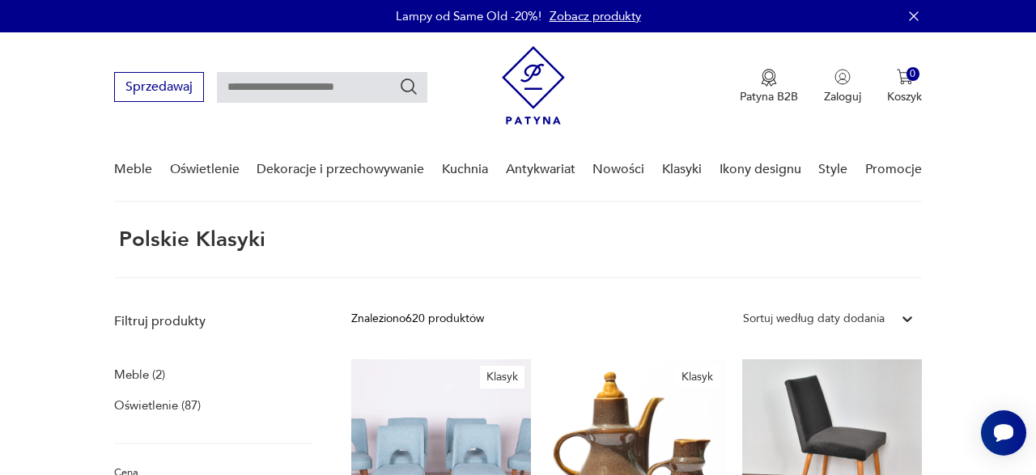
click at [854, 313] on div "Sortuj według daty dodania" at bounding box center [814, 319] width 142 height 18
click at [867, 327] on div "Sortuj według daty dodania" at bounding box center [814, 319] width 142 height 18
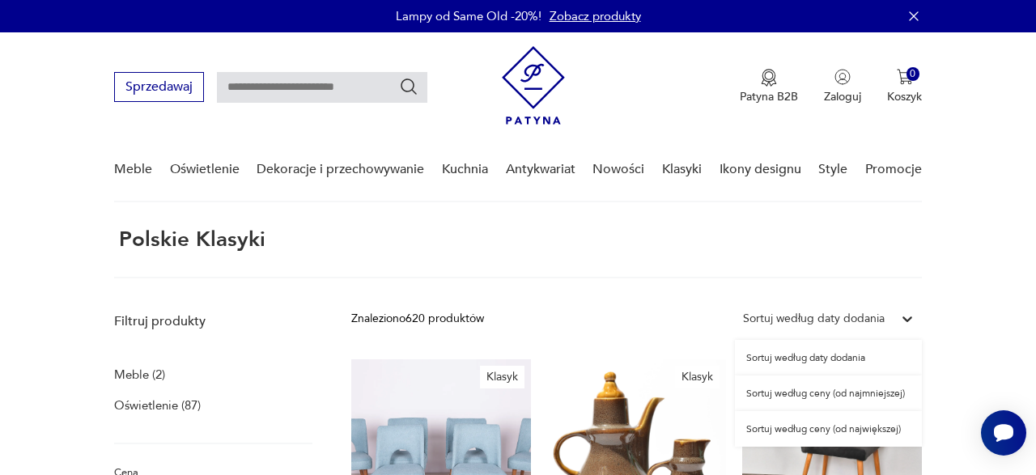
click at [838, 403] on div "Sortuj według ceny (od najmniejszej)" at bounding box center [828, 394] width 187 height 36
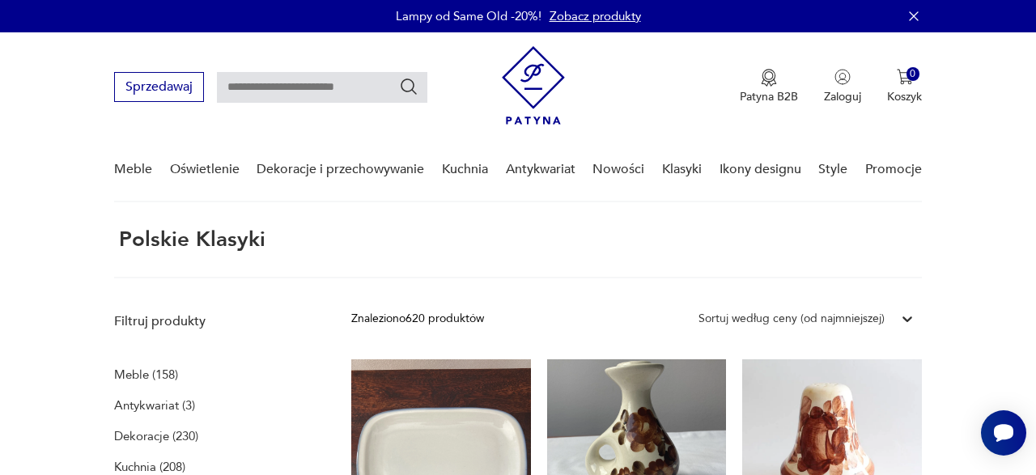
click at [558, 70] on img at bounding box center [533, 85] width 63 height 79
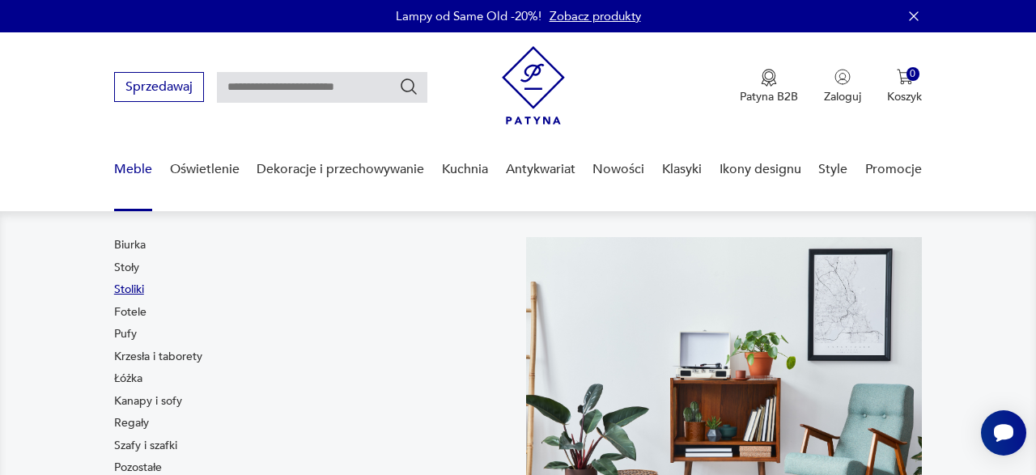
click at [132, 292] on link "Stoliki" at bounding box center [129, 290] width 30 height 16
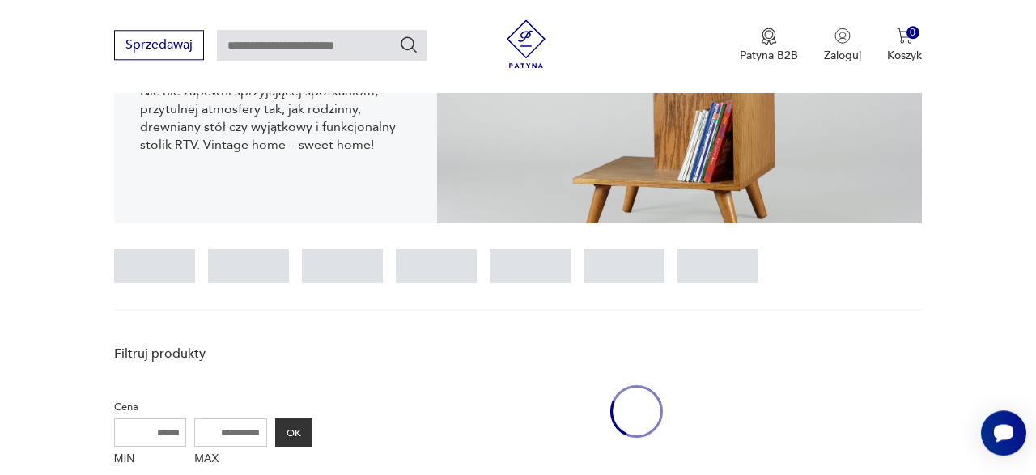
scroll to position [413, 0]
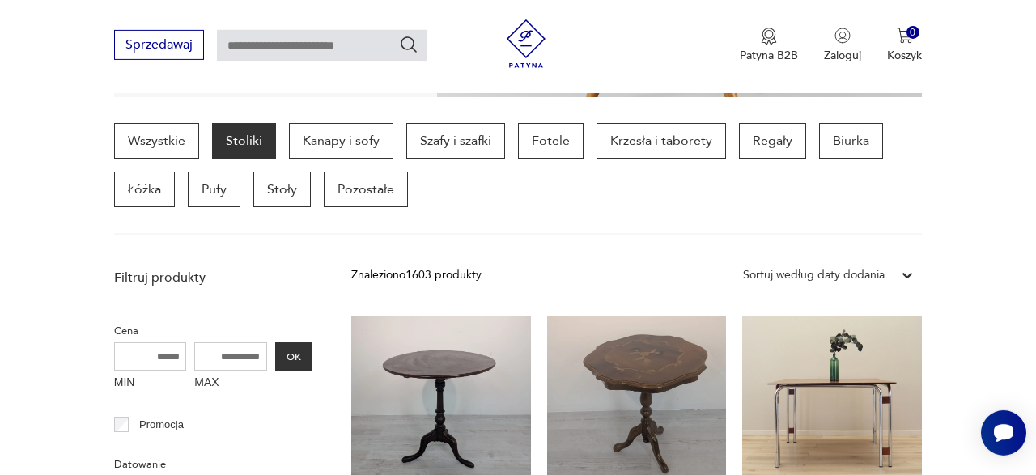
click at [827, 266] on div "Sortuj według daty dodania" at bounding box center [814, 275] width 142 height 18
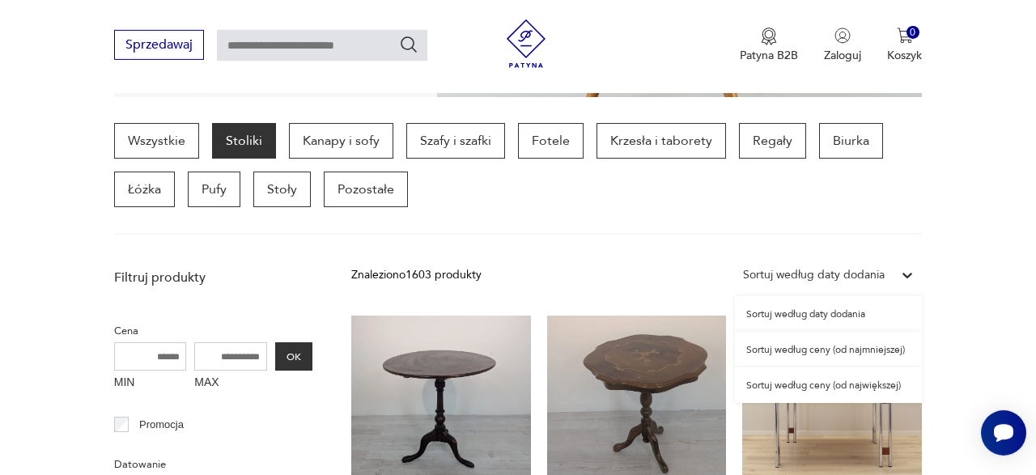
click at [805, 346] on div "Sortuj według ceny (od najmniejszej)" at bounding box center [828, 350] width 187 height 36
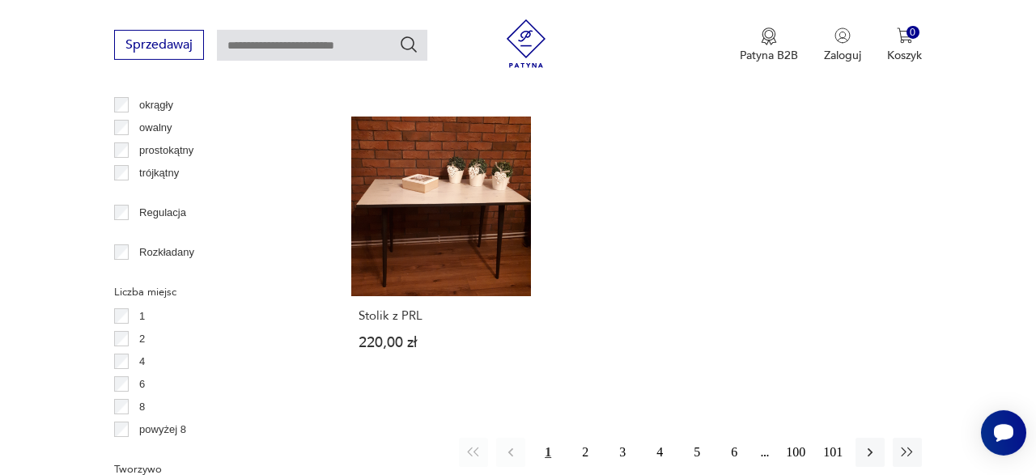
scroll to position [2183, 0]
click at [574, 439] on button "2" at bounding box center [585, 453] width 29 height 29
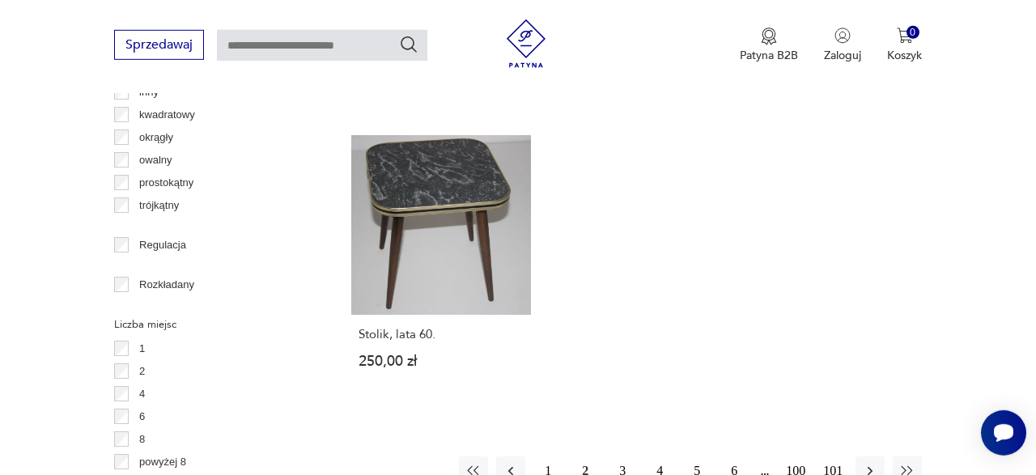
scroll to position [2261, 0]
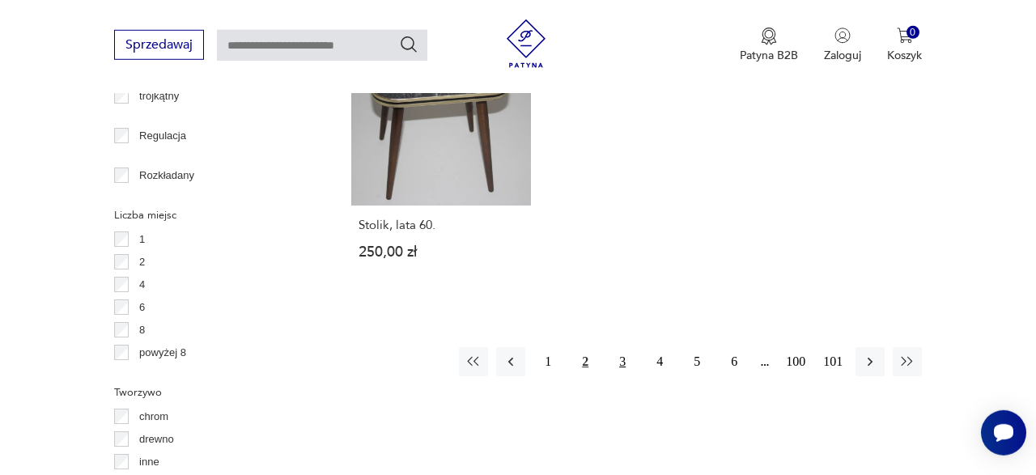
click at [609, 347] on button "3" at bounding box center [622, 361] width 29 height 29
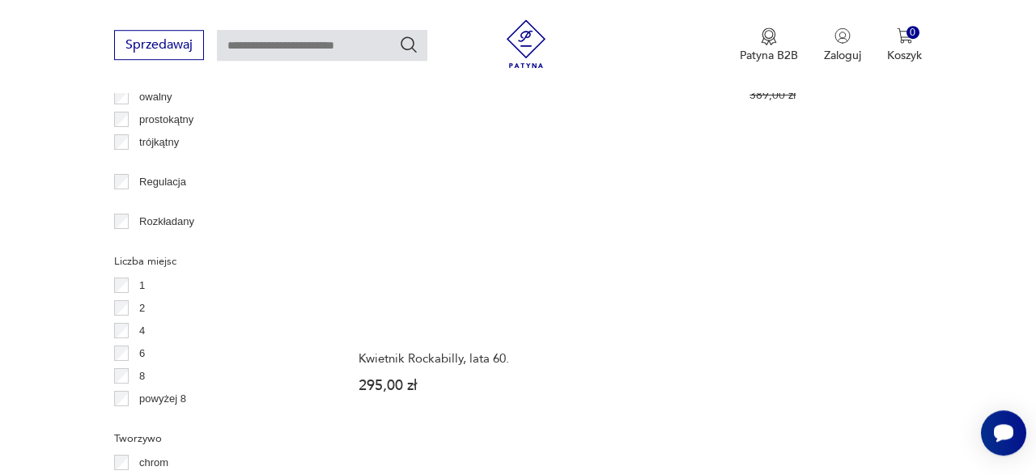
scroll to position [2229, 0]
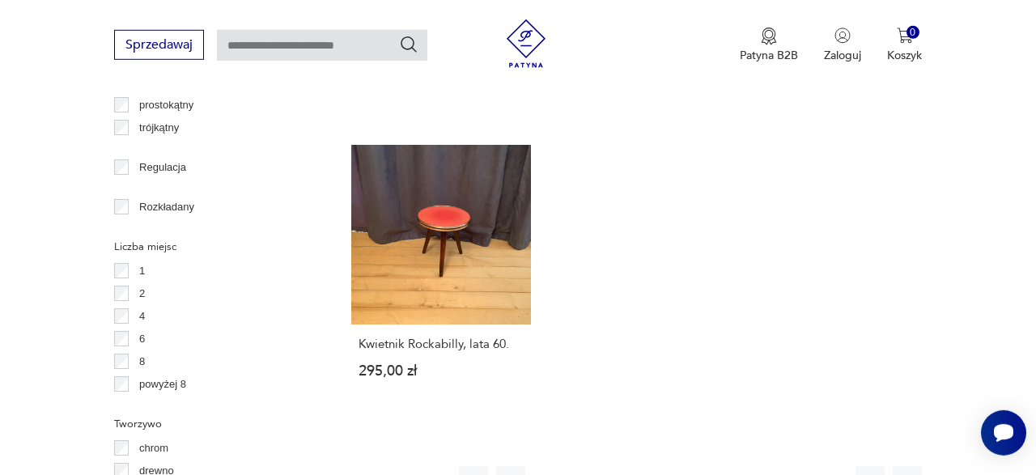
click at [669, 466] on button "4" at bounding box center [659, 480] width 29 height 29
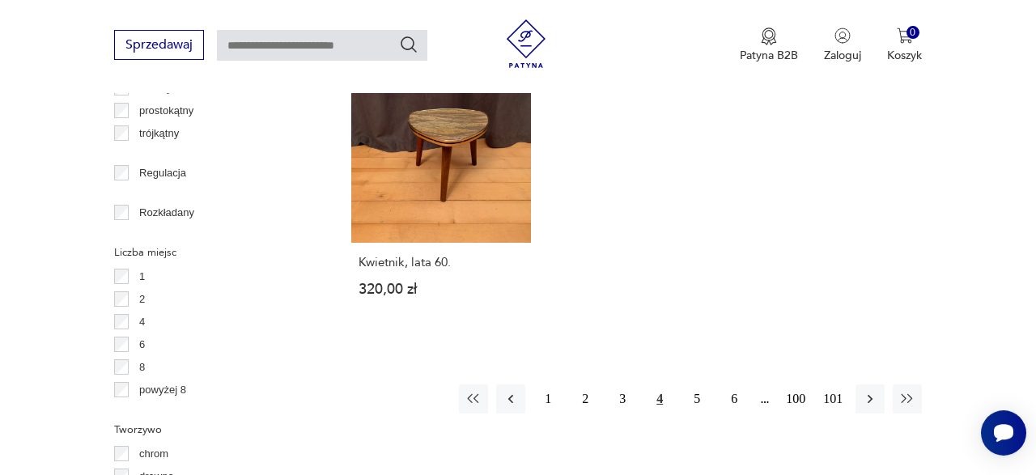
scroll to position [2244, 0]
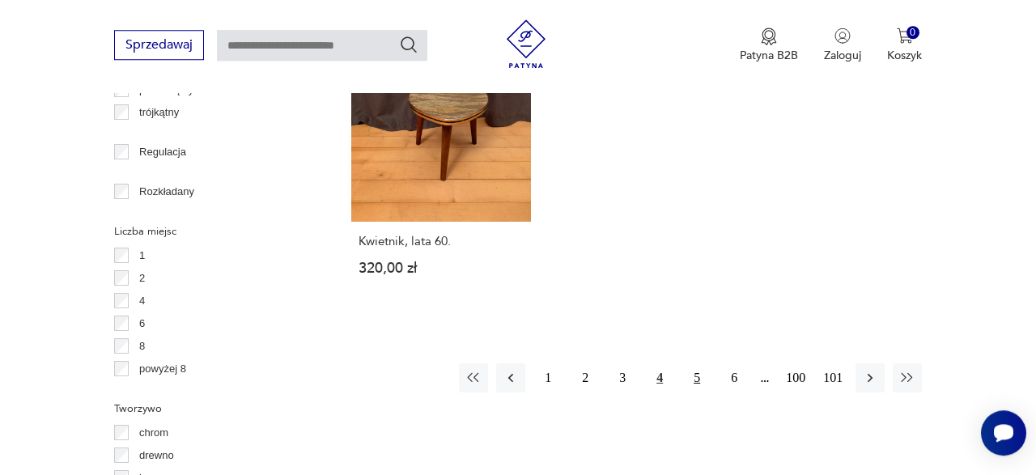
click at [707, 374] on button "5" at bounding box center [696, 377] width 29 height 29
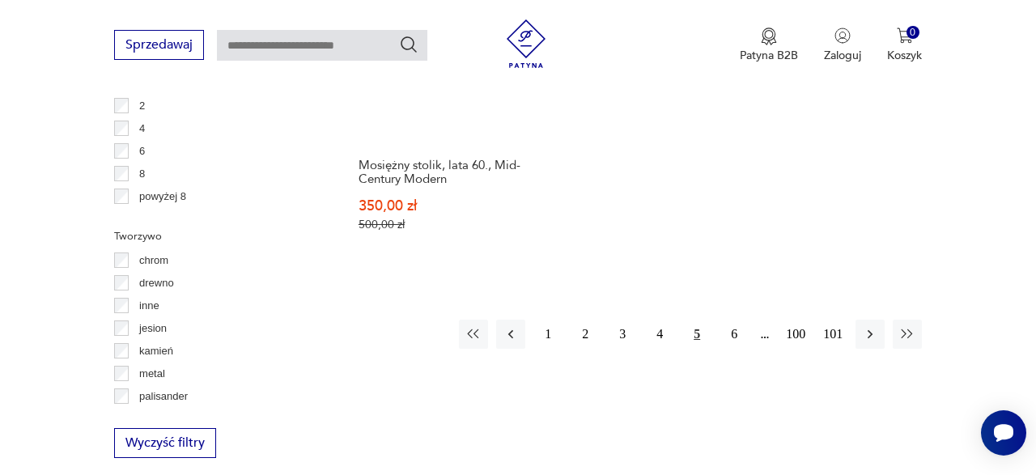
scroll to position [2414, 0]
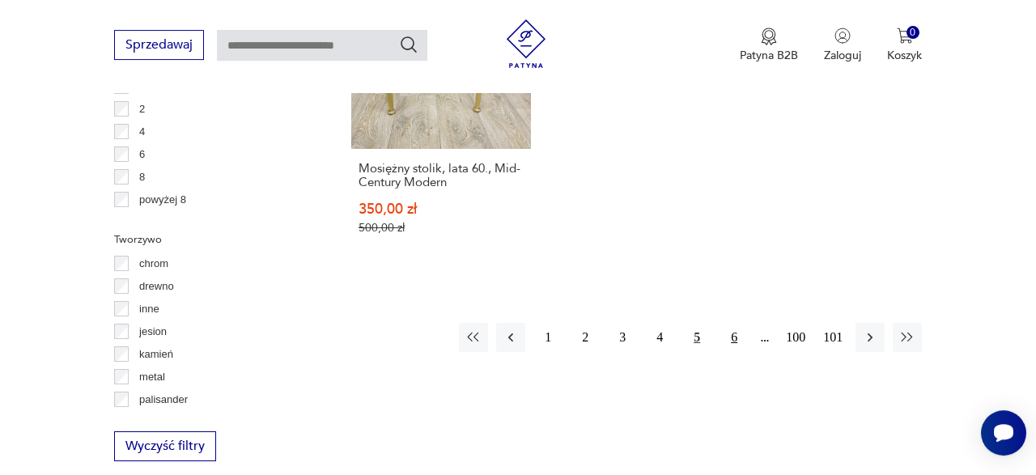
click at [735, 323] on button "6" at bounding box center [734, 337] width 29 height 29
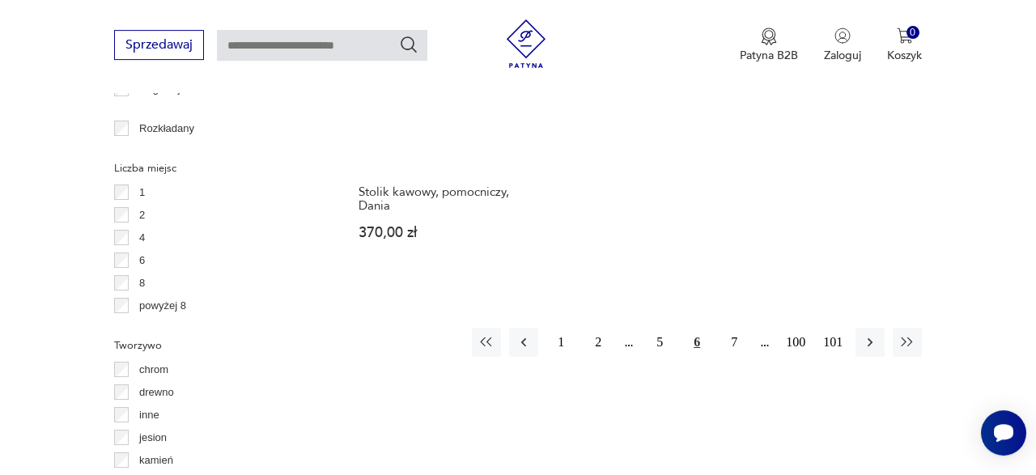
scroll to position [2307, 0]
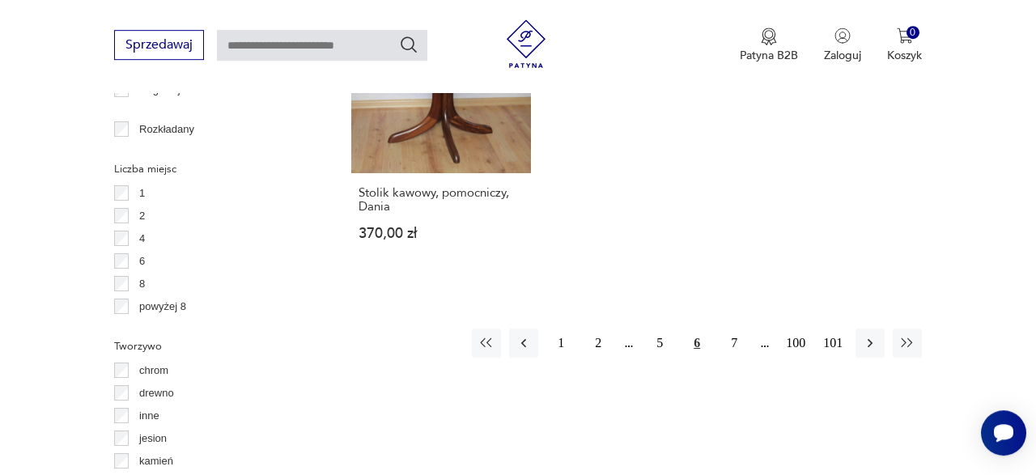
click at [520, 40] on img at bounding box center [526, 43] width 49 height 49
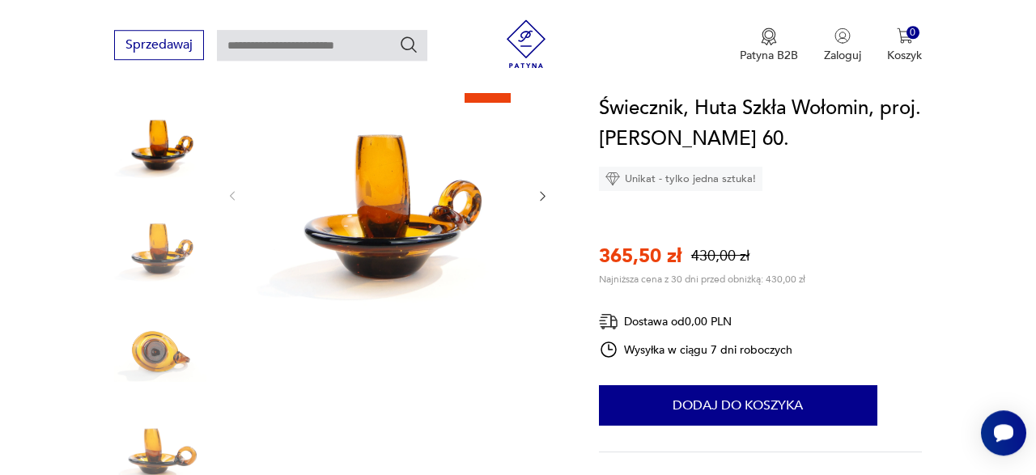
click at [151, 362] on img at bounding box center [160, 347] width 92 height 92
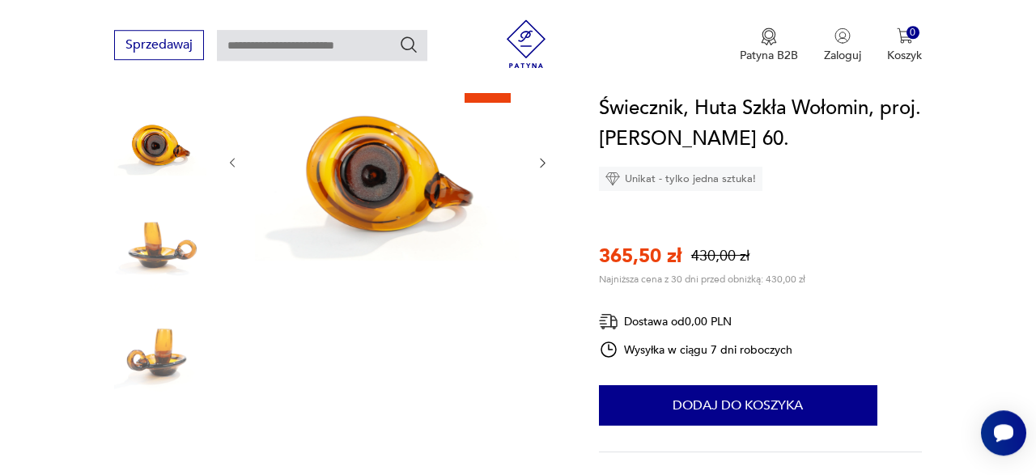
scroll to position [295, 0]
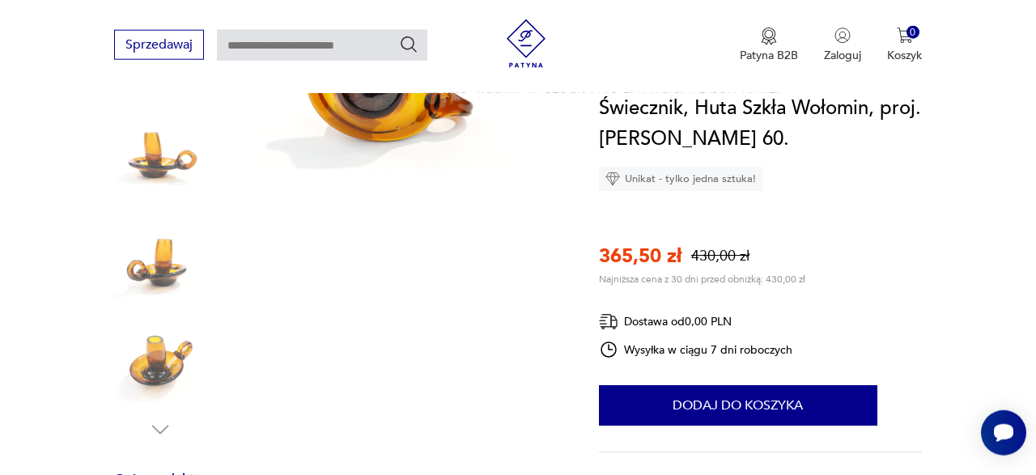
click at [157, 357] on img at bounding box center [160, 361] width 92 height 92
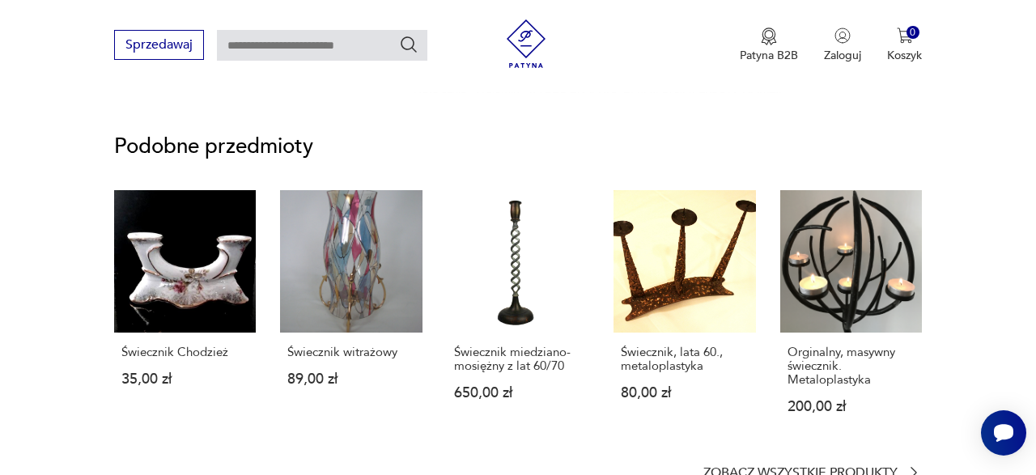
scroll to position [1203, 0]
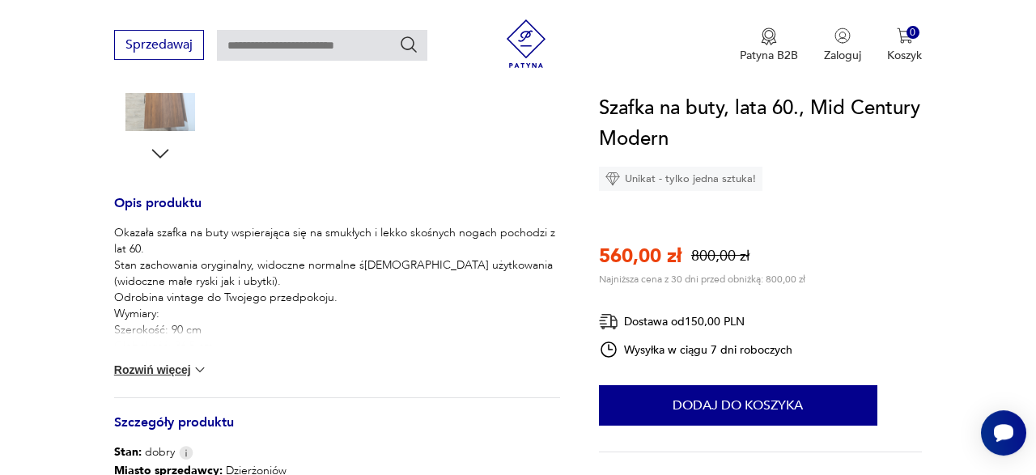
scroll to position [603, 0]
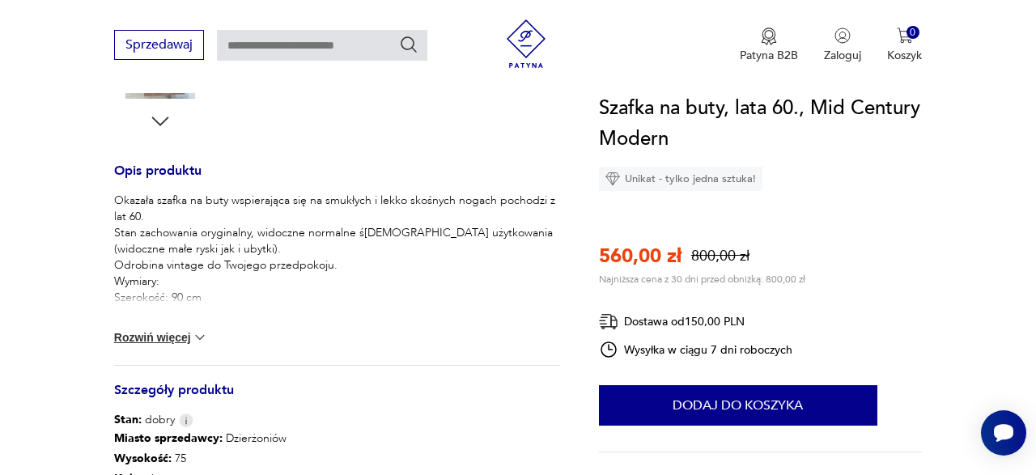
click at [166, 336] on button "Rozwiń więcej" at bounding box center [161, 337] width 94 height 16
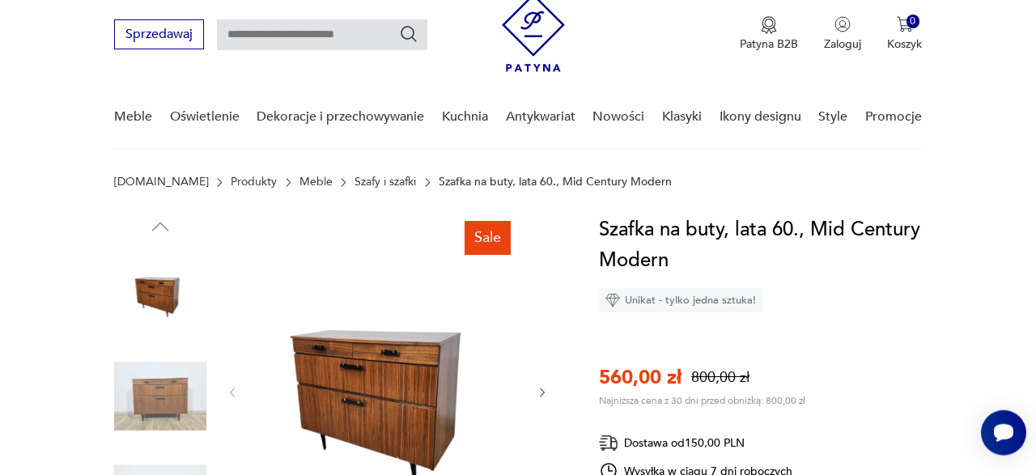
scroll to position [53, 0]
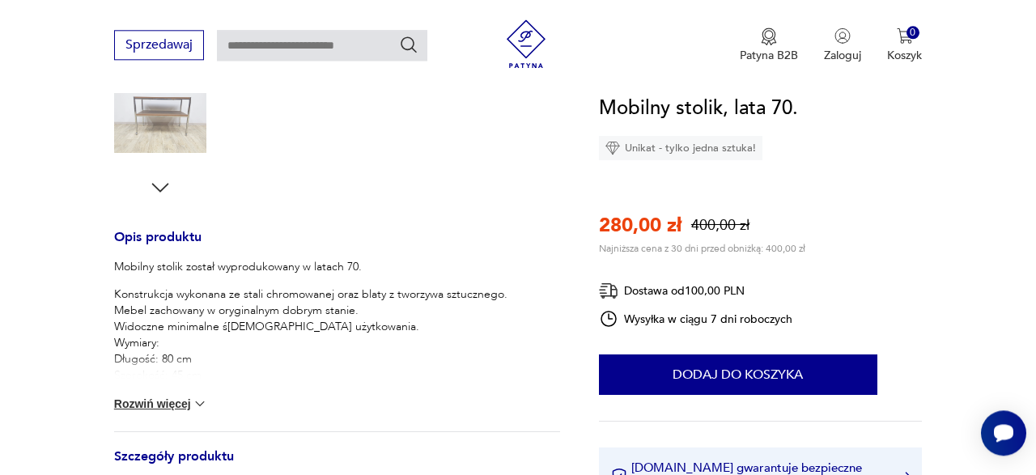
scroll to position [540, 0]
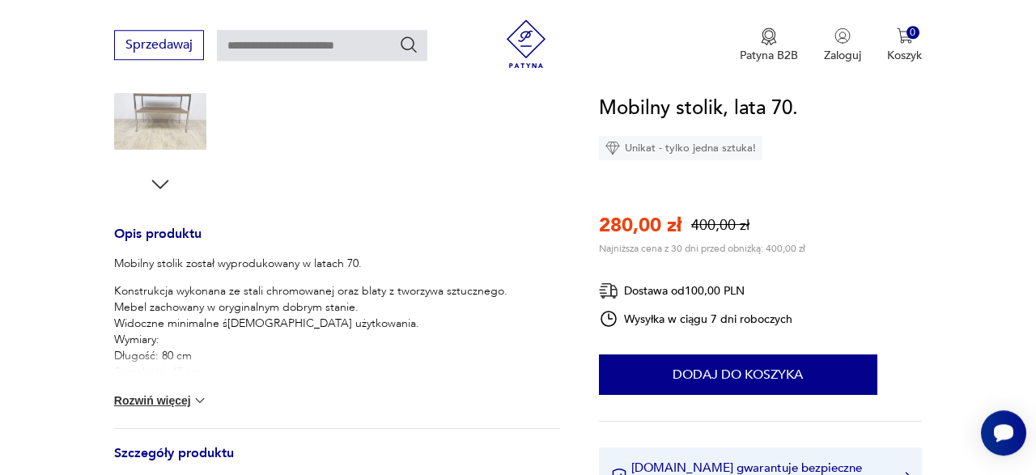
click at [217, 393] on div "Mobilny stolik został wyprodukowany w latach 70. Konstrukcja wykonana ze stali …" at bounding box center [337, 342] width 446 height 172
click at [208, 395] on img at bounding box center [200, 401] width 16 height 16
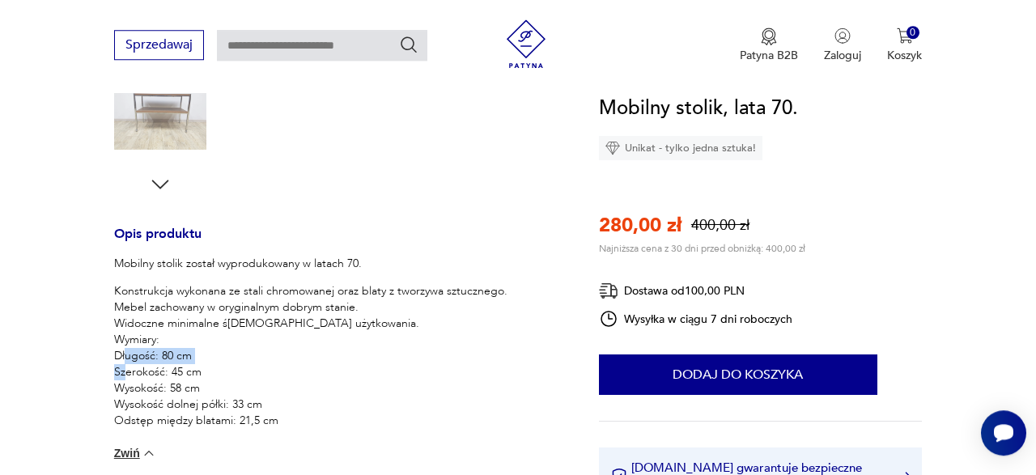
drag, startPoint x: 199, startPoint y: 372, endPoint x: 116, endPoint y: 373, distance: 83.4
click at [116, 373] on p "Konstrukcja wykonana ze stali chromowanej oraz blaty z tworzywa sztucznego. Meb…" at bounding box center [310, 356] width 393 height 146
click at [151, 394] on p "Konstrukcja wykonana ze stali chromowanej oraz blaty z tworzywa sztucznego. Meb…" at bounding box center [310, 356] width 393 height 146
drag, startPoint x: 195, startPoint y: 385, endPoint x: 112, endPoint y: 360, distance: 87.1
click at [114, 360] on div "Mobilny stolik został wyprodukowany w latach 70. Konstrukcja wykonana ze stali …" at bounding box center [310, 342] width 393 height 173
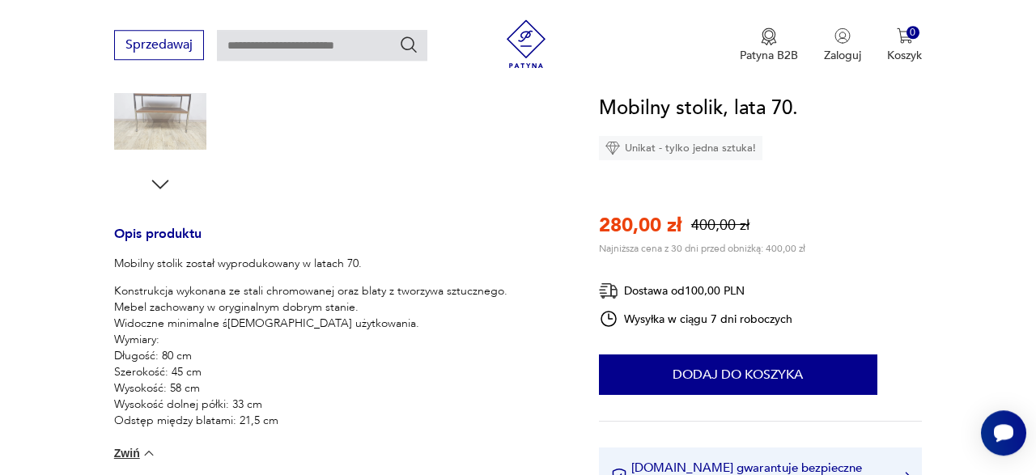
click at [112, 360] on section "Sale Opis produktu Mobilny stolik został wyprodukowany w latach 70. Konstrukcja…" at bounding box center [518, 255] width 1036 height 1056
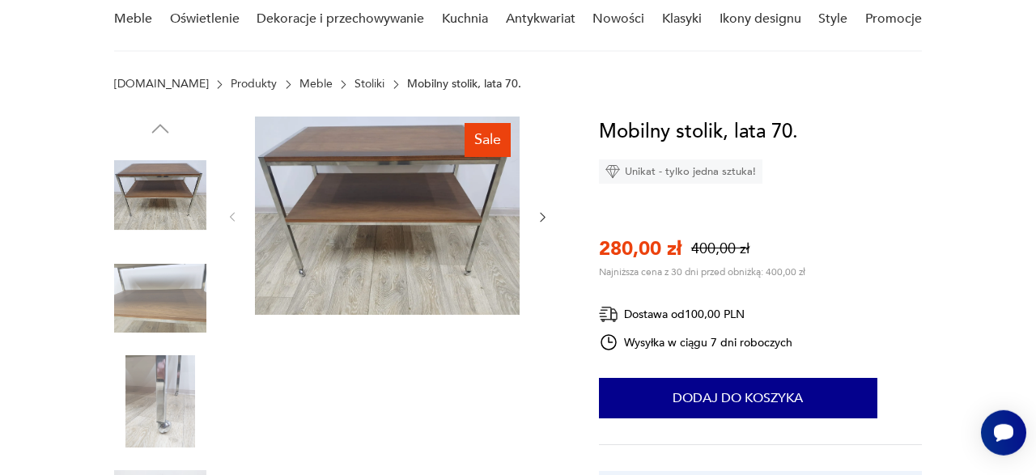
scroll to position [0, 0]
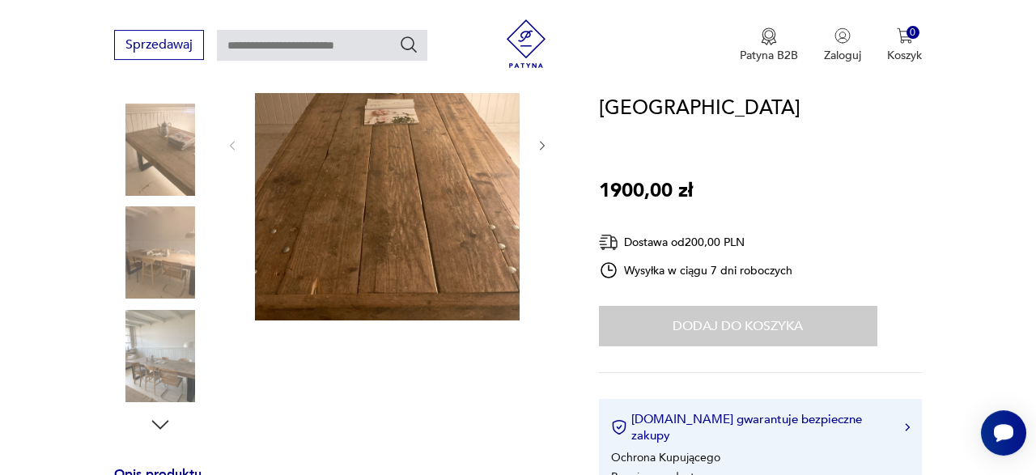
scroll to position [299, 0]
click at [163, 340] on img at bounding box center [160, 356] width 92 height 92
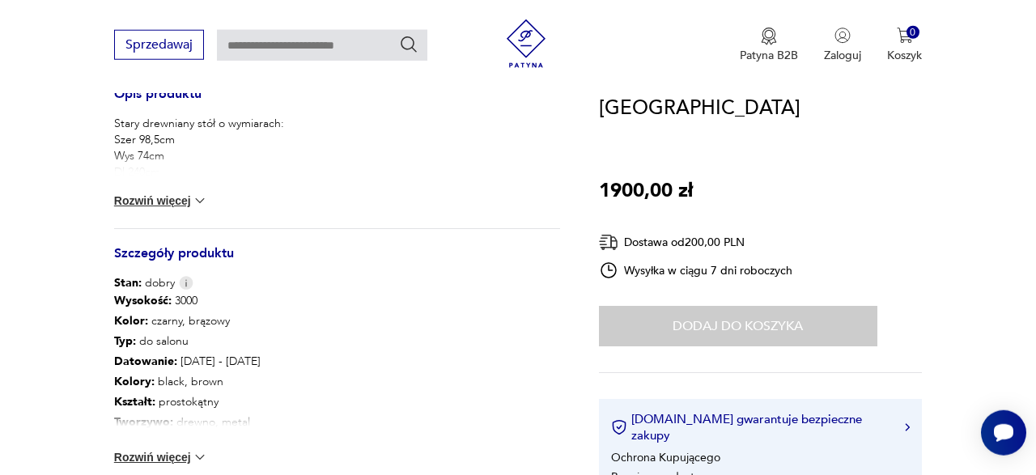
scroll to position [730, 0]
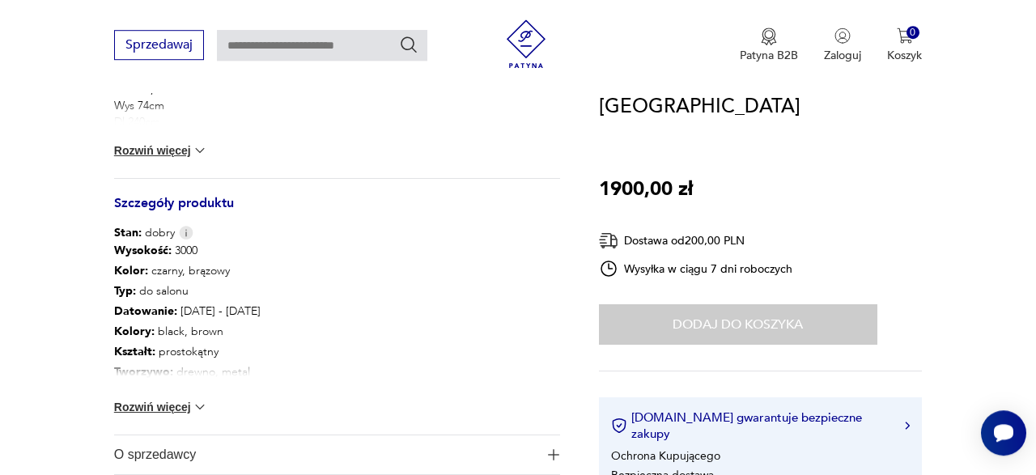
click at [202, 394] on div "Wysokość : 3000 Kolor: czarny, brązowy Typ : do salonu Datowanie : 2020 - 2022 …" at bounding box center [337, 337] width 446 height 193
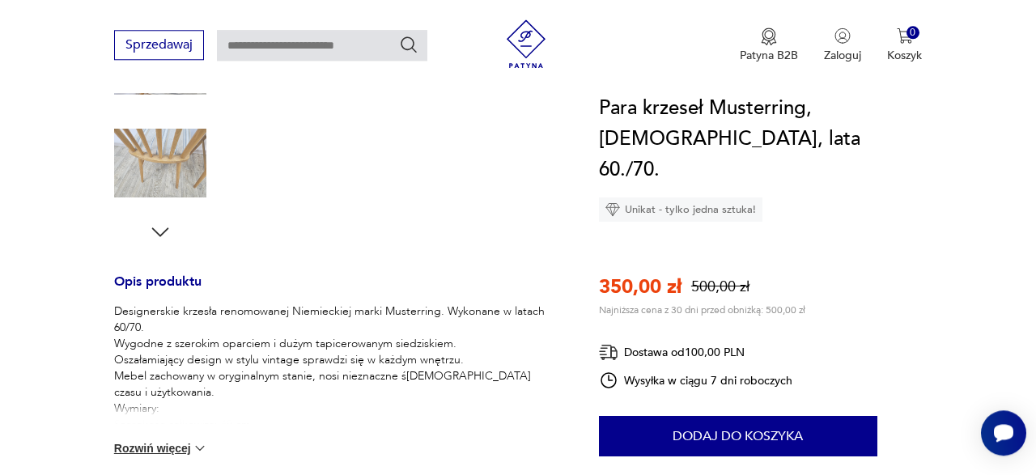
scroll to position [580, 0]
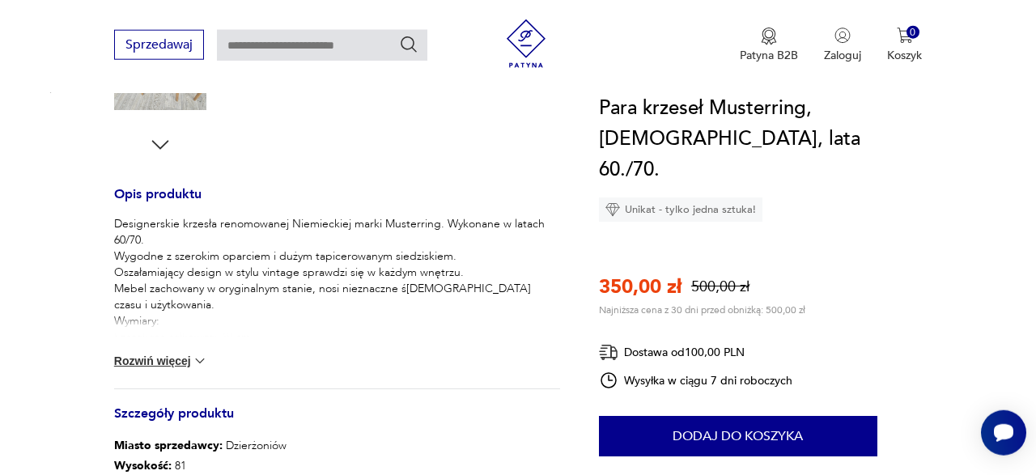
click at [204, 362] on img at bounding box center [200, 361] width 16 height 16
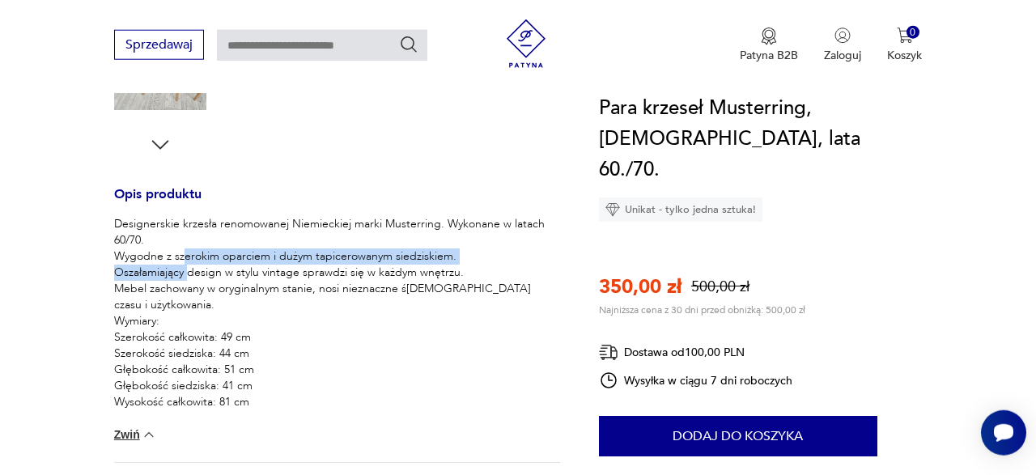
drag, startPoint x: 184, startPoint y: 257, endPoint x: 190, endPoint y: 268, distance: 12.4
click at [190, 268] on p "Designerskie krzesła renomowanej Niemieckiej marki Musterring. Wykonane w latac…" at bounding box center [337, 321] width 446 height 210
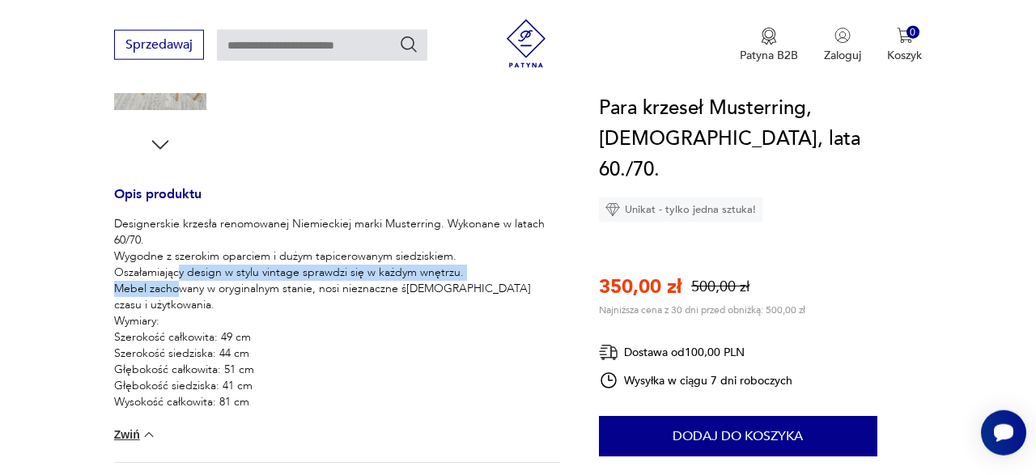
drag, startPoint x: 179, startPoint y: 270, endPoint x: 181, endPoint y: 283, distance: 14.0
click at [181, 283] on p "Designerskie krzesła renomowanej Niemieckiej marki Musterring. Wykonane w latac…" at bounding box center [337, 321] width 446 height 210
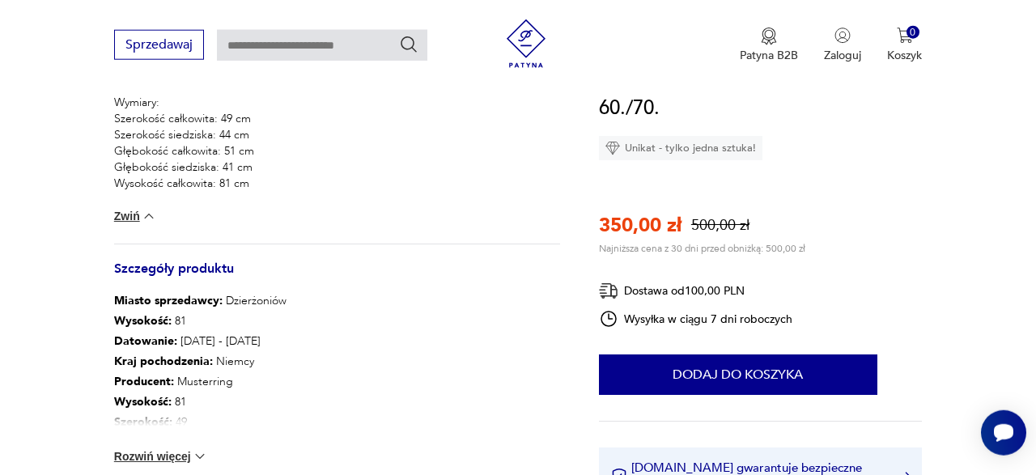
scroll to position [880, 0]
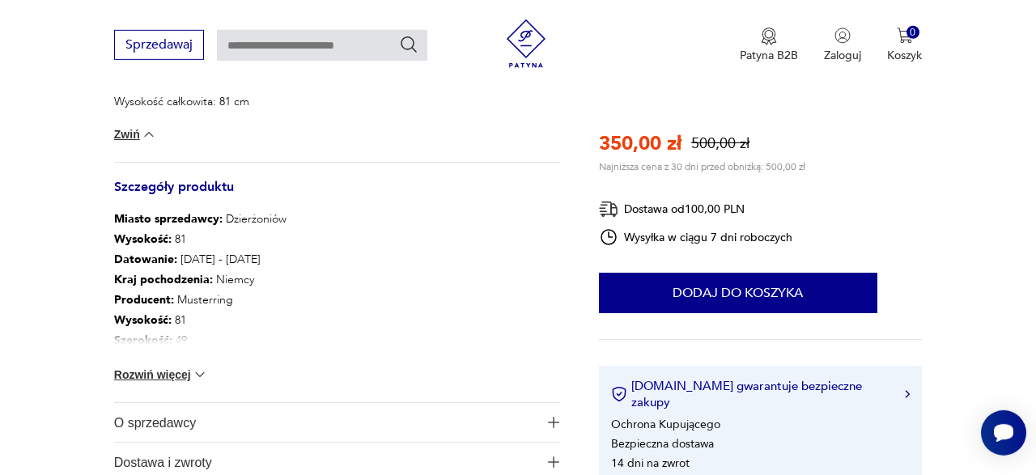
click at [245, 217] on p "Miasto sprzedawcy : Dzierżoniów" at bounding box center [200, 219] width 172 height 20
copy p "Dzierżoniów"
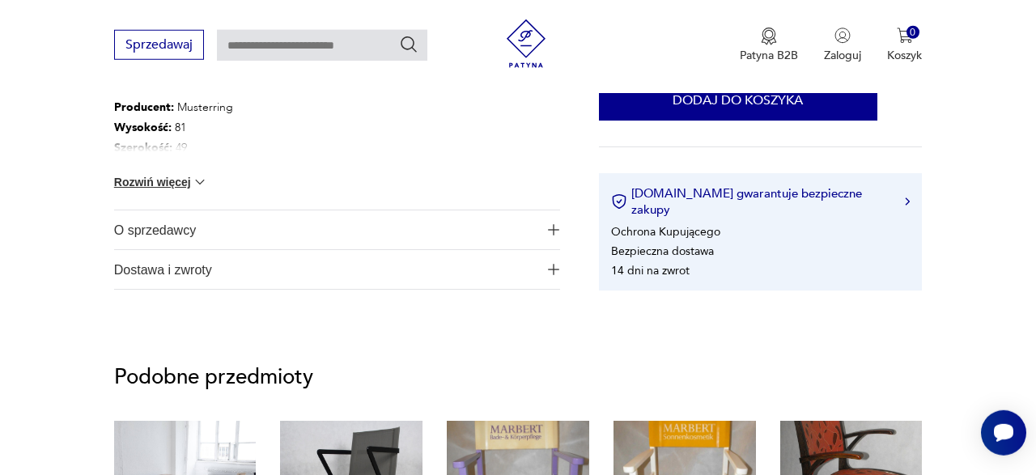
scroll to position [1074, 0]
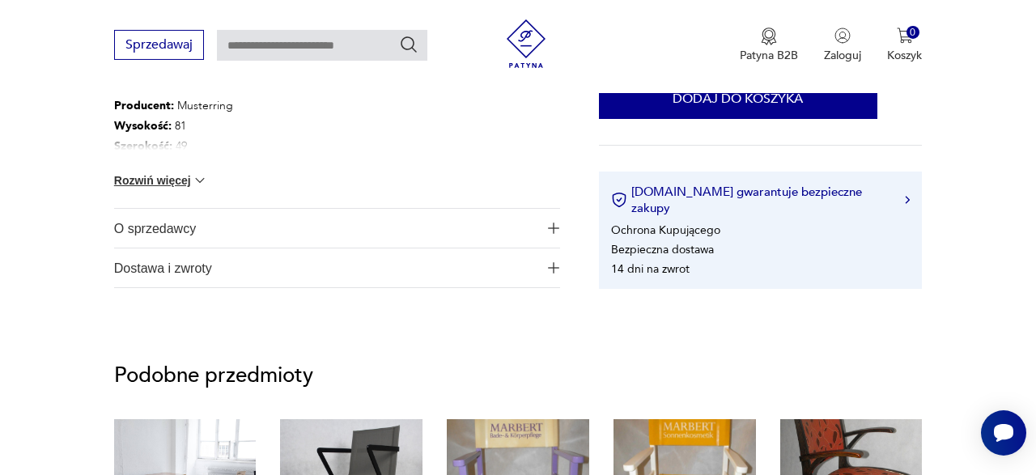
click at [182, 227] on span "O sprzedawcy" at bounding box center [326, 228] width 424 height 39
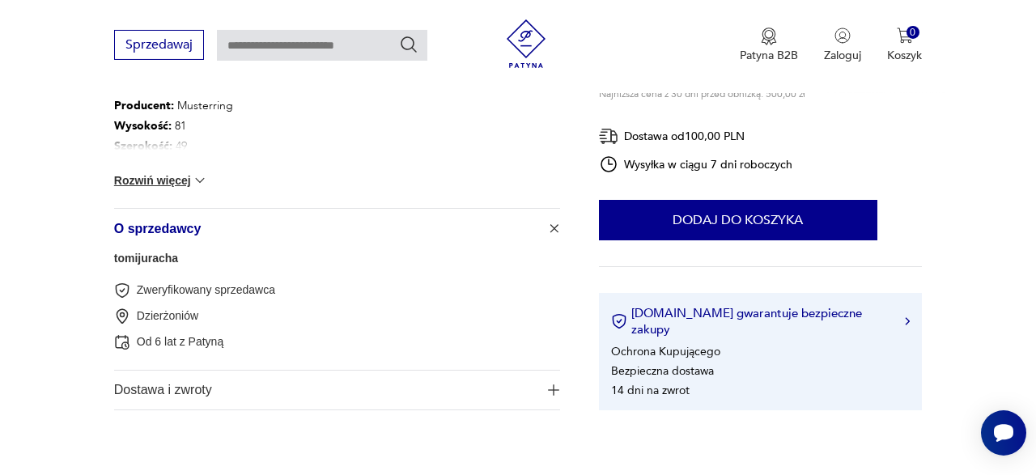
click at [182, 227] on span "O sprzedawcy" at bounding box center [326, 228] width 424 height 39
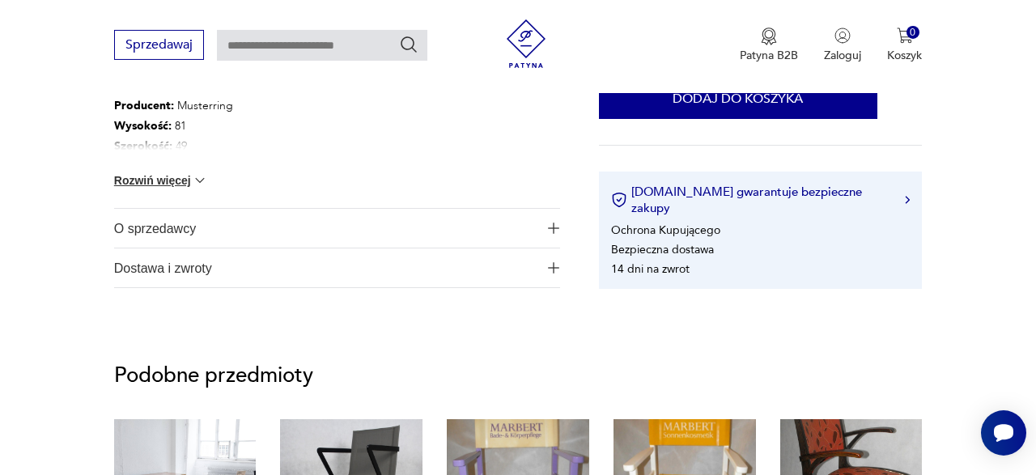
click at [198, 274] on span "Dostawa i zwroty" at bounding box center [326, 267] width 424 height 39
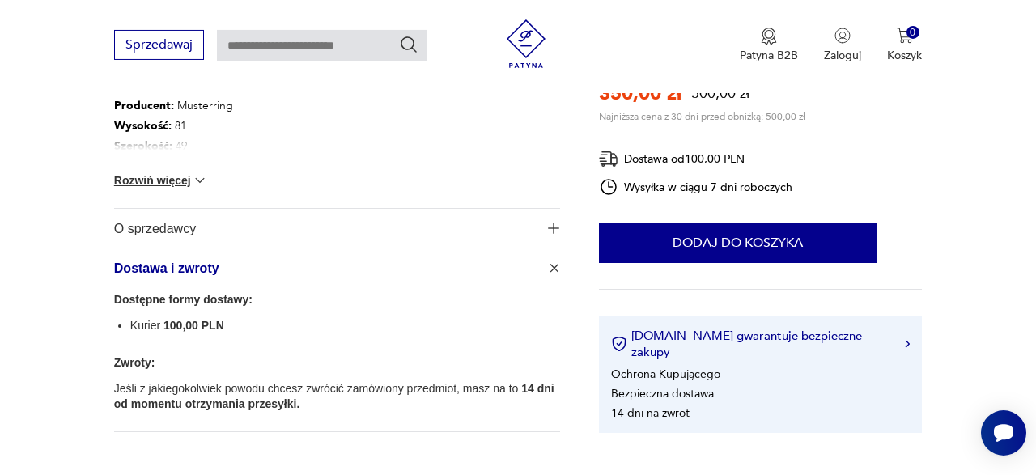
click at [229, 273] on span "Dostawa i zwroty" at bounding box center [326, 267] width 424 height 39
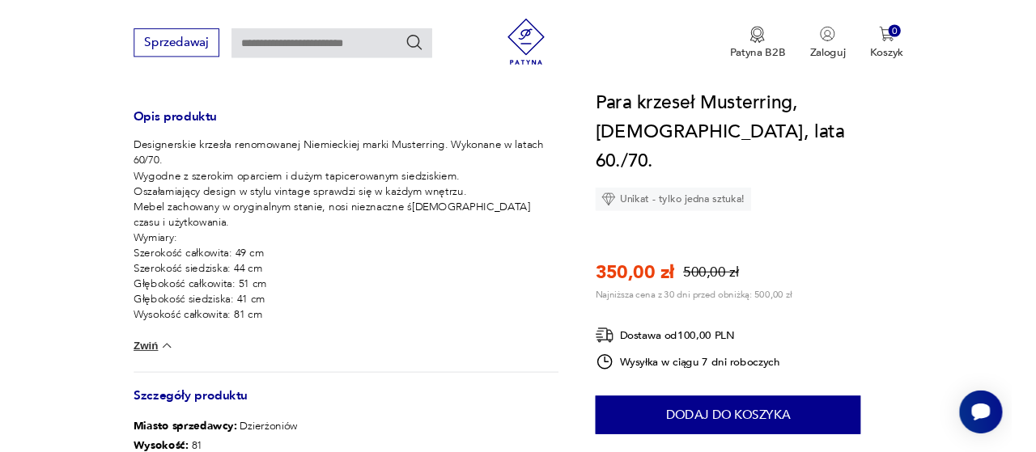
scroll to position [651, 0]
